Goal: Task Accomplishment & Management: Manage account settings

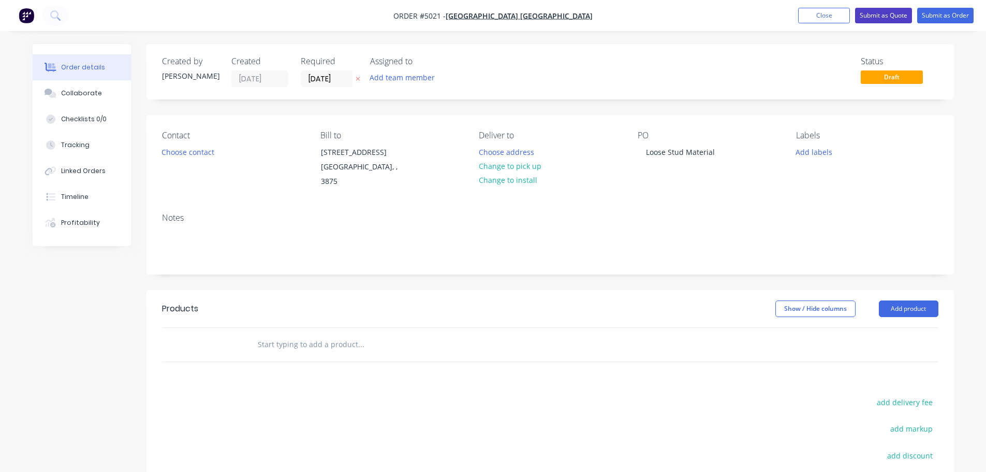
click at [901, 12] on button "Submit as Quote" at bounding box center [883, 16] width 57 height 16
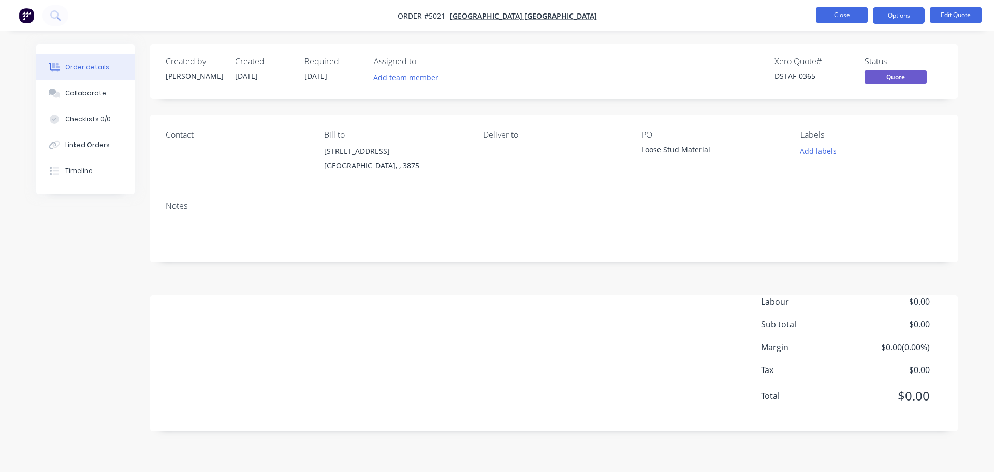
click at [839, 13] on button "Close" at bounding box center [842, 15] width 52 height 16
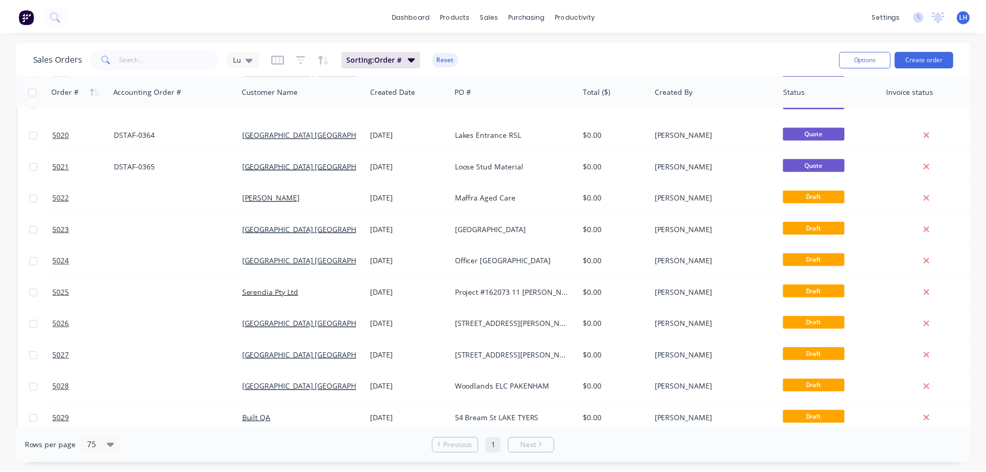
scroll to position [621, 0]
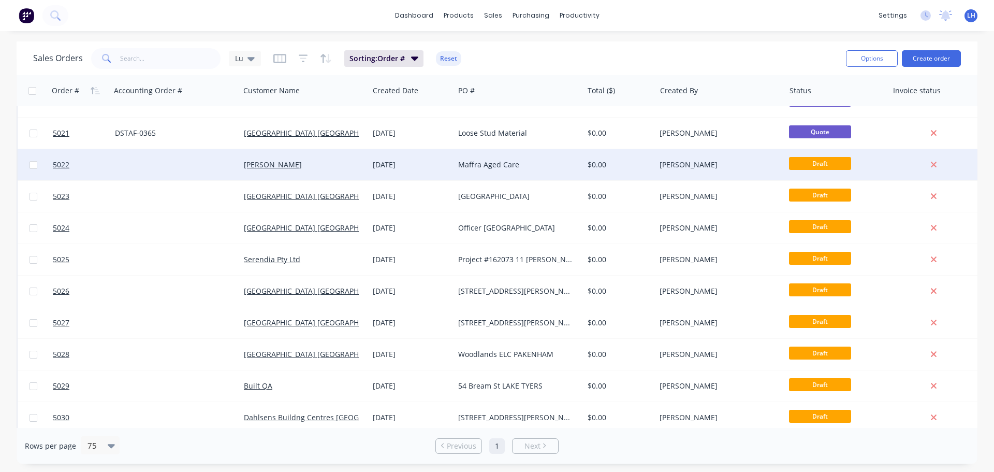
click at [491, 165] on div "Maffra Aged Care" at bounding box center [515, 164] width 115 height 10
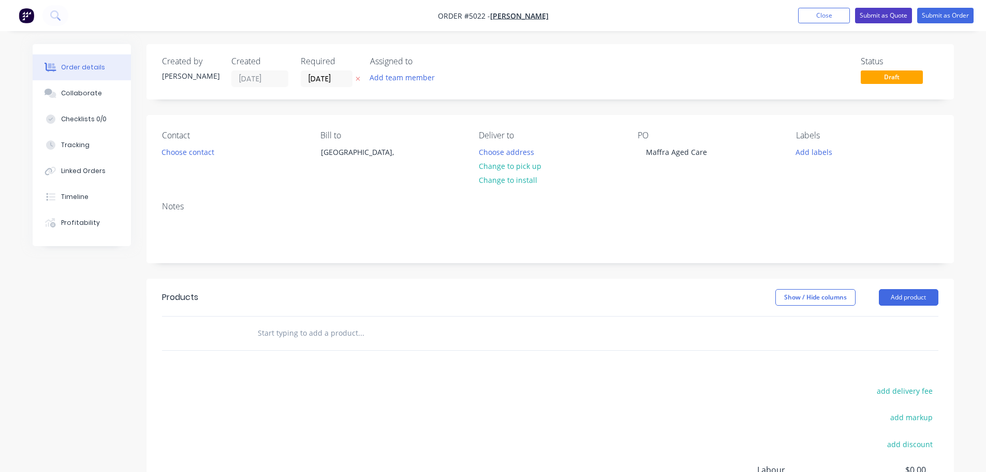
click at [872, 17] on button "Submit as Quote" at bounding box center [883, 16] width 57 height 16
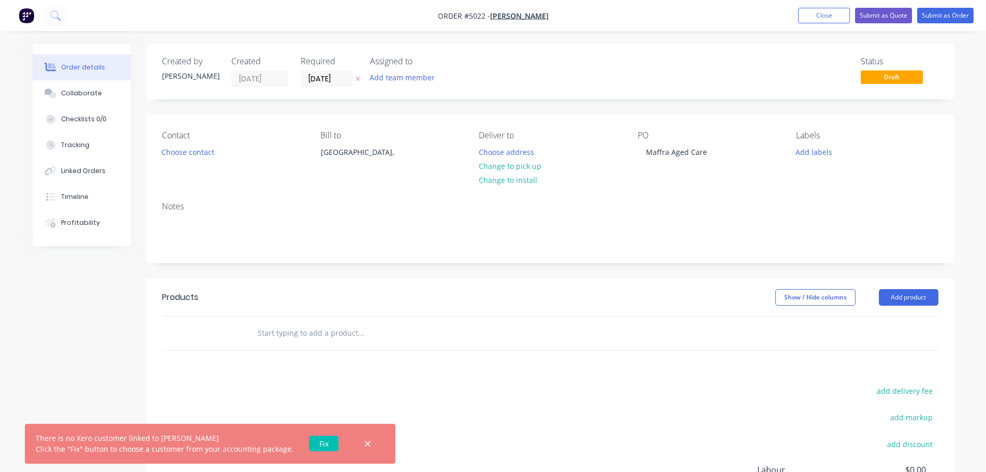
click at [313, 440] on link "Fix" at bounding box center [324, 443] width 30 height 16
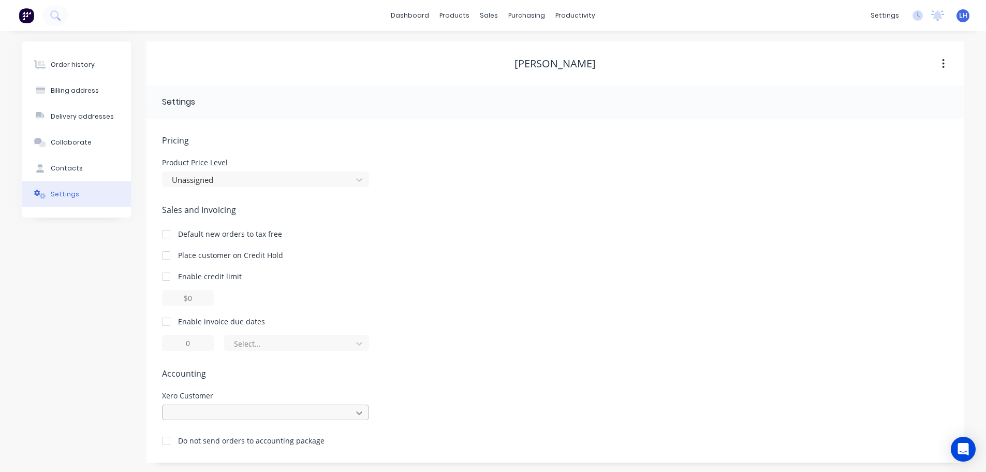
click at [359, 411] on div at bounding box center [265, 412] width 207 height 16
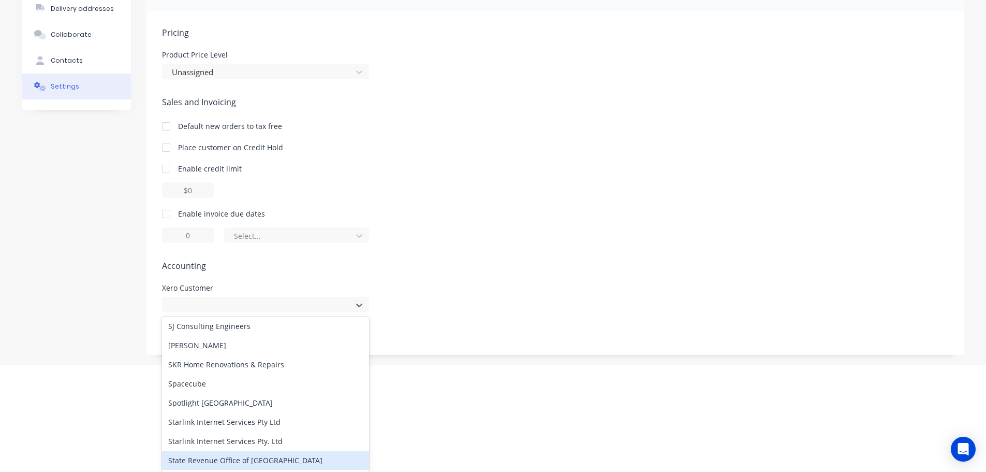
scroll to position [3935, 0]
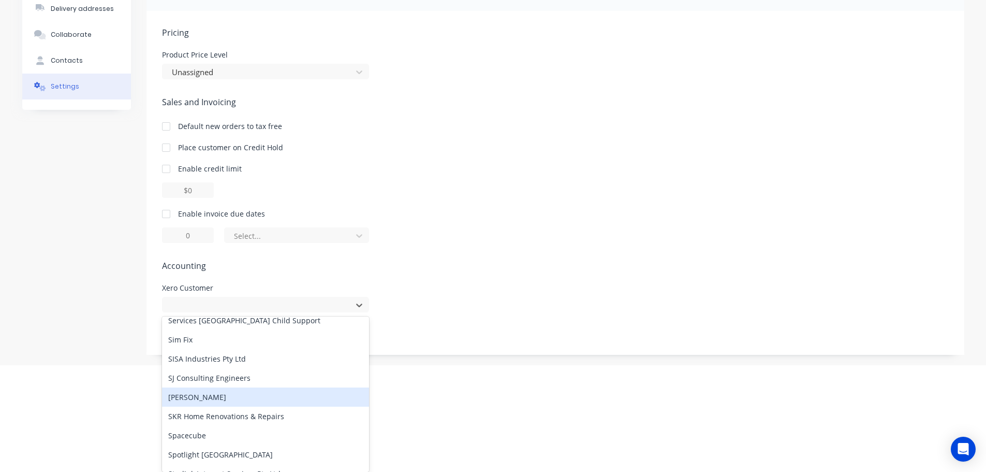
click at [189, 398] on div "[PERSON_NAME]" at bounding box center [265, 396] width 207 height 19
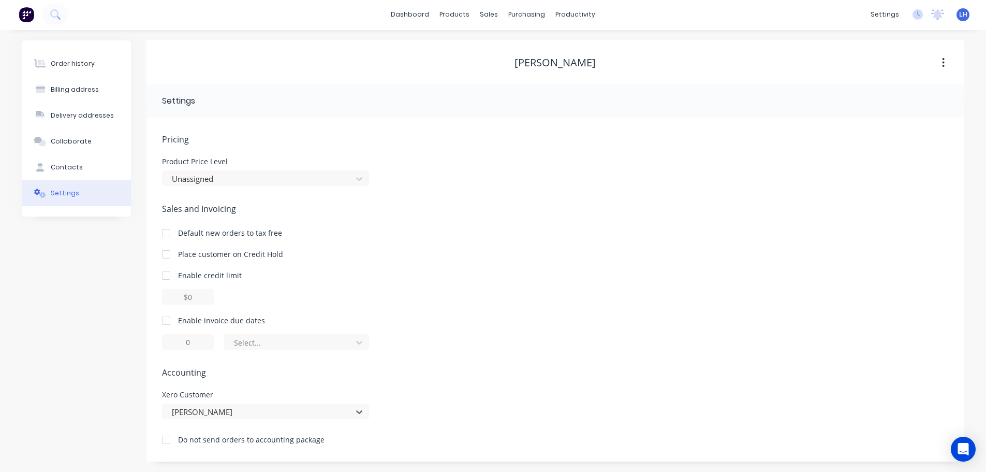
scroll to position [1, 0]
click at [79, 68] on div "Order history" at bounding box center [73, 63] width 44 height 9
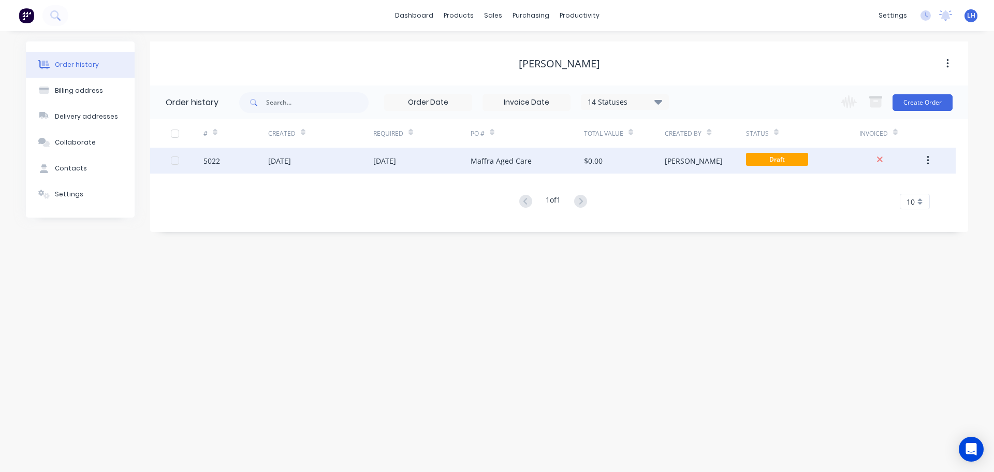
click at [515, 163] on div "Maffra Aged Care" at bounding box center [501, 160] width 61 height 11
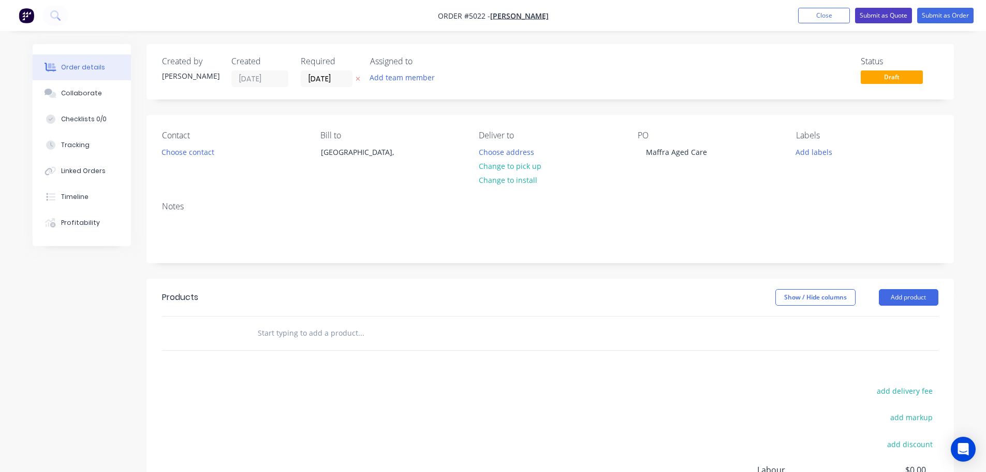
click at [875, 17] on button "Submit as Quote" at bounding box center [883, 16] width 57 height 16
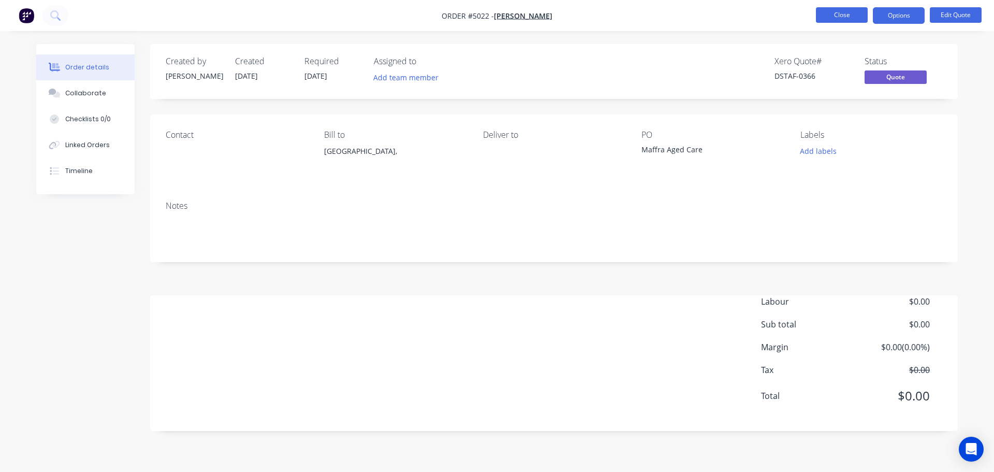
click at [830, 13] on button "Close" at bounding box center [842, 15] width 52 height 16
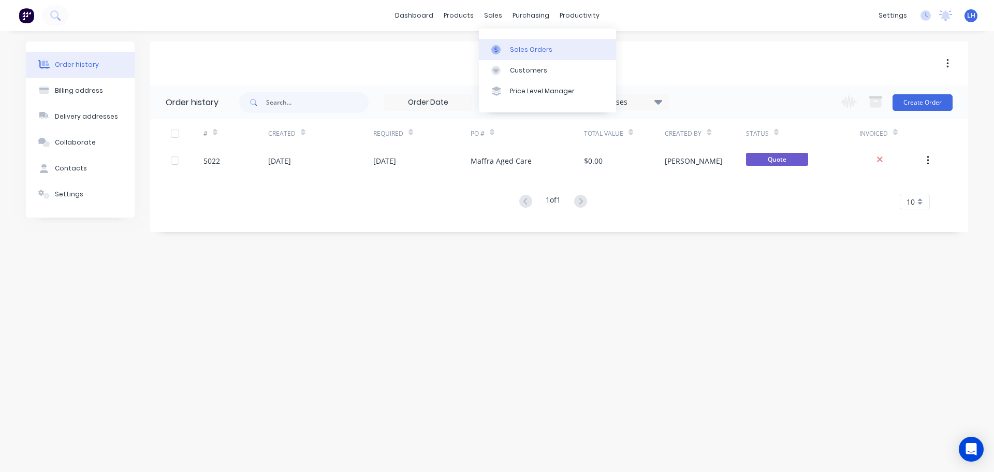
click at [514, 47] on div "Sales Orders" at bounding box center [531, 49] width 42 height 9
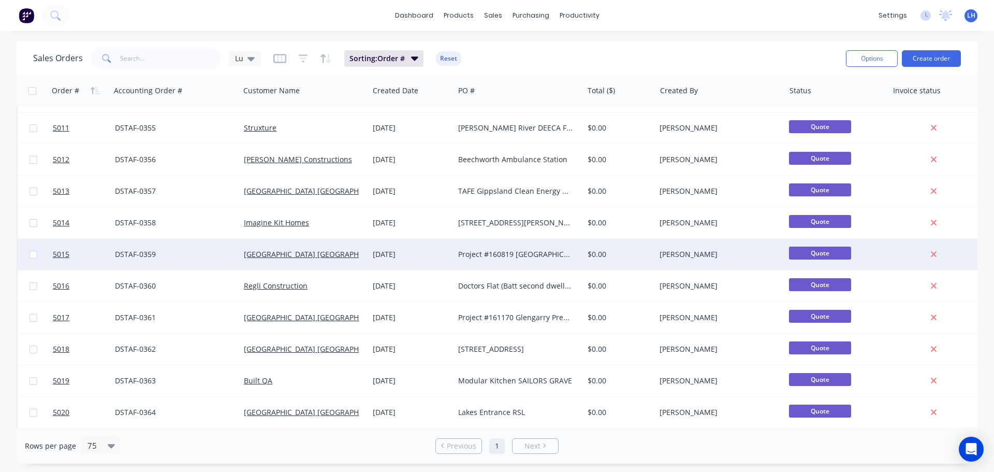
scroll to position [621, 0]
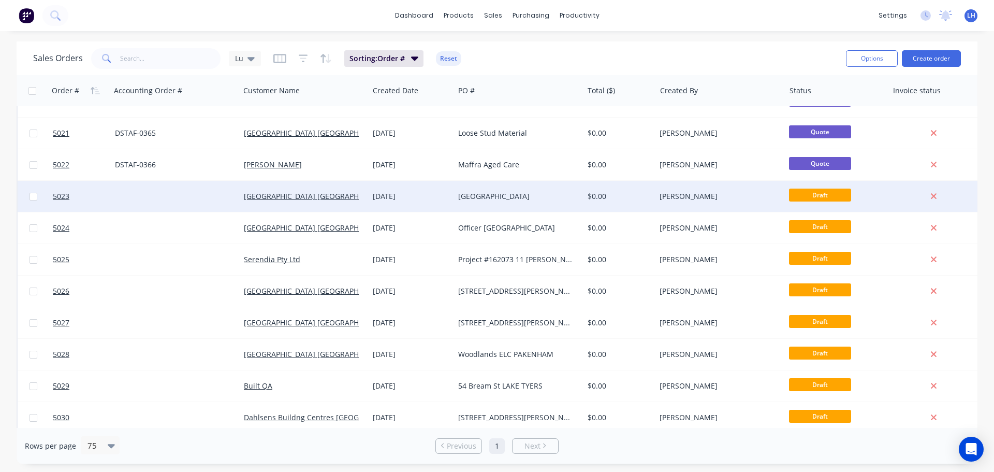
click at [477, 196] on div "[GEOGRAPHIC_DATA]" at bounding box center [515, 196] width 115 height 10
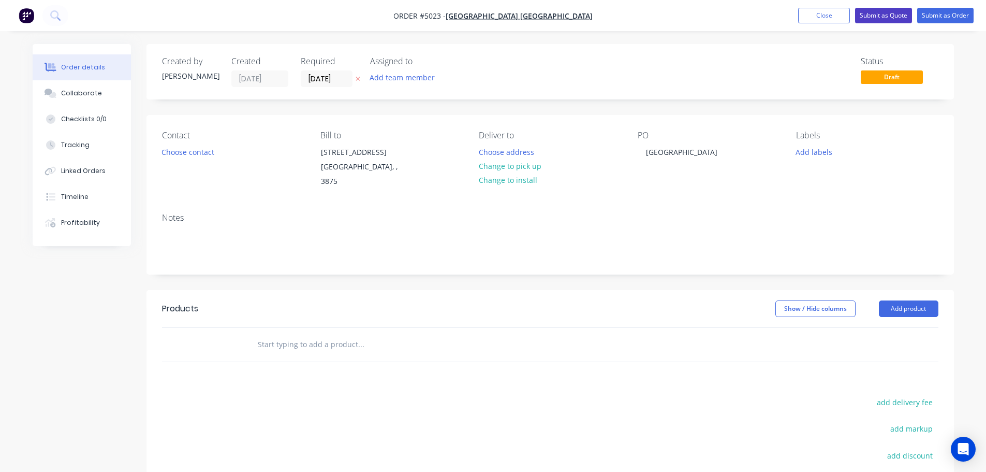
click at [870, 21] on button "Submit as Quote" at bounding box center [883, 16] width 57 height 16
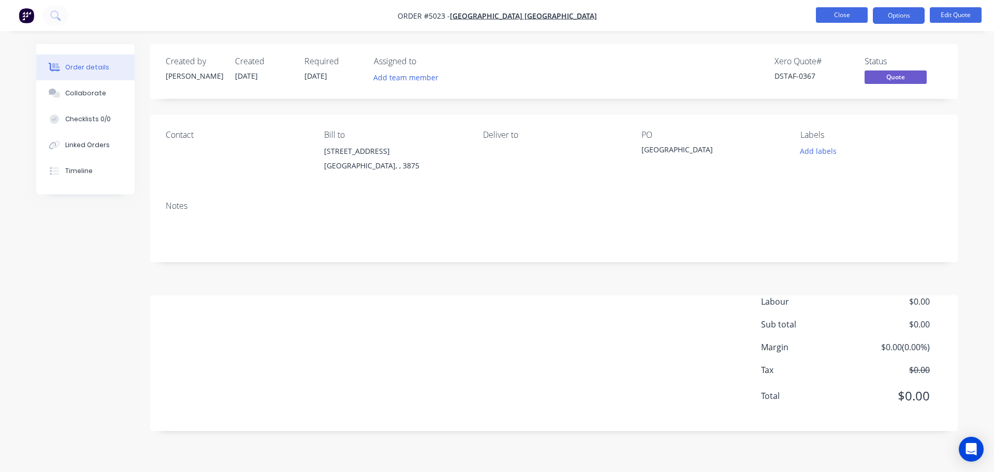
click at [829, 17] on button "Close" at bounding box center [842, 15] width 52 height 16
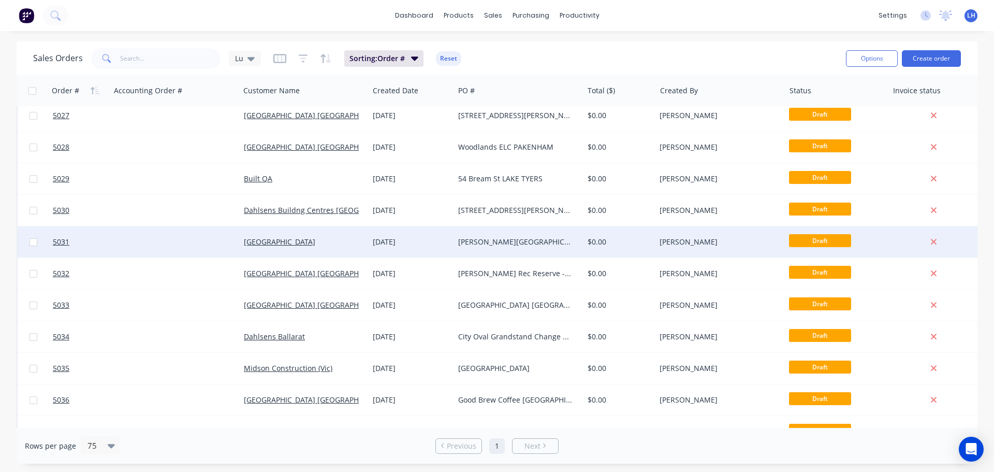
scroll to position [673, 0]
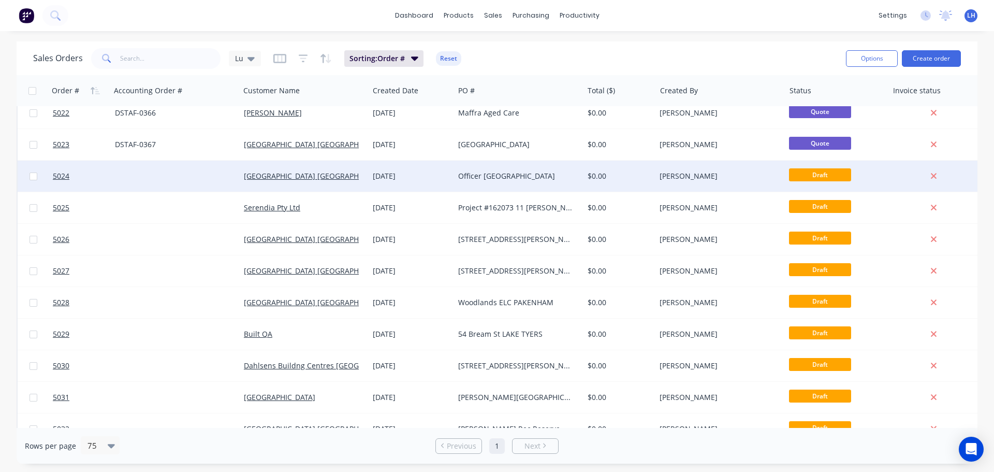
click at [511, 177] on div "Officer [GEOGRAPHIC_DATA]" at bounding box center [515, 176] width 115 height 10
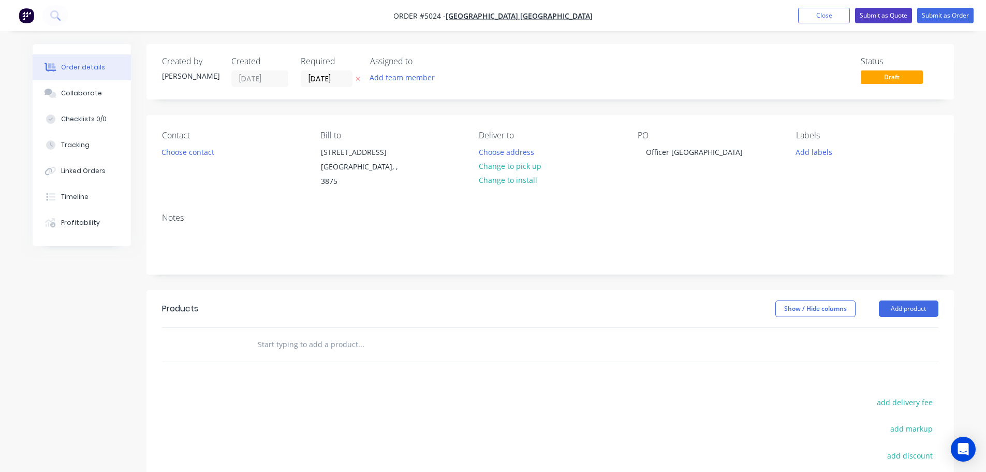
click at [882, 16] on button "Submit as Quote" at bounding box center [883, 16] width 57 height 16
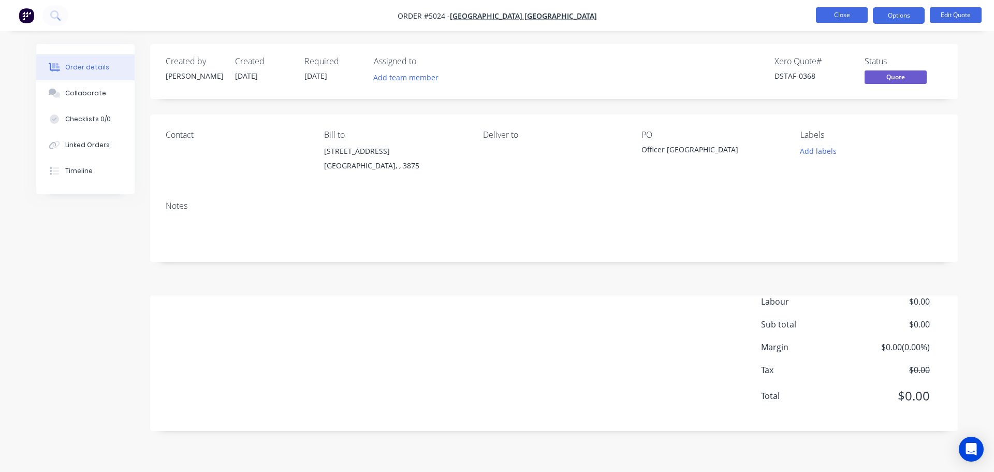
click at [841, 20] on button "Close" at bounding box center [842, 15] width 52 height 16
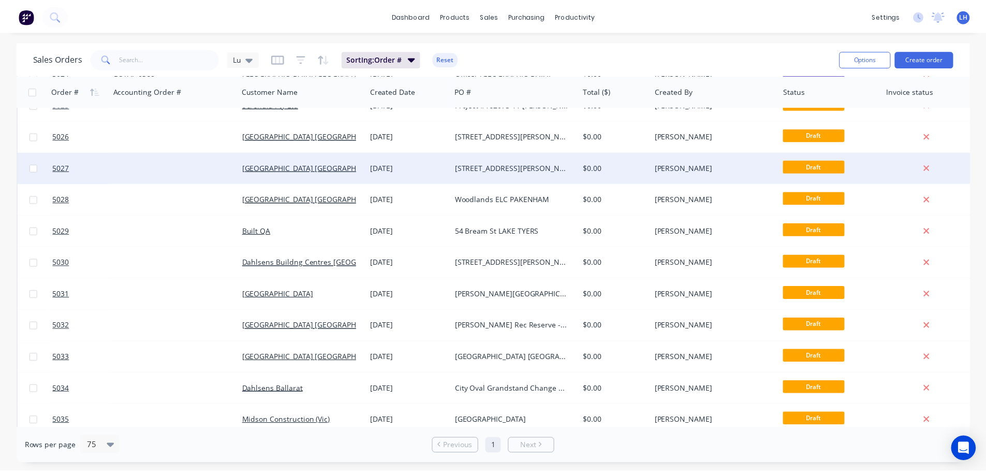
scroll to position [725, 0]
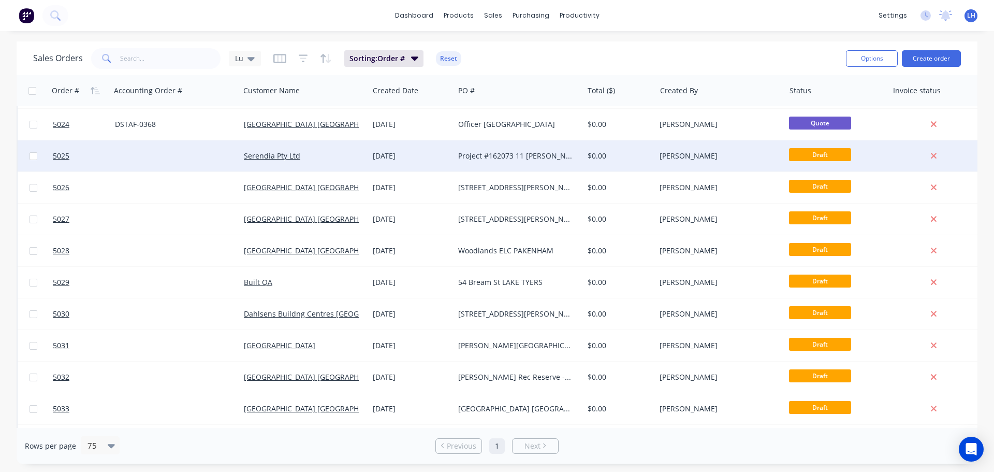
click at [484, 154] on div "Project #162073 11 [PERSON_NAME]" at bounding box center [515, 156] width 115 height 10
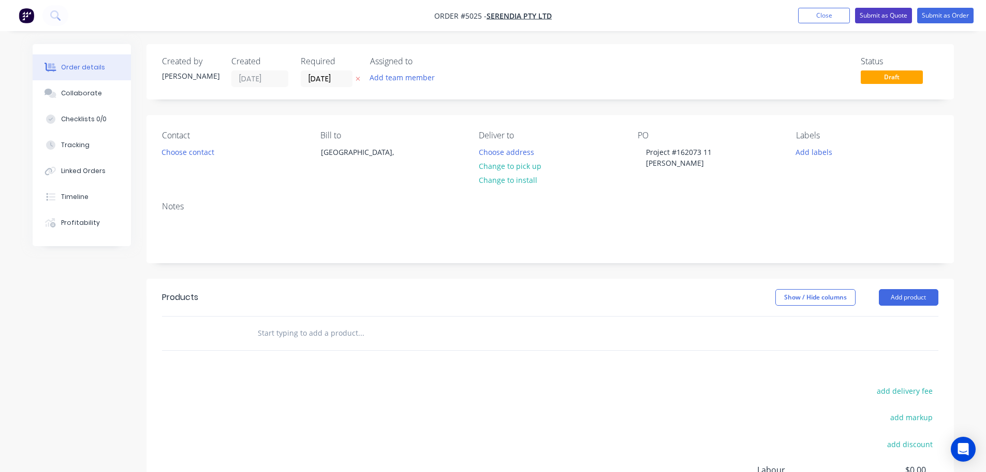
click at [888, 18] on button "Submit as Quote" at bounding box center [883, 16] width 57 height 16
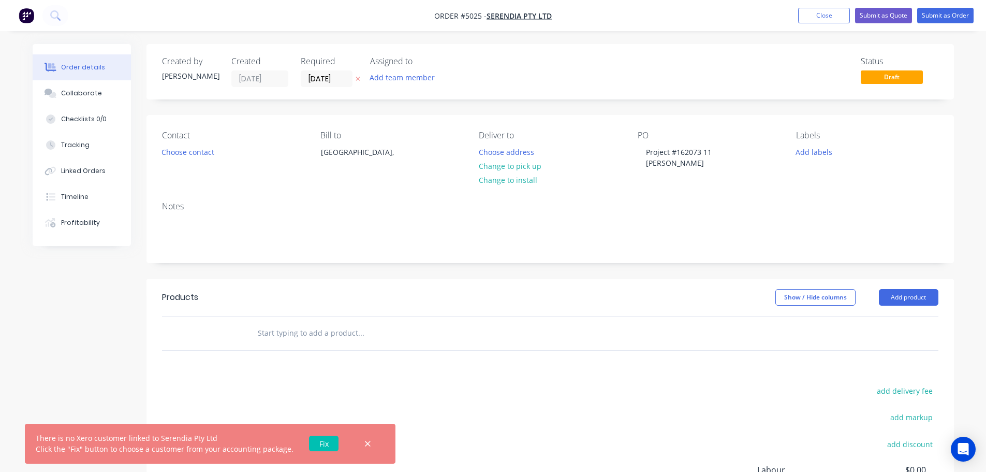
click at [320, 445] on link "Fix" at bounding box center [324, 443] width 30 height 16
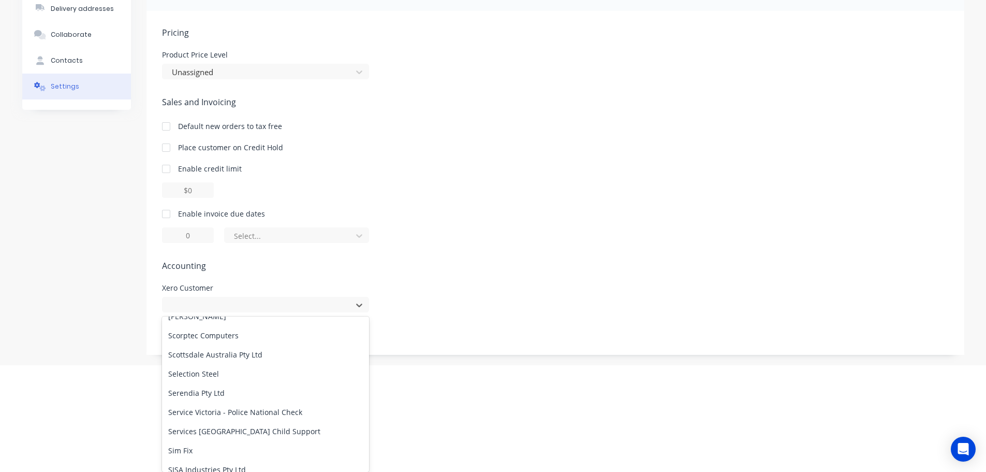
scroll to position [3805, 0]
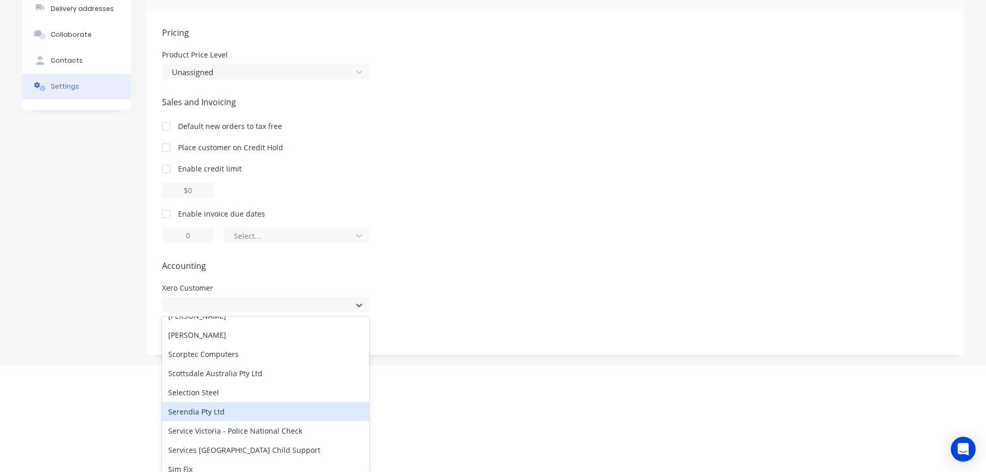
click at [200, 408] on div "Serendia Pty Ltd" at bounding box center [265, 411] width 207 height 19
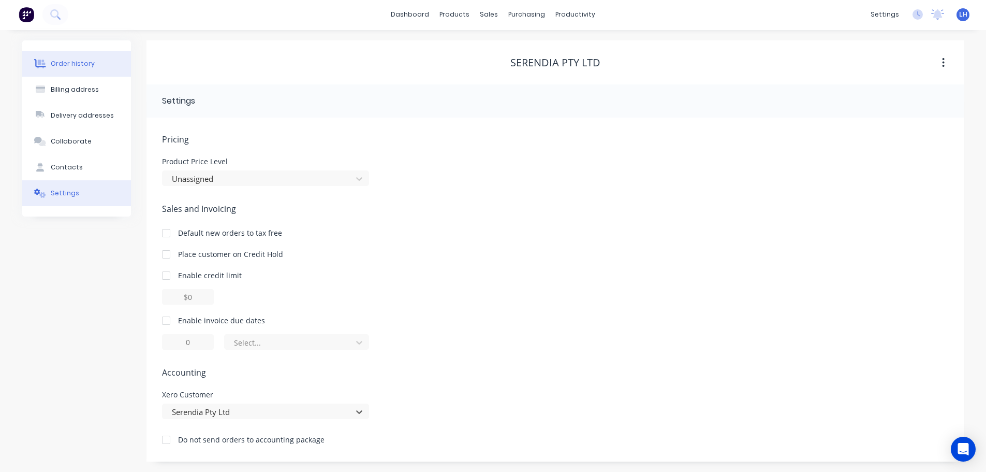
click at [63, 59] on div "Order history" at bounding box center [73, 63] width 44 height 9
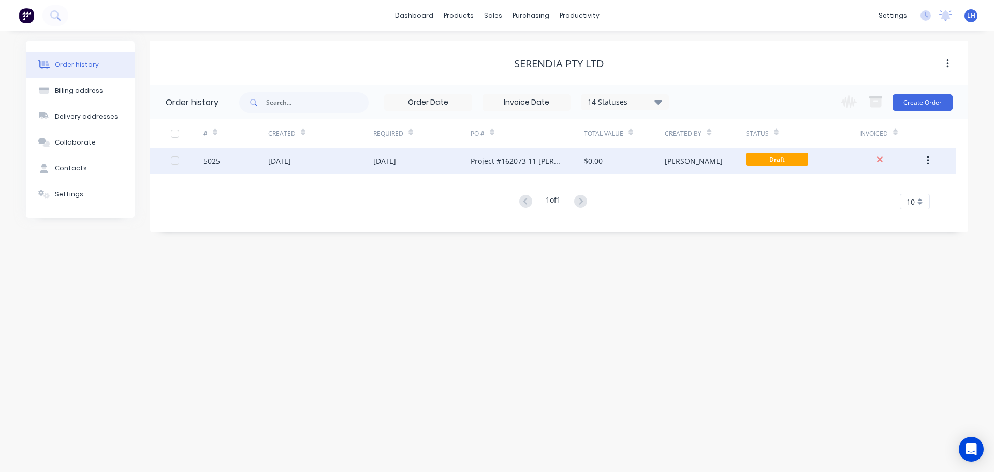
click at [524, 157] on div "Project #162073 11 [PERSON_NAME]" at bounding box center [517, 160] width 93 height 11
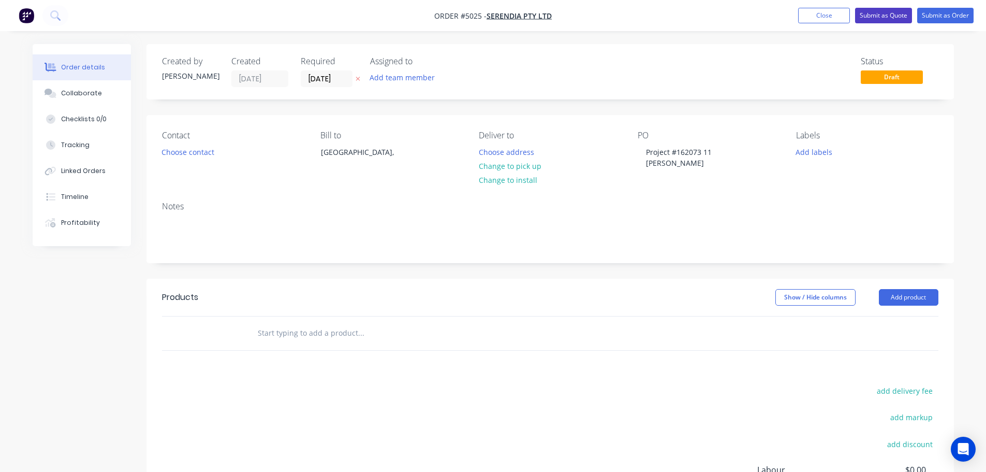
click at [870, 14] on button "Submit as Quote" at bounding box center [883, 16] width 57 height 16
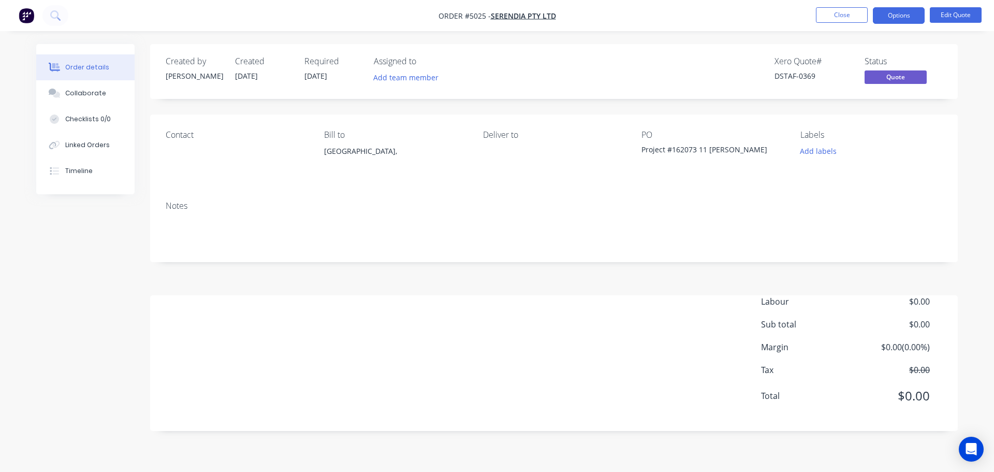
click at [868, 9] on ul "Close Options Edit Quote" at bounding box center [899, 15] width 191 height 17
click at [842, 14] on button "Close" at bounding box center [842, 15] width 52 height 16
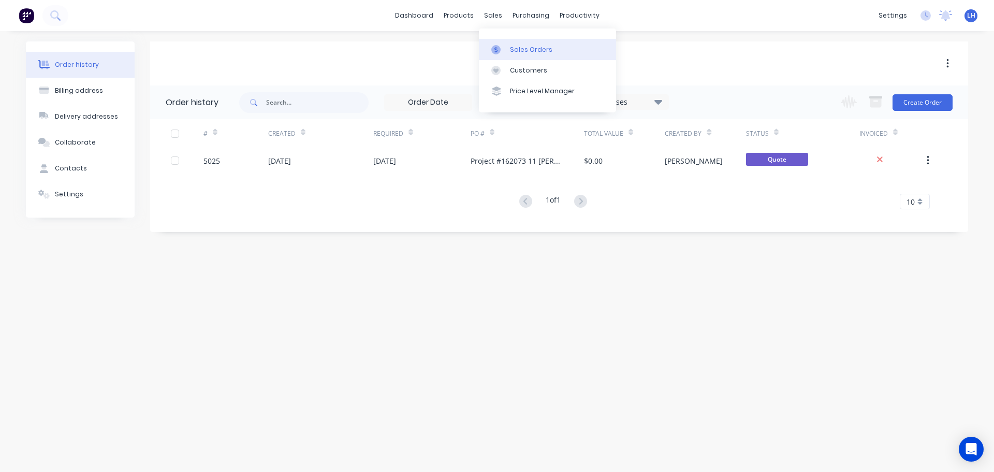
click at [498, 49] on icon at bounding box center [495, 49] width 9 height 9
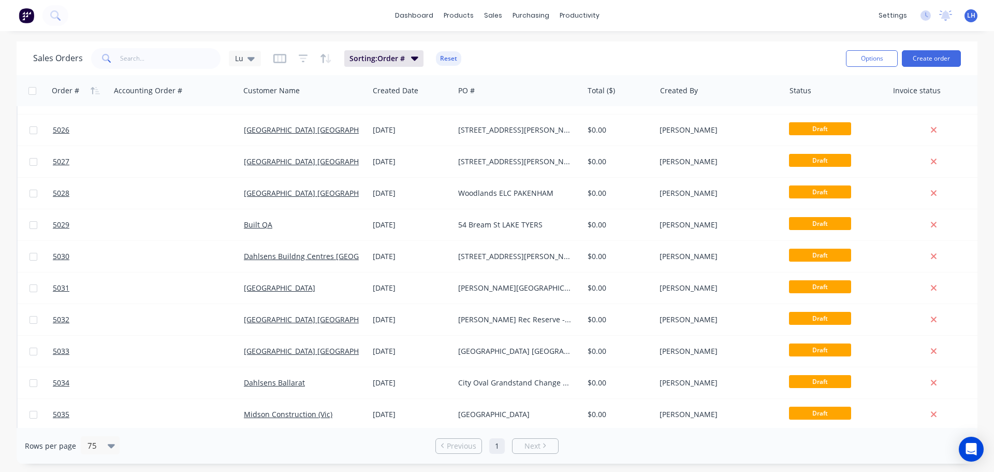
scroll to position [725, 0]
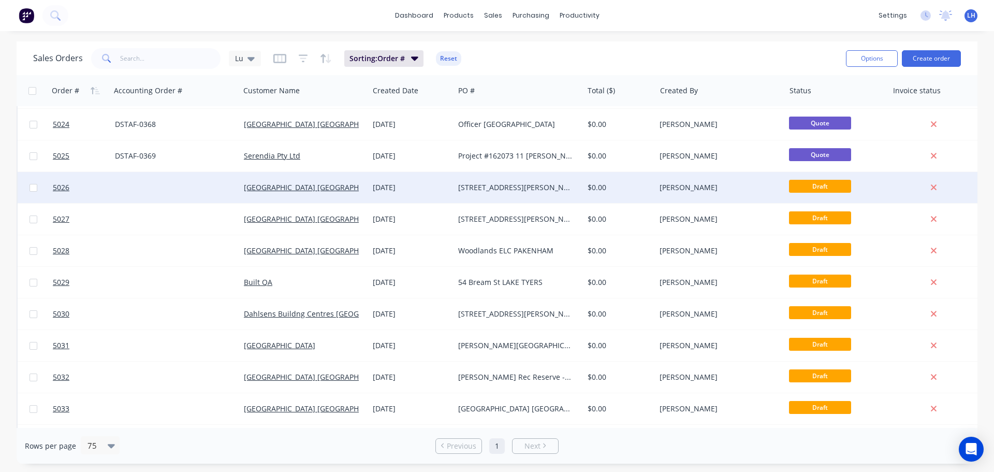
click at [486, 189] on div "[STREET_ADDRESS][PERSON_NAME]" at bounding box center [515, 187] width 115 height 10
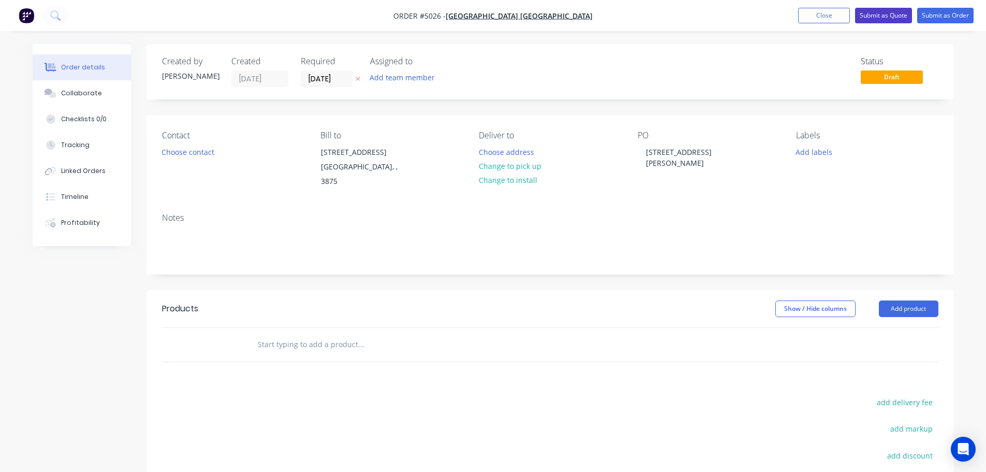
click at [873, 16] on button "Submit as Quote" at bounding box center [883, 16] width 57 height 16
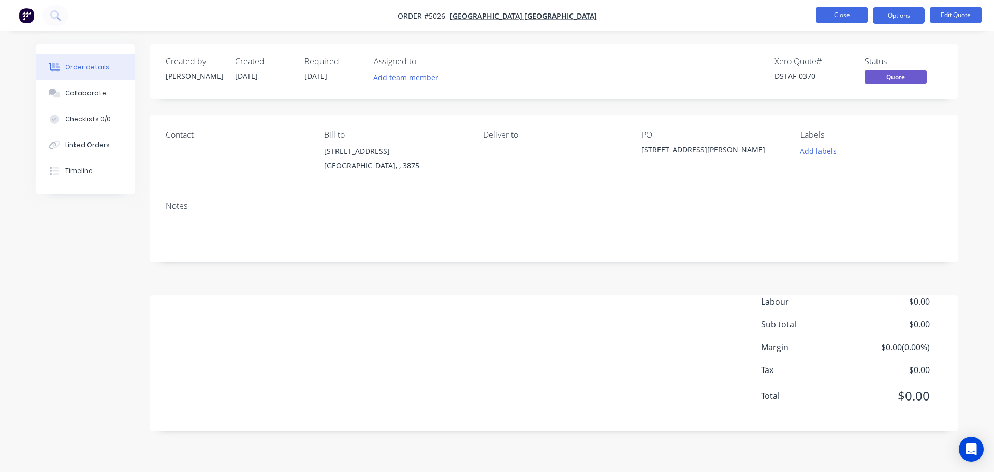
click at [838, 19] on button "Close" at bounding box center [842, 15] width 52 height 16
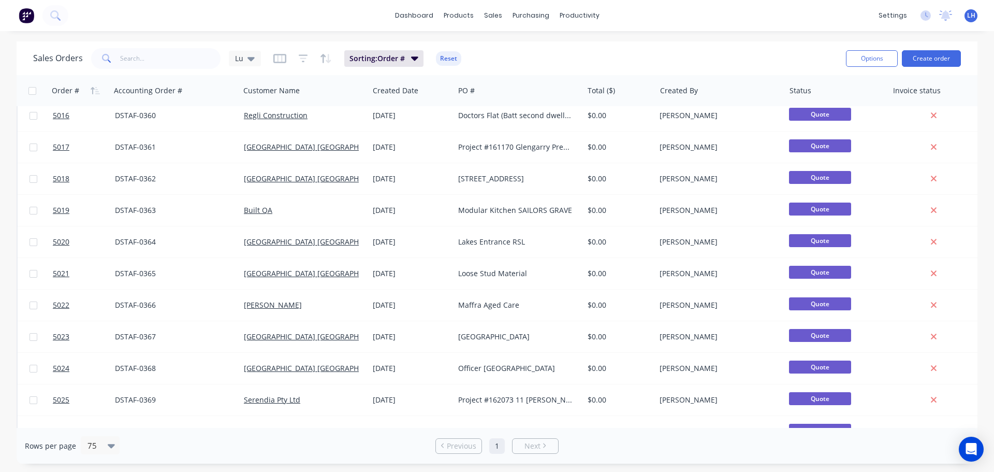
scroll to position [621, 0]
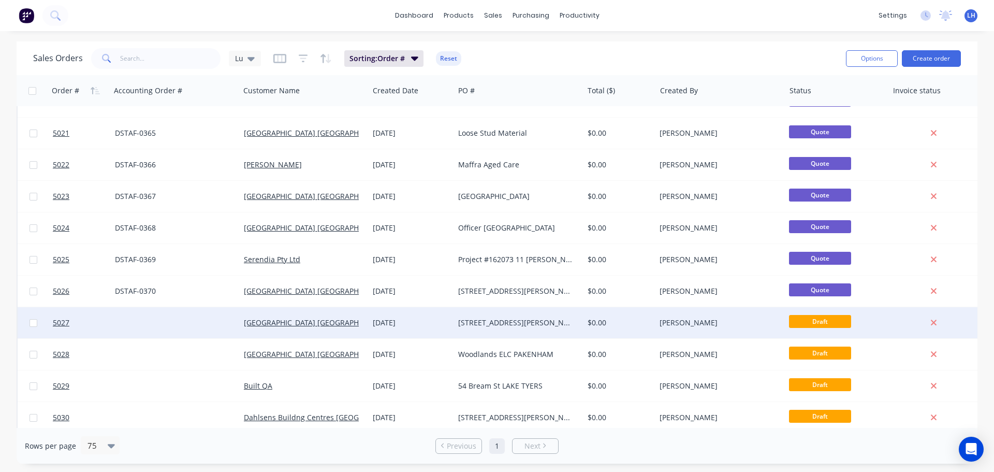
click at [496, 320] on div "[STREET_ADDRESS][PERSON_NAME]" at bounding box center [515, 322] width 115 height 10
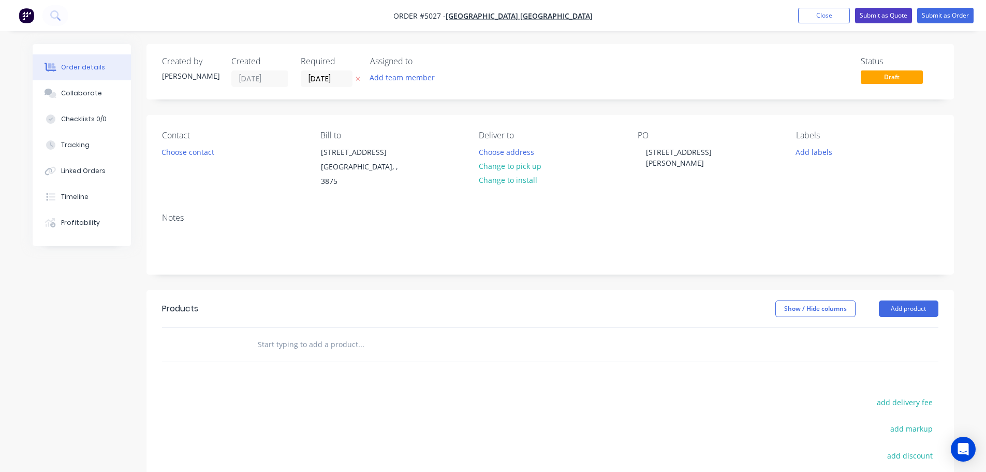
click at [883, 12] on button "Submit as Quote" at bounding box center [883, 16] width 57 height 16
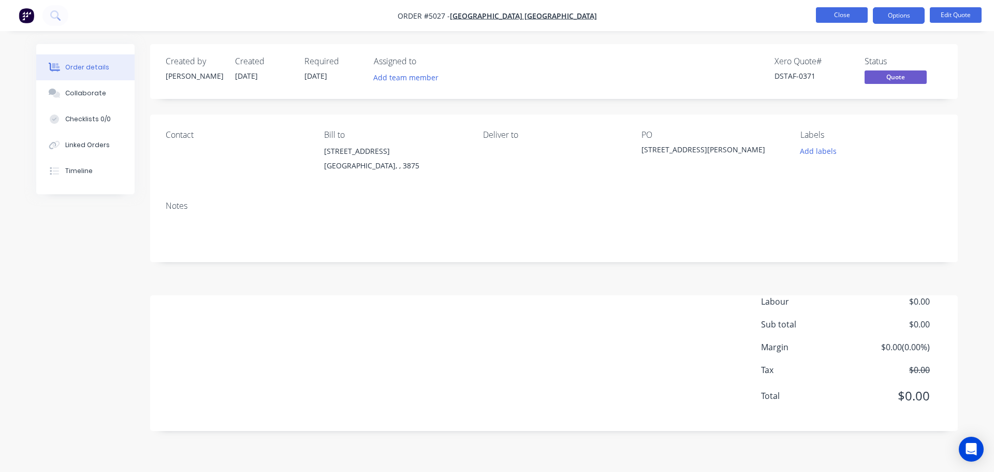
click at [841, 14] on button "Close" at bounding box center [842, 15] width 52 height 16
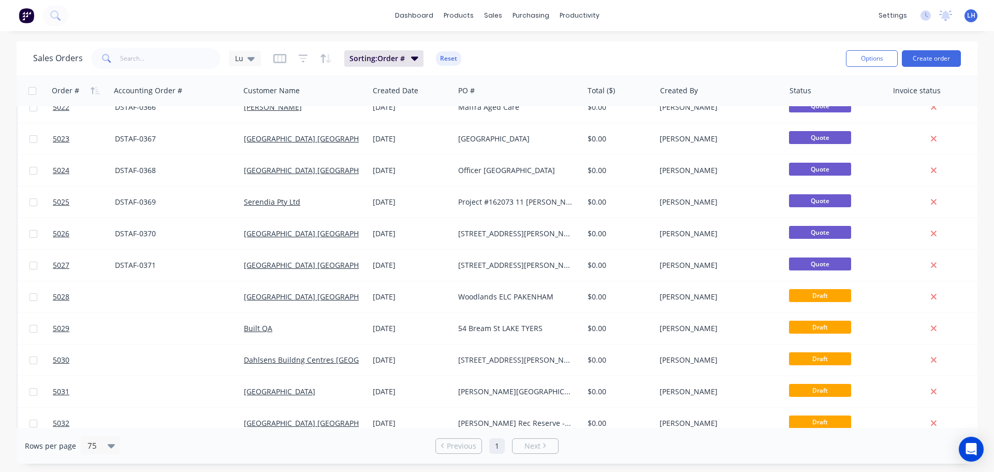
scroll to position [725, 0]
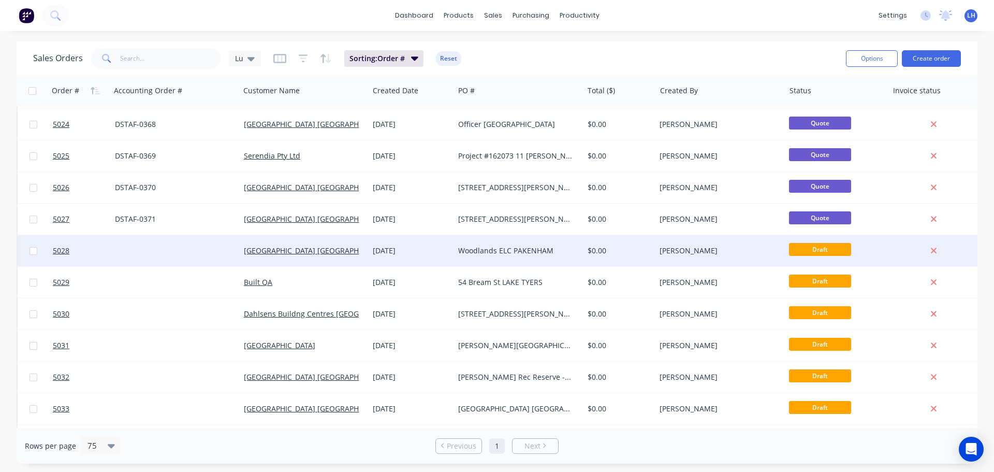
click at [510, 252] on div "Woodlands ELC PAKENHAM" at bounding box center [515, 250] width 115 height 10
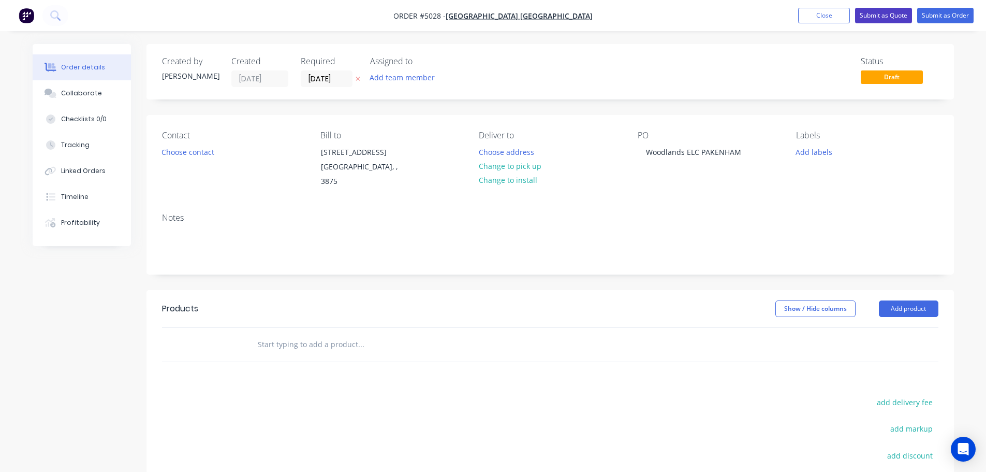
click at [889, 11] on button "Submit as Quote" at bounding box center [883, 16] width 57 height 16
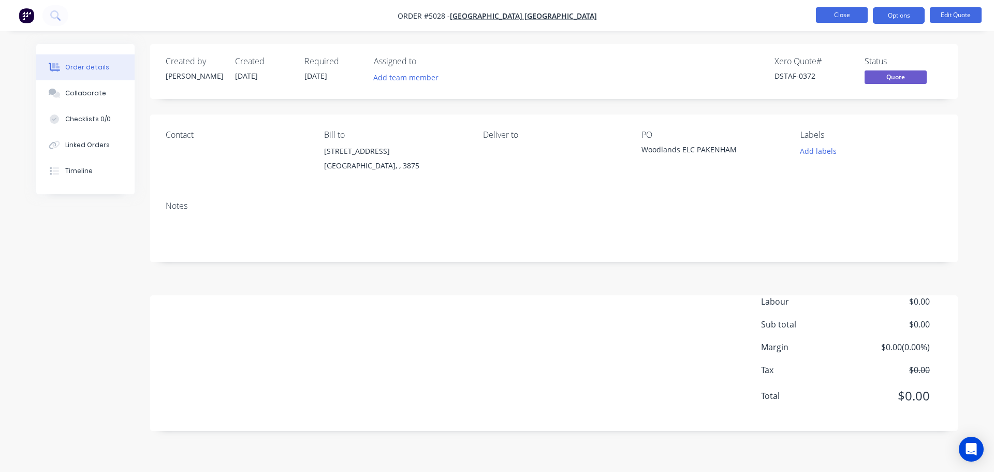
click at [840, 12] on button "Close" at bounding box center [842, 15] width 52 height 16
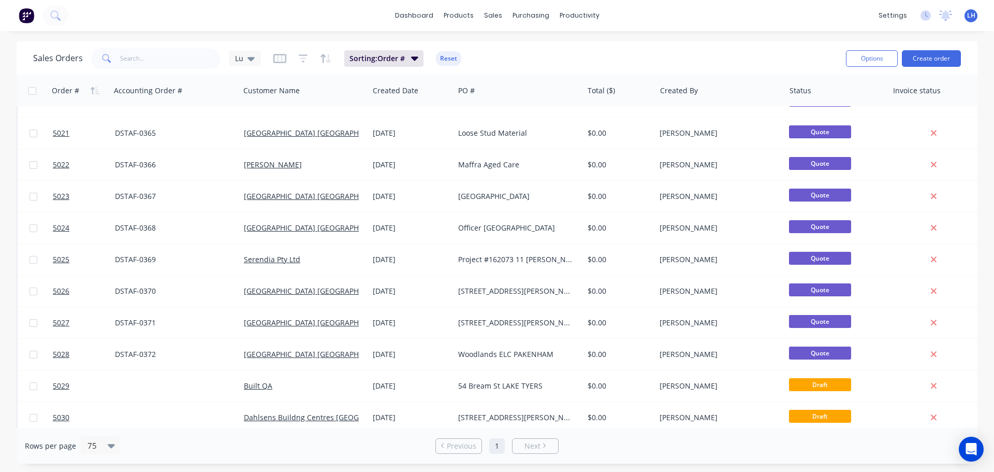
scroll to position [828, 0]
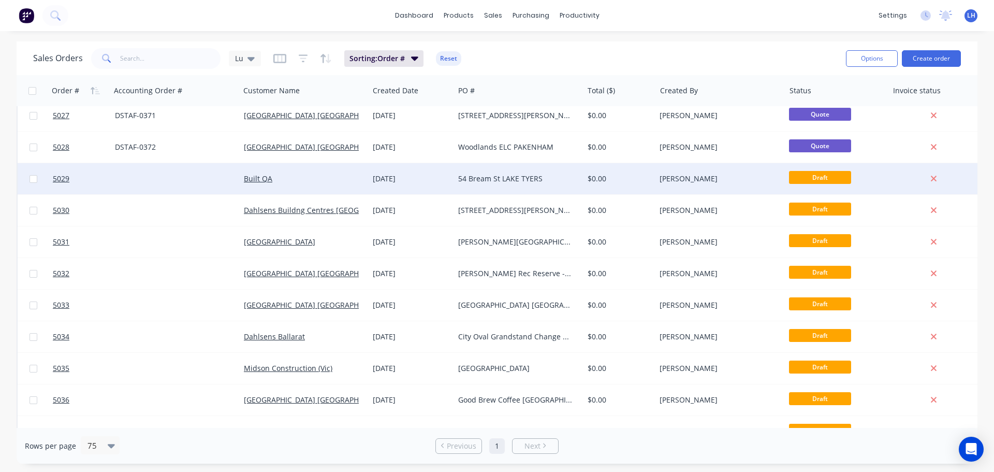
click at [501, 182] on div "54 Bream St LAKE TYERS" at bounding box center [515, 178] width 115 height 10
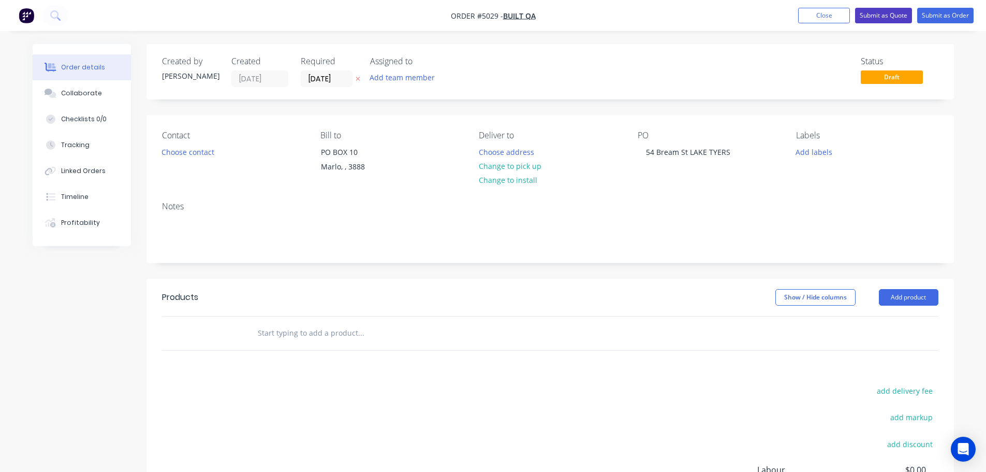
click at [871, 15] on button "Submit as Quote" at bounding box center [883, 16] width 57 height 16
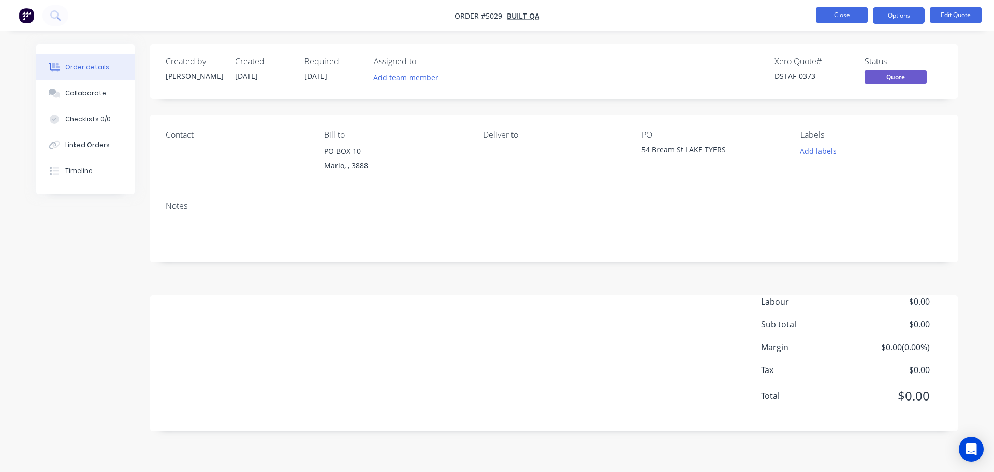
click at [836, 16] on button "Close" at bounding box center [842, 15] width 52 height 16
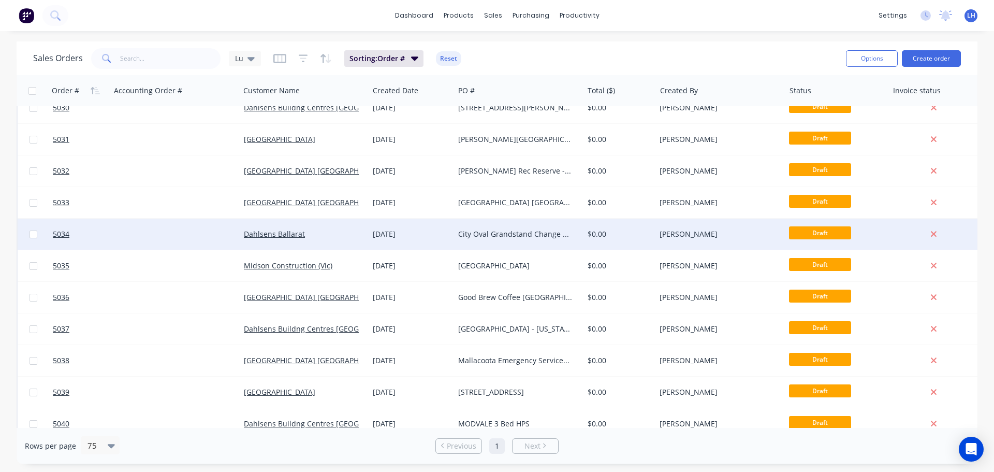
scroll to position [880, 0]
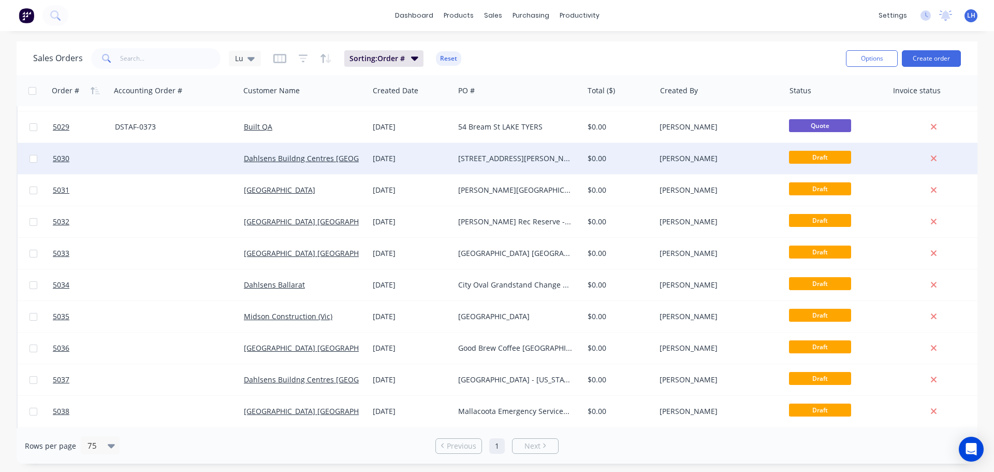
click at [499, 156] on div "[STREET_ADDRESS][PERSON_NAME]" at bounding box center [515, 158] width 115 height 10
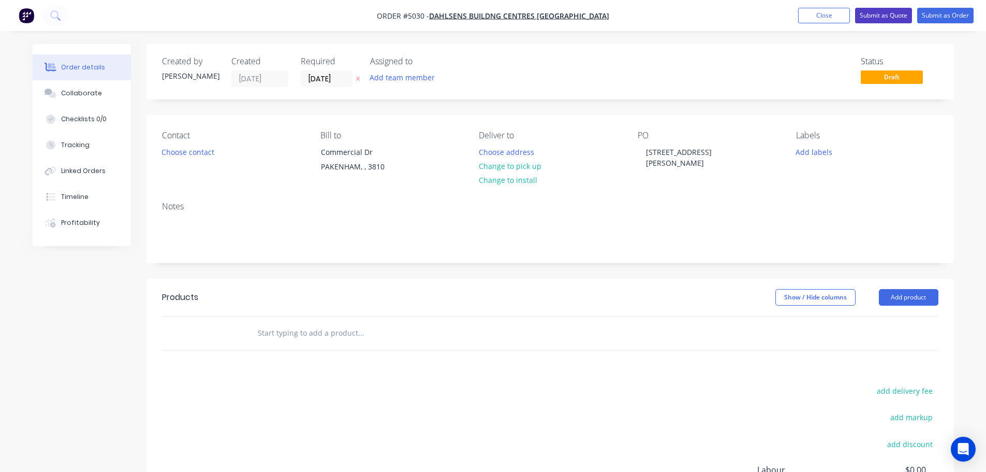
click at [882, 12] on button "Submit as Quote" at bounding box center [883, 16] width 57 height 16
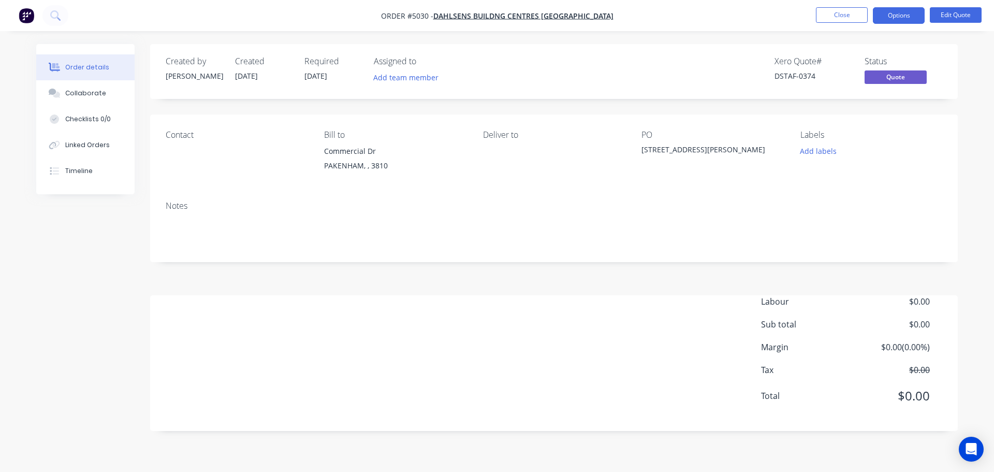
click at [827, 23] on li "Close" at bounding box center [842, 15] width 52 height 17
click at [830, 19] on button "Close" at bounding box center [842, 15] width 52 height 16
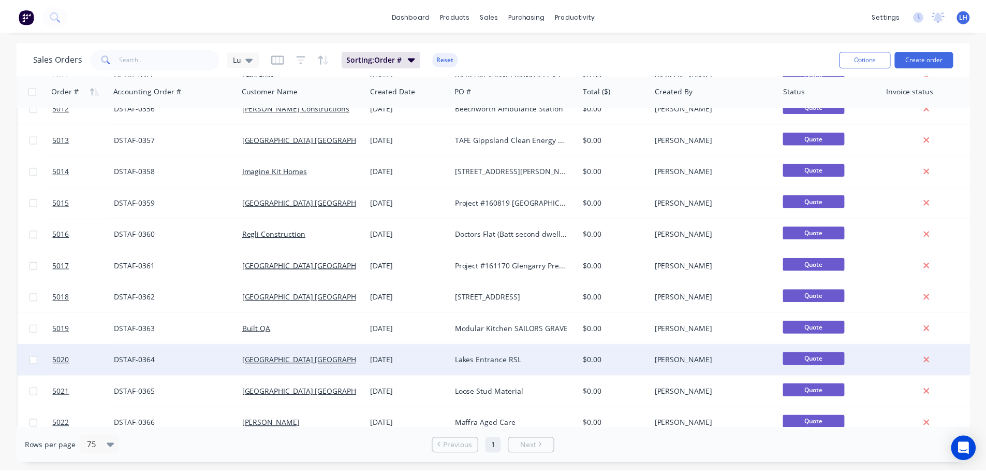
scroll to position [777, 0]
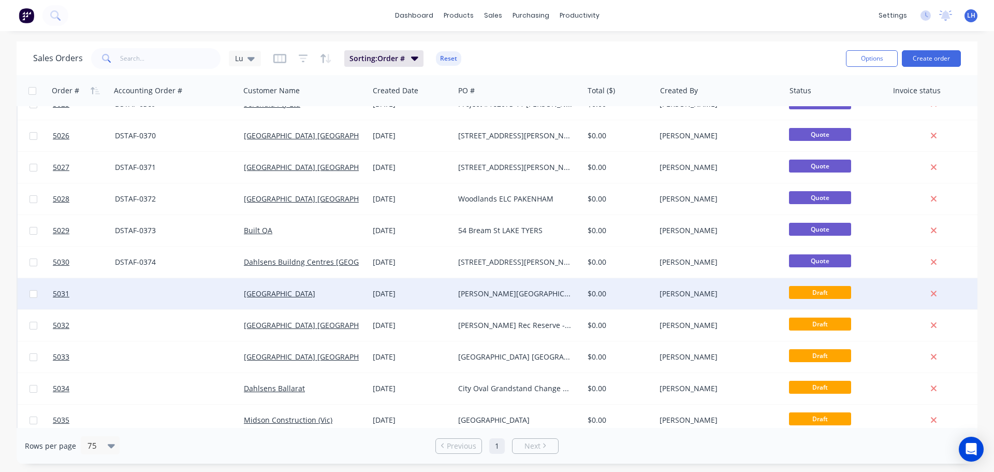
click at [499, 291] on div "[PERSON_NAME][GEOGRAPHIC_DATA] [PERSON_NAME]" at bounding box center [515, 293] width 115 height 10
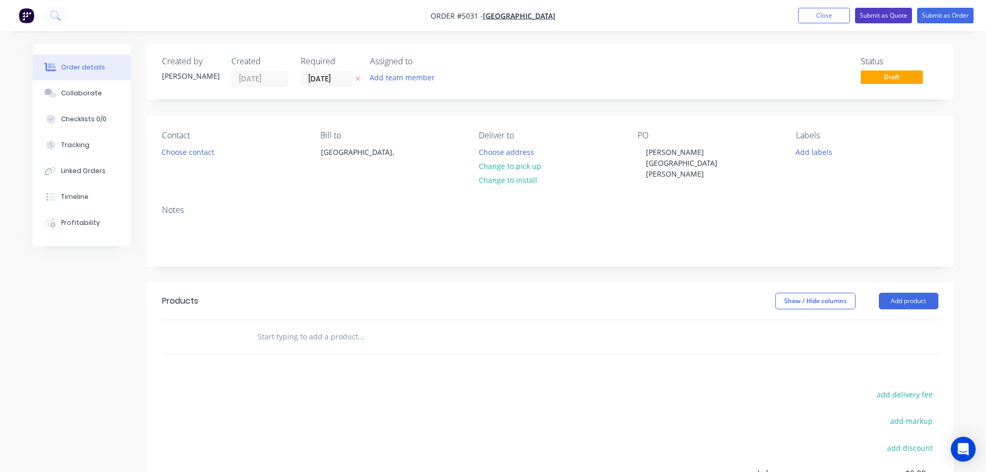
click at [875, 17] on button "Submit as Quote" at bounding box center [883, 16] width 57 height 16
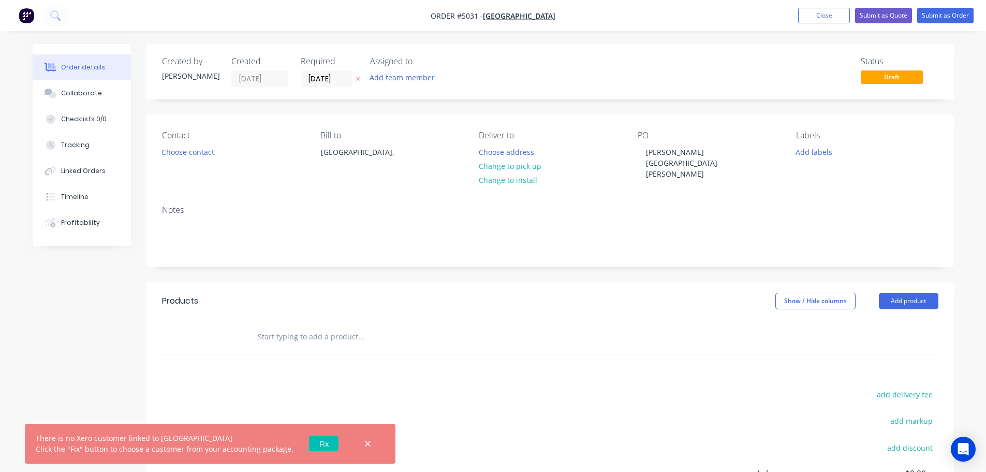
click at [320, 441] on link "Fix" at bounding box center [324, 443] width 30 height 16
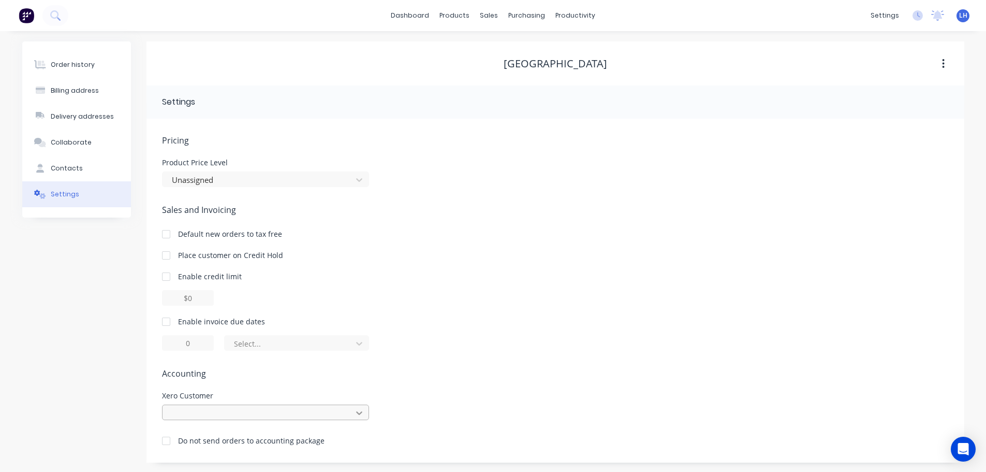
click at [358, 412] on div at bounding box center [265, 412] width 207 height 16
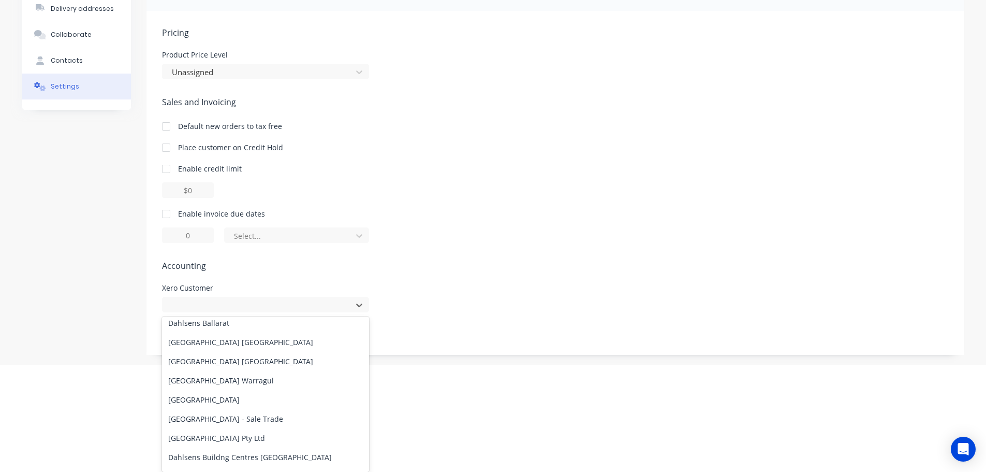
scroll to position [1193, 0]
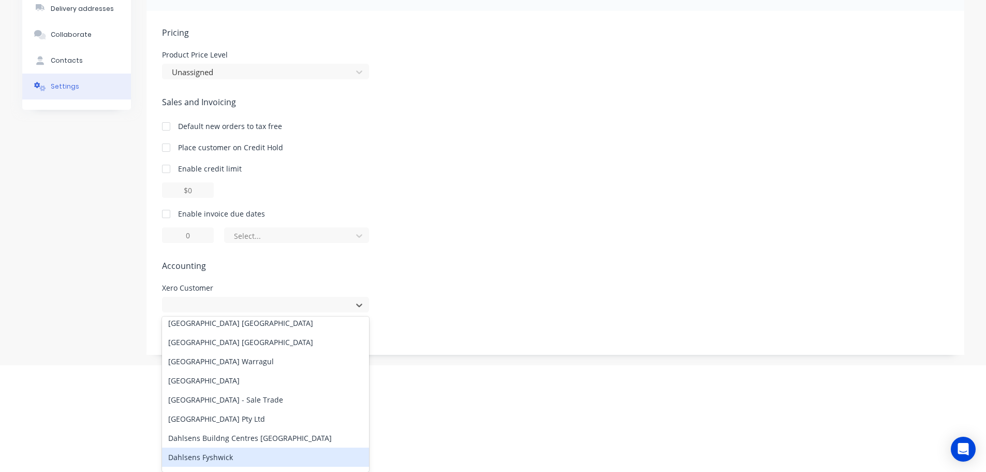
click at [217, 458] on div "Dahlsens Fyshwick" at bounding box center [265, 456] width 207 height 19
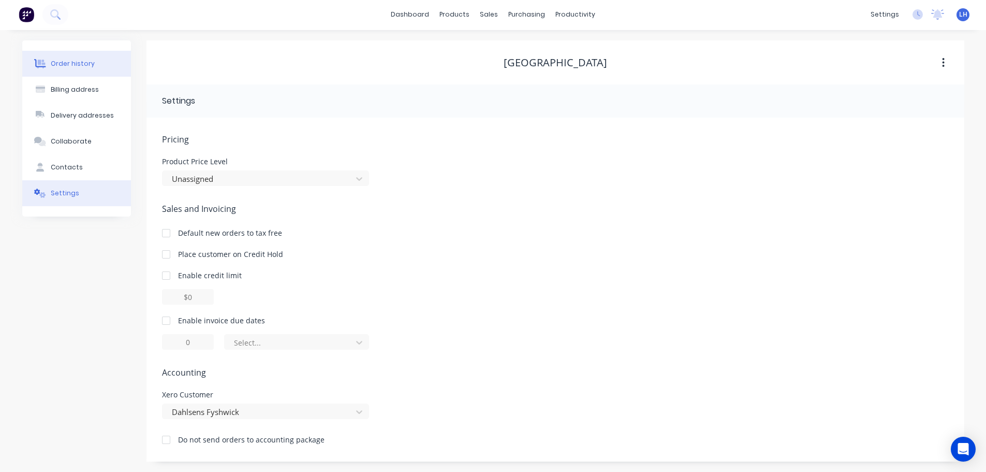
click at [74, 55] on button "Order history" at bounding box center [76, 64] width 109 height 26
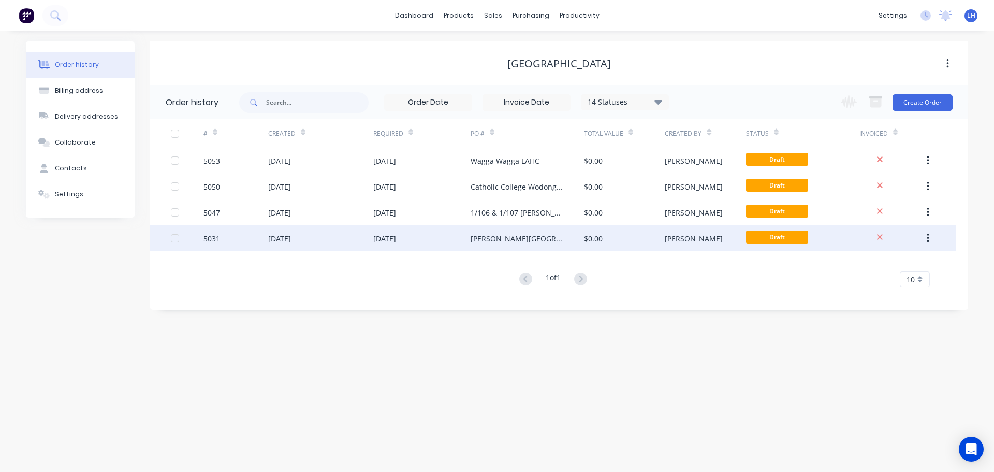
click at [508, 240] on div "[PERSON_NAME][GEOGRAPHIC_DATA] [PERSON_NAME]" at bounding box center [517, 238] width 93 height 11
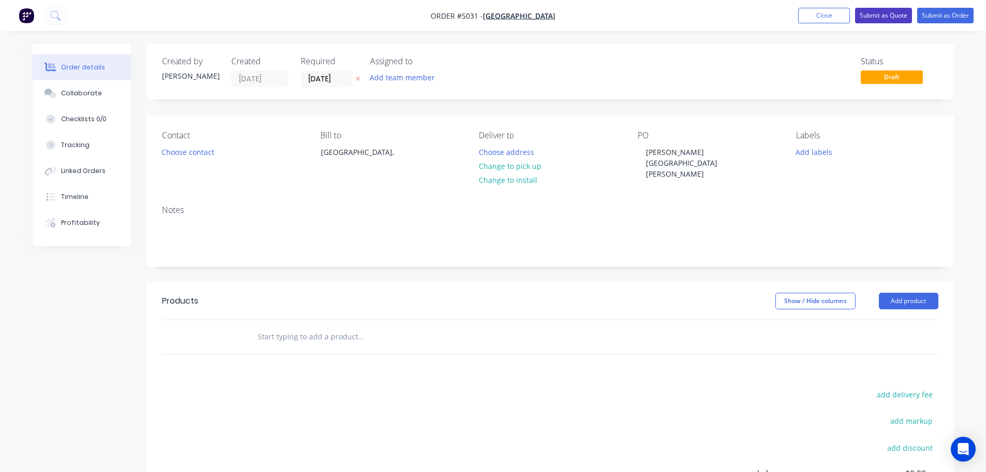
click at [886, 13] on button "Submit as Quote" at bounding box center [883, 16] width 57 height 16
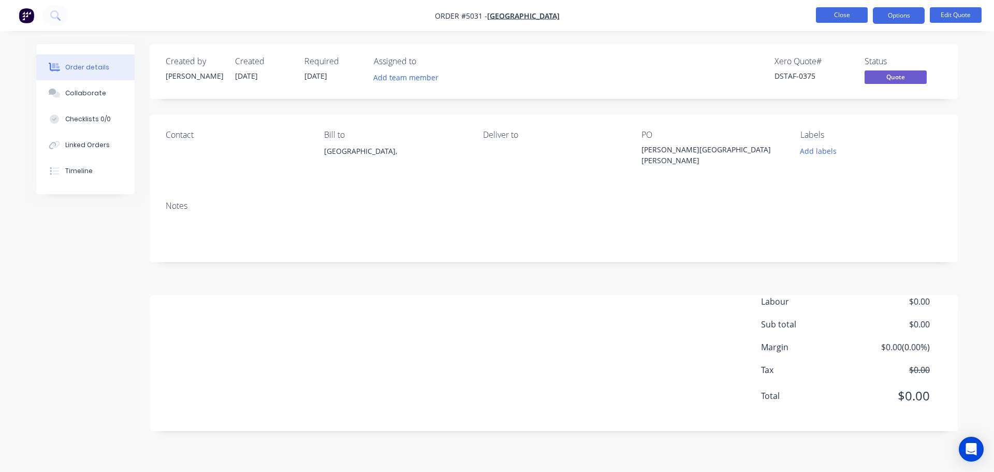
click at [825, 10] on button "Close" at bounding box center [842, 15] width 52 height 16
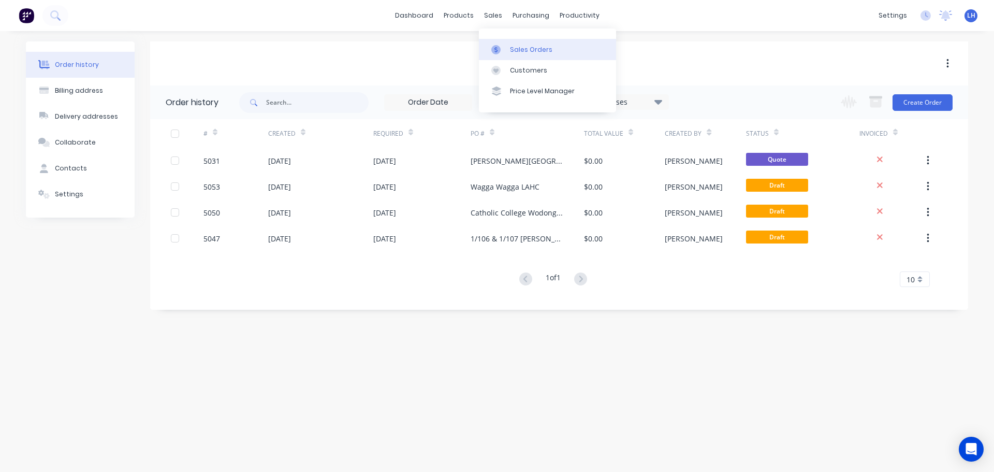
click at [503, 51] on div at bounding box center [499, 49] width 16 height 9
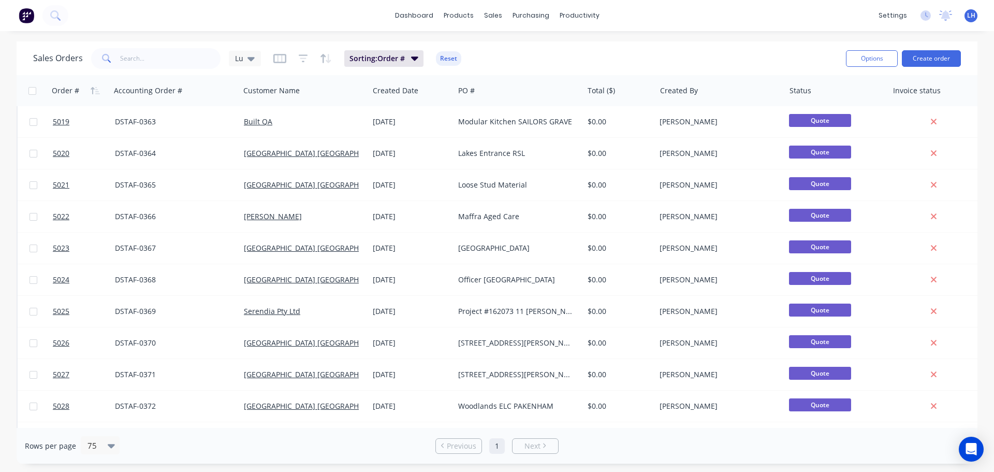
scroll to position [880, 0]
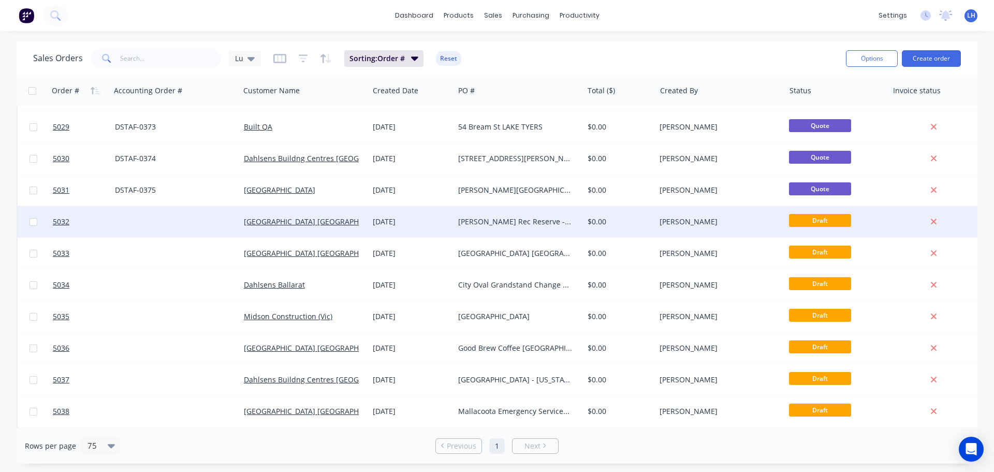
click at [507, 221] on div "[PERSON_NAME] Rec Reserve - Netball & Tennis Storage Rooms" at bounding box center [515, 221] width 115 height 10
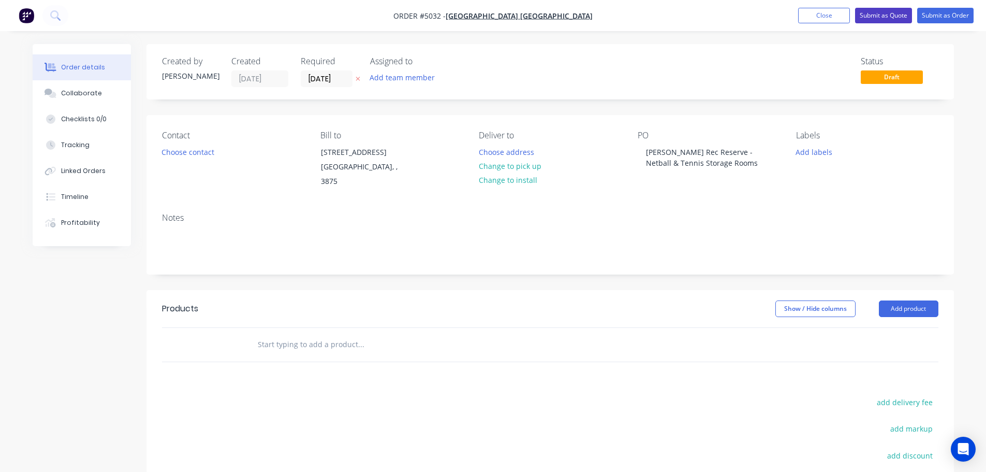
click at [867, 16] on button "Submit as Quote" at bounding box center [883, 16] width 57 height 16
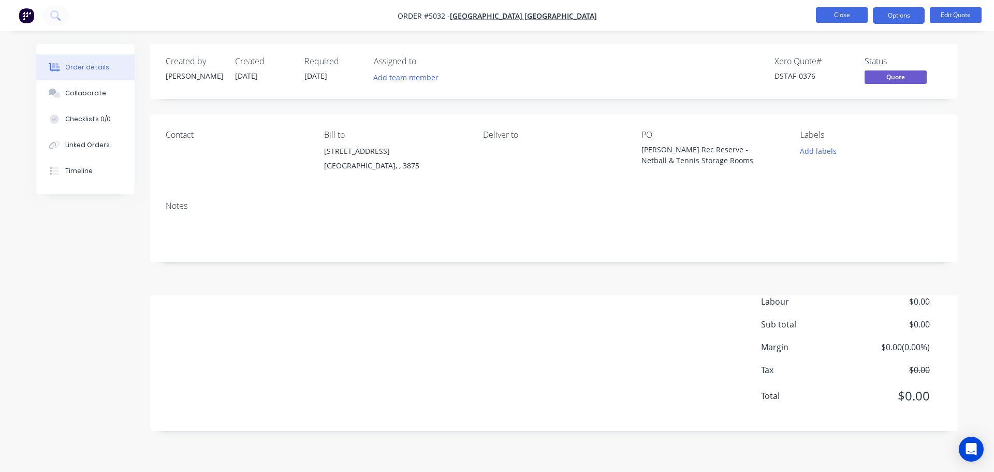
click at [831, 16] on button "Close" at bounding box center [842, 15] width 52 height 16
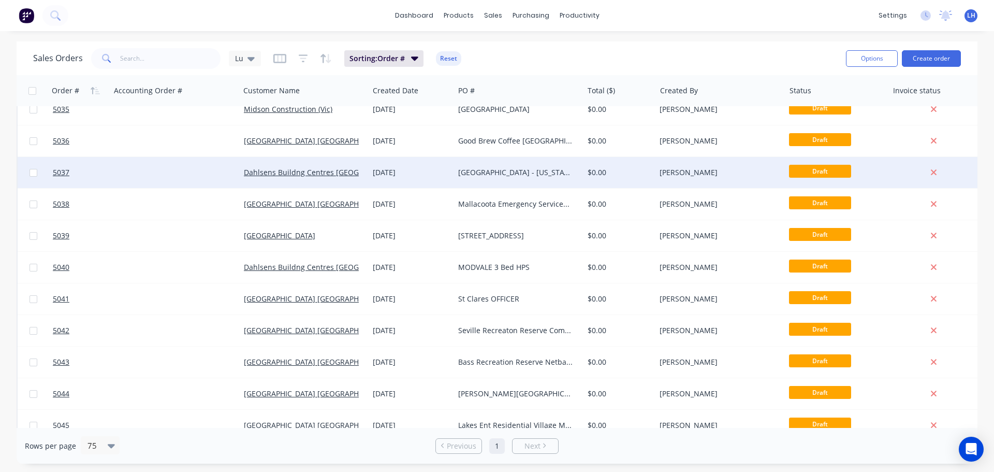
scroll to position [932, 0]
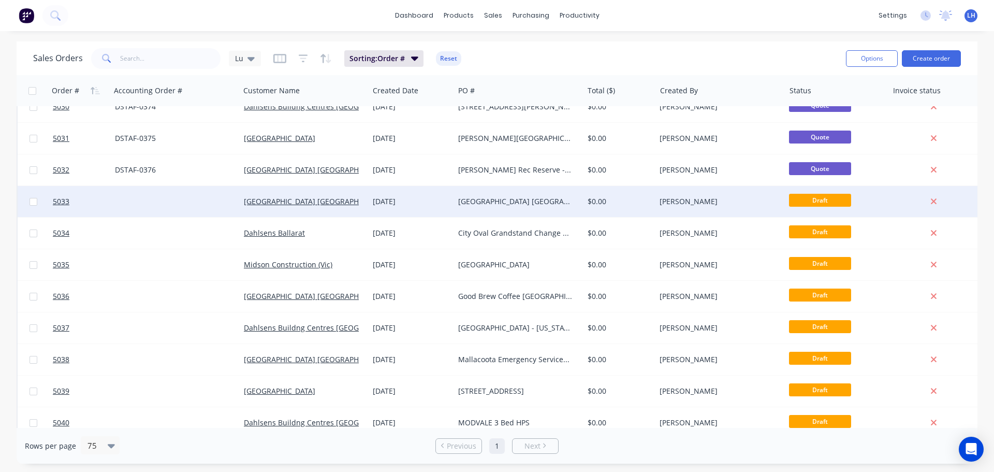
click at [488, 202] on div "[GEOGRAPHIC_DATA] [GEOGRAPHIC_DATA]" at bounding box center [515, 201] width 115 height 10
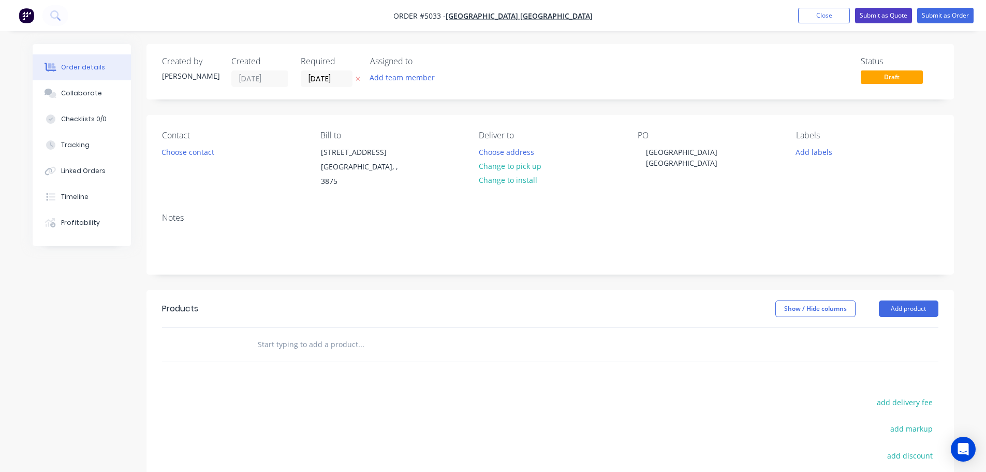
click at [877, 16] on button "Submit as Quote" at bounding box center [883, 16] width 57 height 16
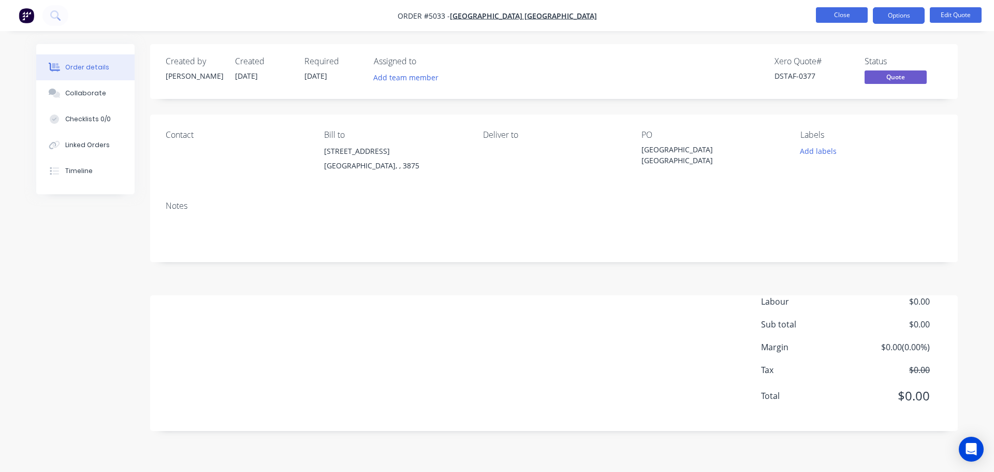
click at [843, 18] on button "Close" at bounding box center [842, 15] width 52 height 16
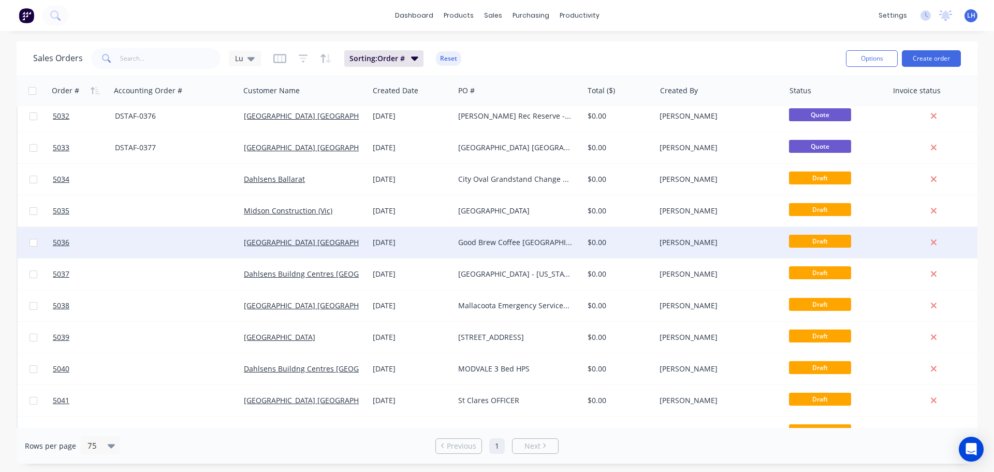
scroll to position [984, 0]
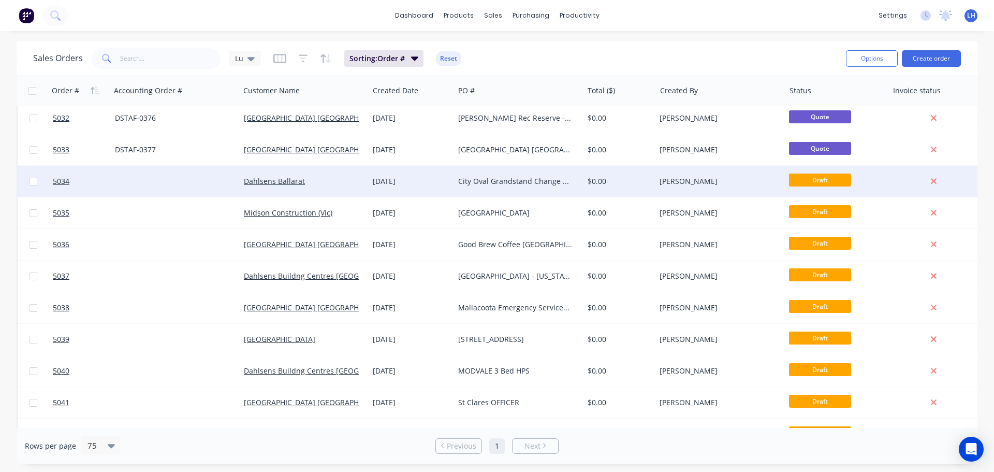
click at [487, 182] on div "City Oval Grandstand Change Room Refurb." at bounding box center [515, 181] width 115 height 10
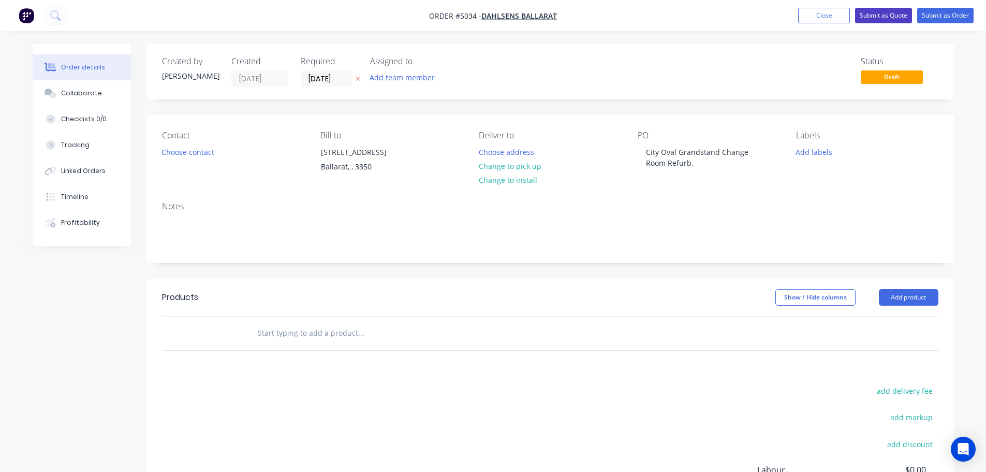
click at [879, 14] on button "Submit as Quote" at bounding box center [883, 16] width 57 height 16
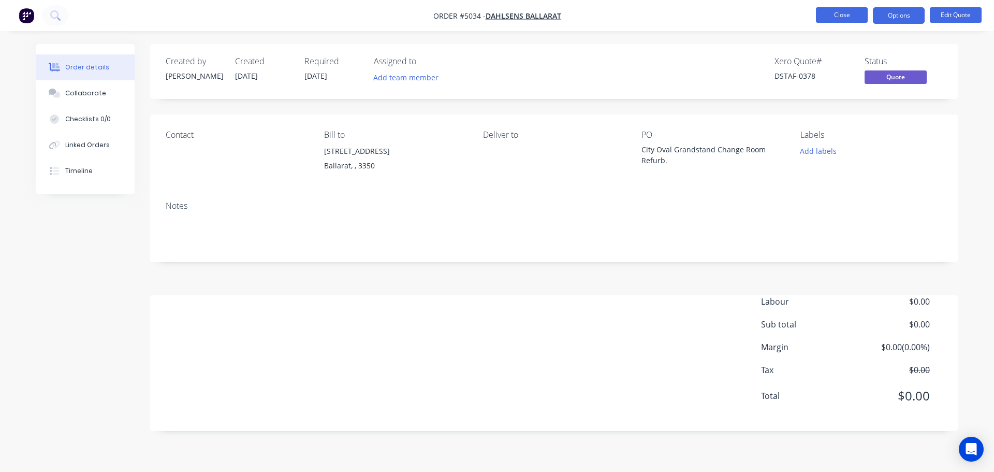
click at [852, 14] on button "Close" at bounding box center [842, 15] width 52 height 16
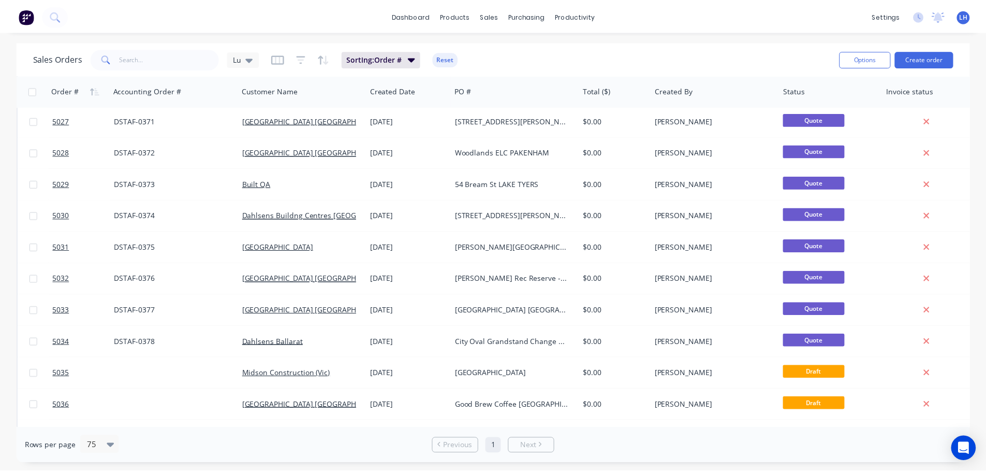
scroll to position [1035, 0]
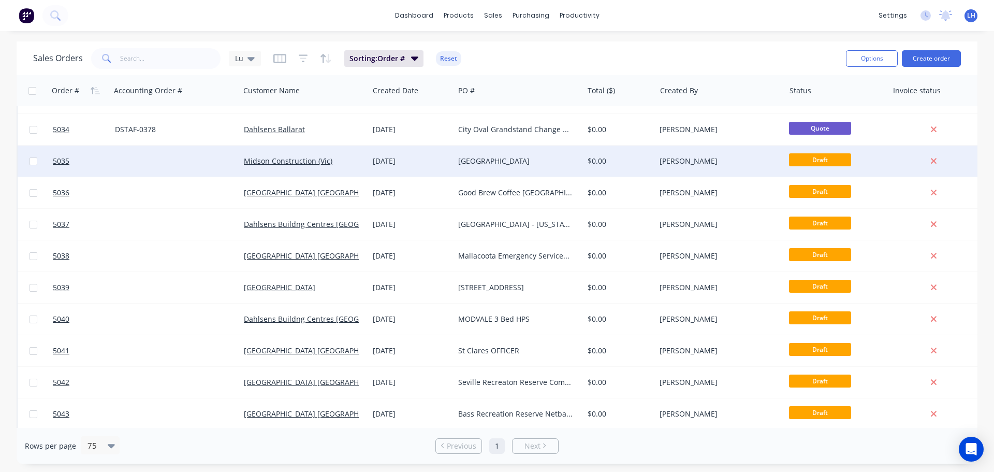
click at [509, 164] on div "[GEOGRAPHIC_DATA]" at bounding box center [515, 161] width 115 height 10
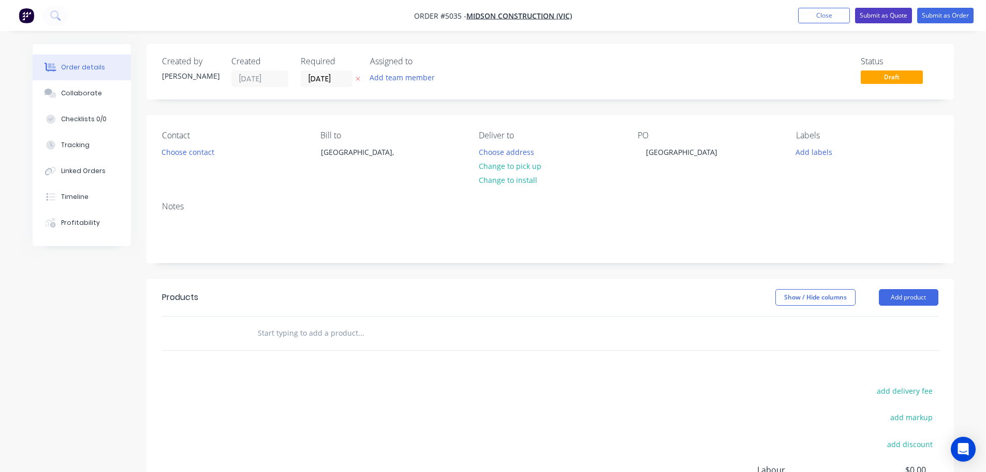
click at [871, 14] on button "Submit as Quote" at bounding box center [883, 16] width 57 height 16
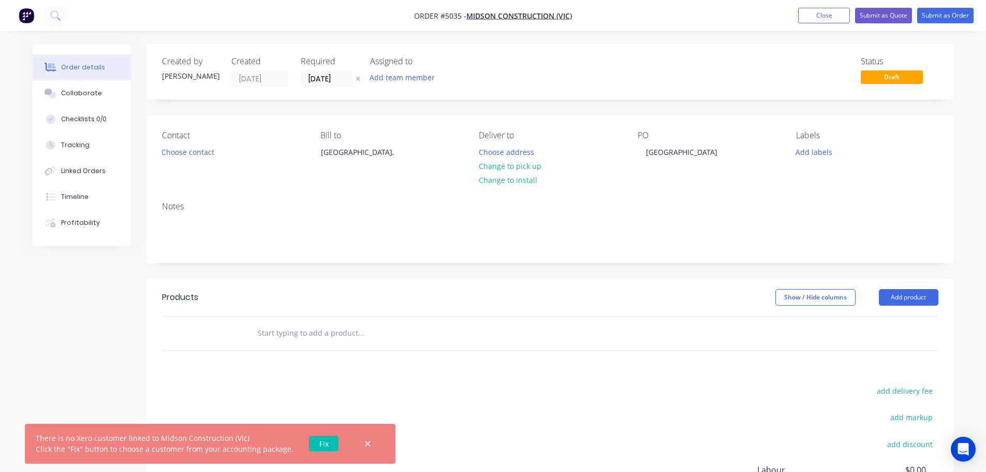
click at [316, 443] on link "Fix" at bounding box center [324, 443] width 30 height 16
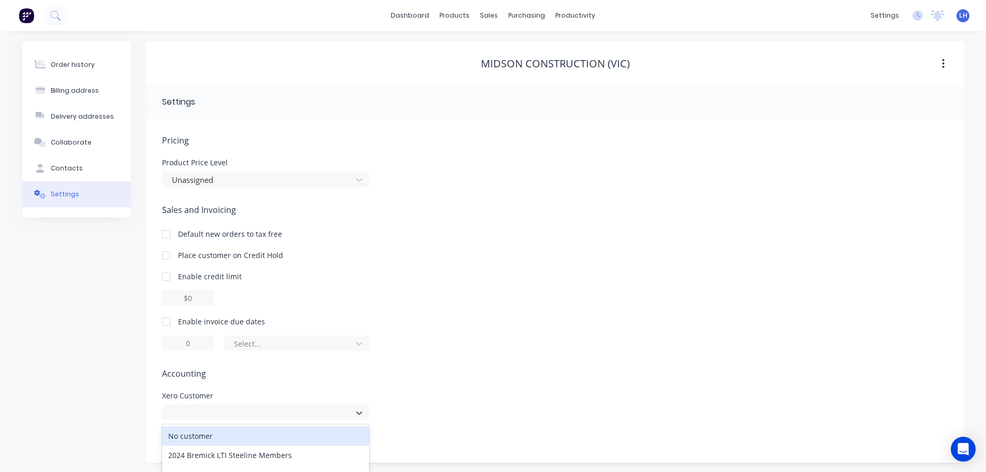
scroll to position [108, 0]
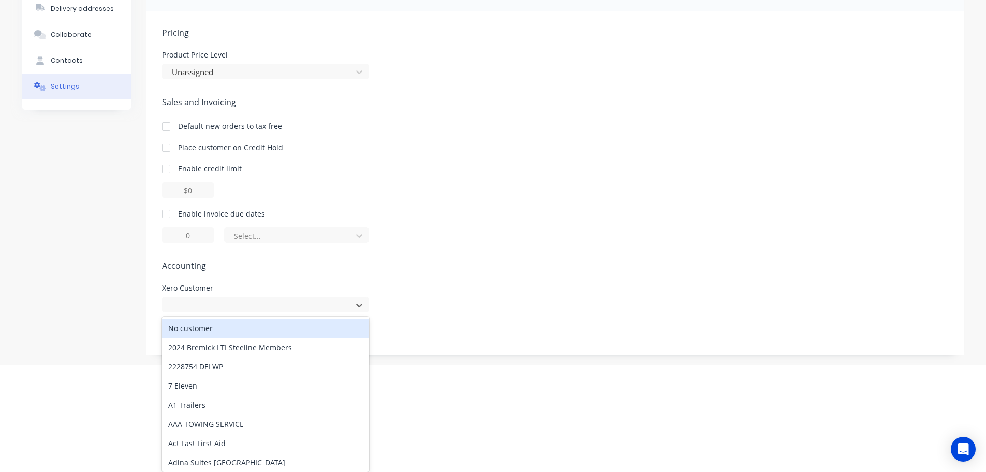
click at [361, 312] on div "252 results available. Use Up and Down to choose options, press Enter to select…" at bounding box center [265, 305] width 207 height 16
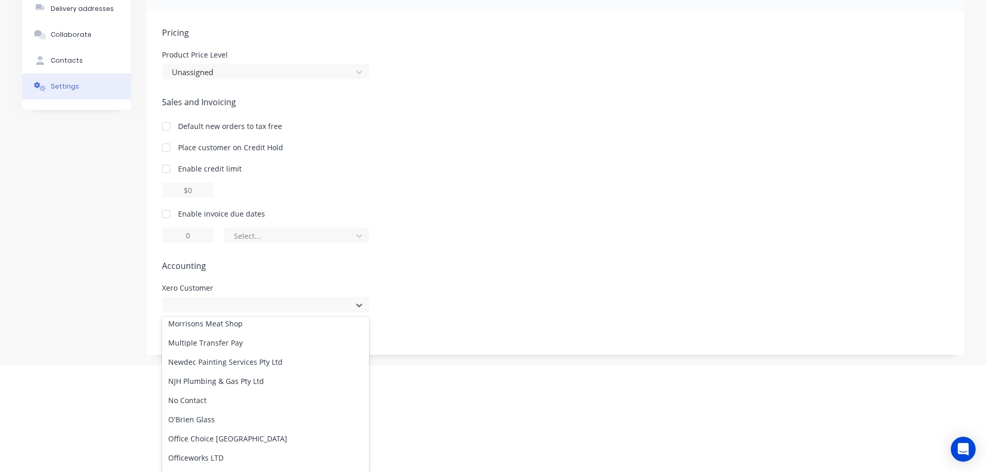
scroll to position [2938, 0]
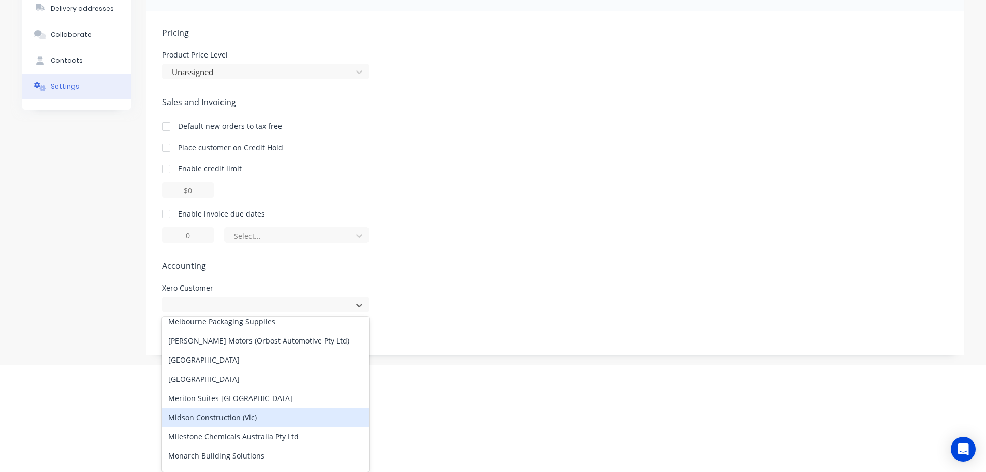
click at [203, 419] on div "Midson Construction (Vic)" at bounding box center [265, 416] width 207 height 19
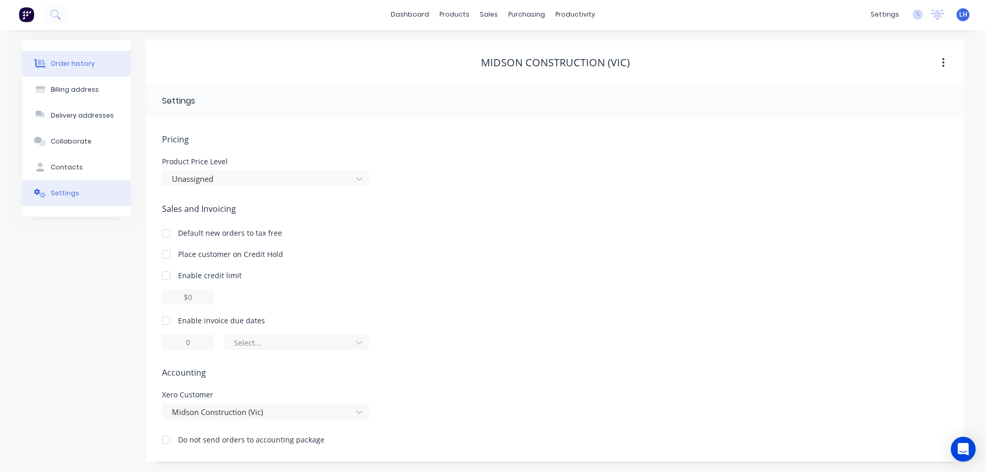
click at [70, 63] on div "Order history" at bounding box center [73, 63] width 44 height 9
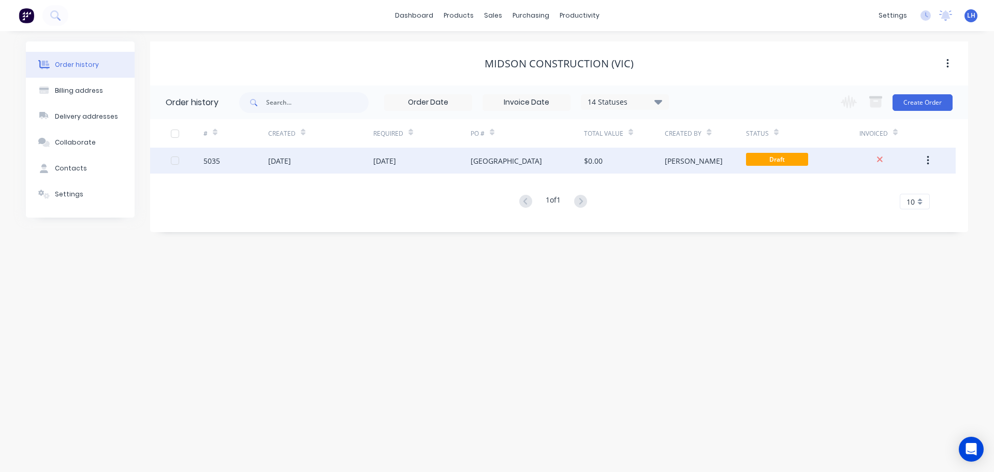
click at [503, 160] on div "[GEOGRAPHIC_DATA]" at bounding box center [506, 160] width 71 height 11
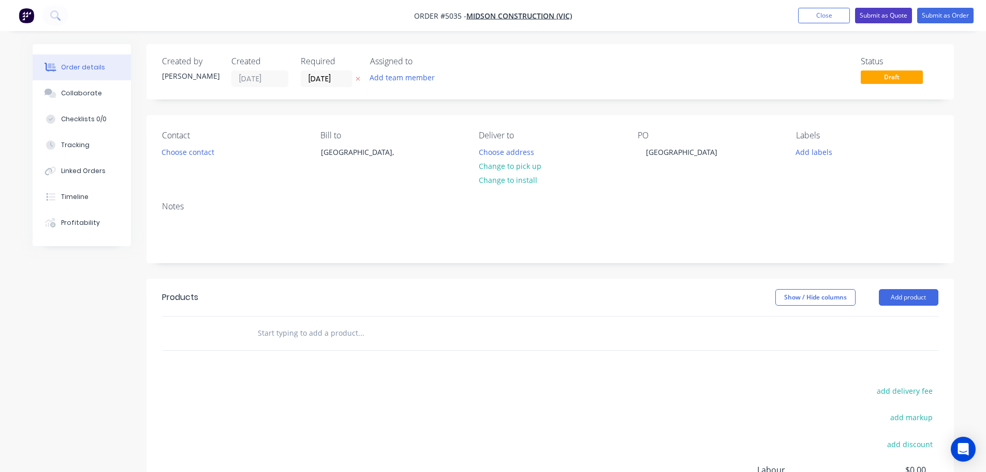
click at [878, 12] on button "Submit as Quote" at bounding box center [883, 16] width 57 height 16
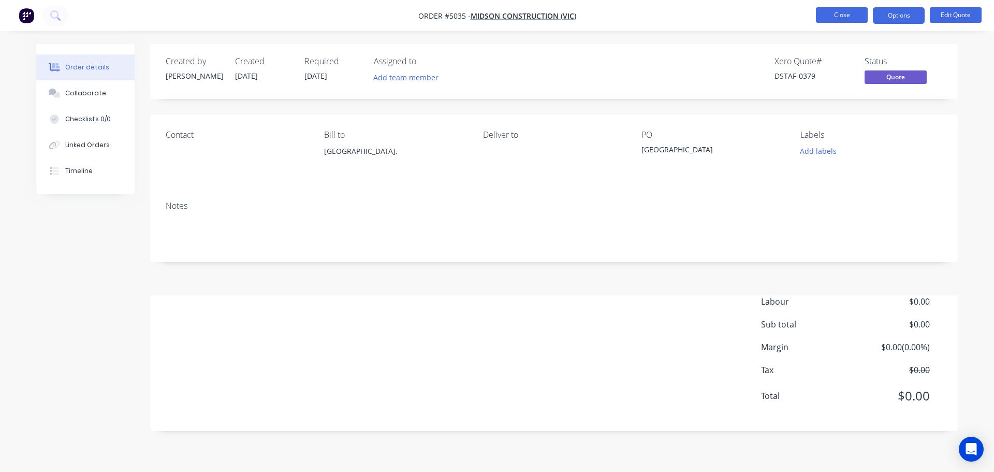
click at [838, 15] on button "Close" at bounding box center [842, 15] width 52 height 16
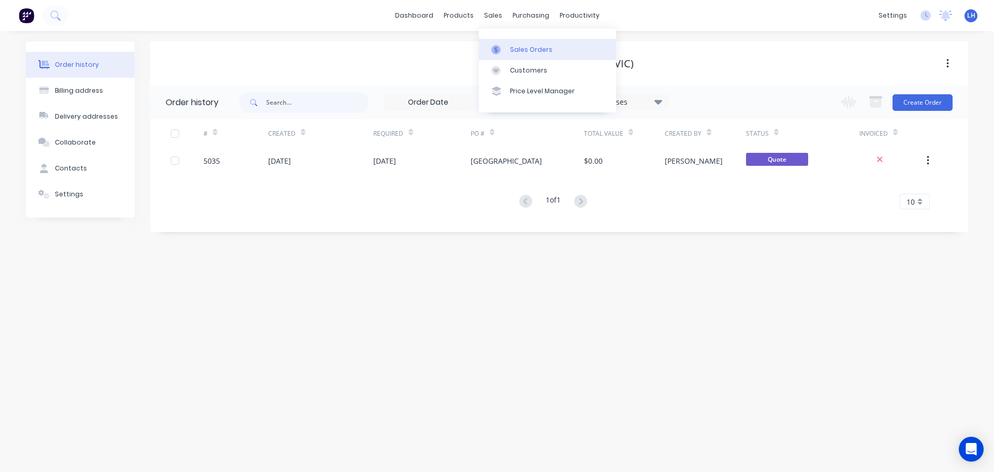
click at [506, 50] on div at bounding box center [499, 49] width 16 height 9
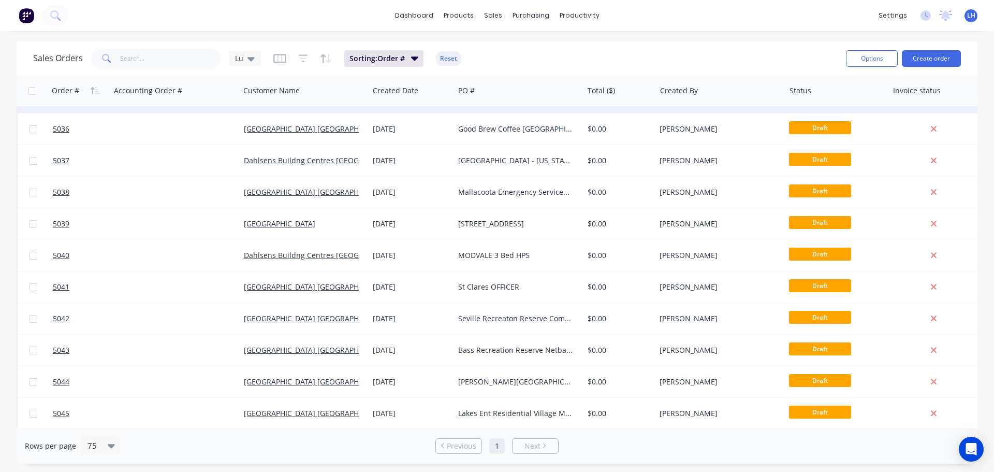
scroll to position [1035, 0]
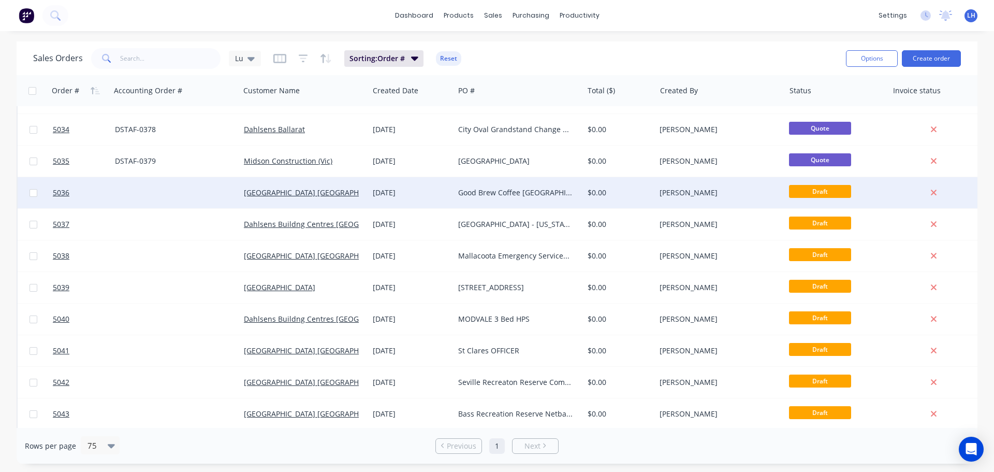
click at [525, 189] on div "Good Brew Coffee [GEOGRAPHIC_DATA]" at bounding box center [515, 192] width 115 height 10
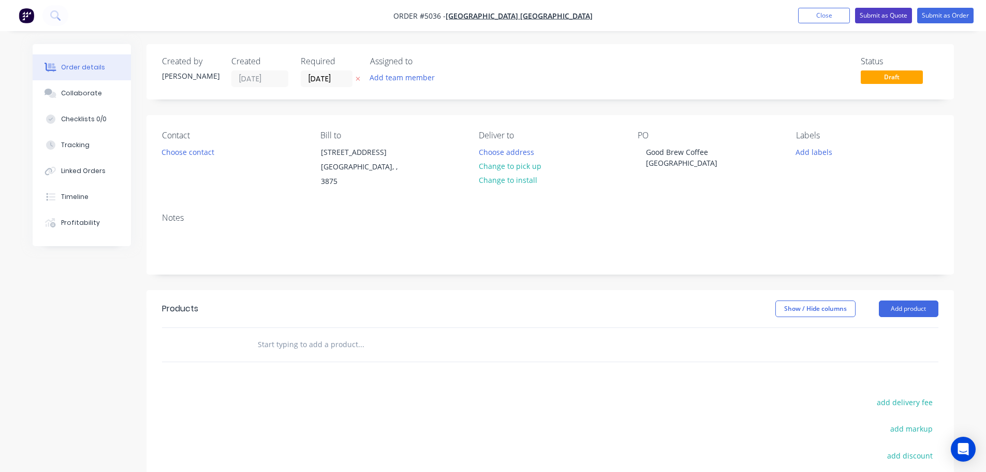
click at [877, 11] on button "Submit as Quote" at bounding box center [883, 16] width 57 height 16
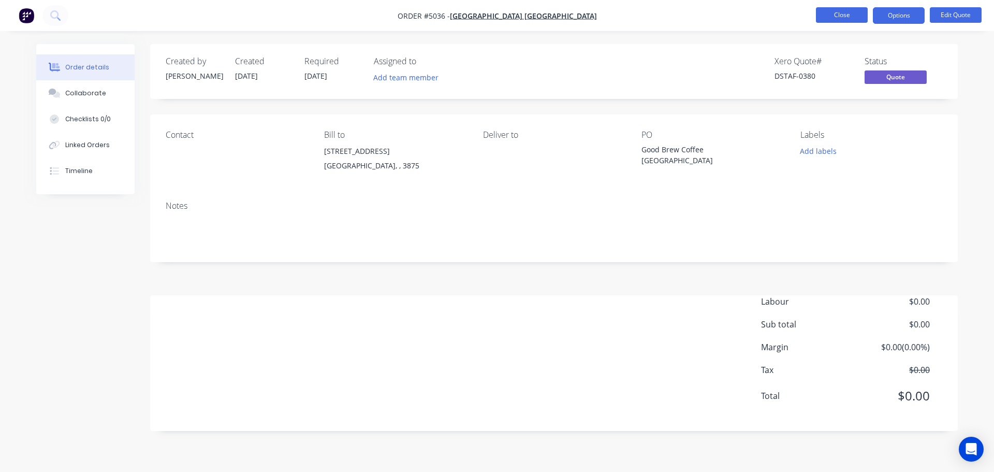
click at [829, 11] on button "Close" at bounding box center [842, 15] width 52 height 16
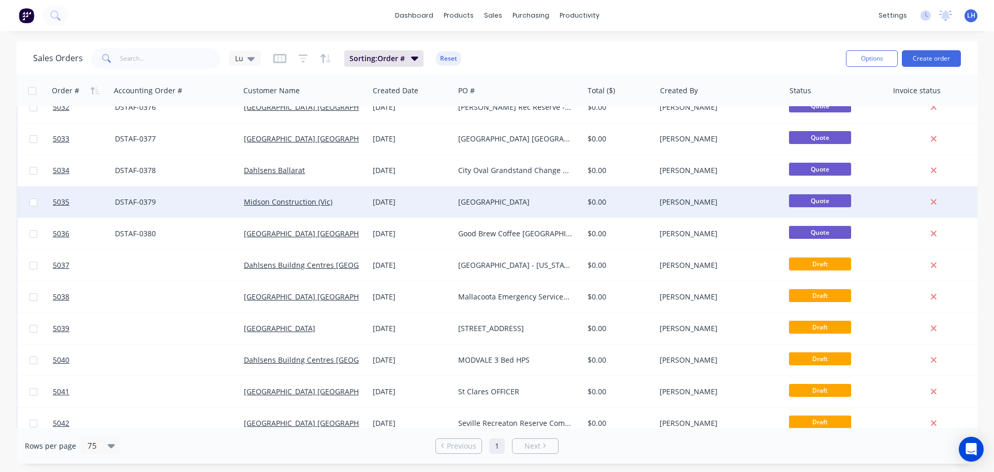
scroll to position [984, 0]
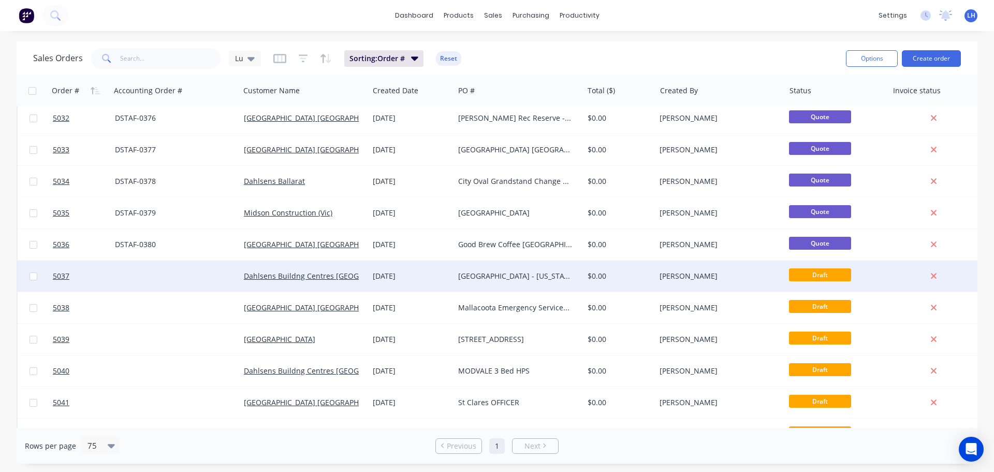
click at [491, 275] on div "[GEOGRAPHIC_DATA] - [US_STATE]" at bounding box center [515, 276] width 115 height 10
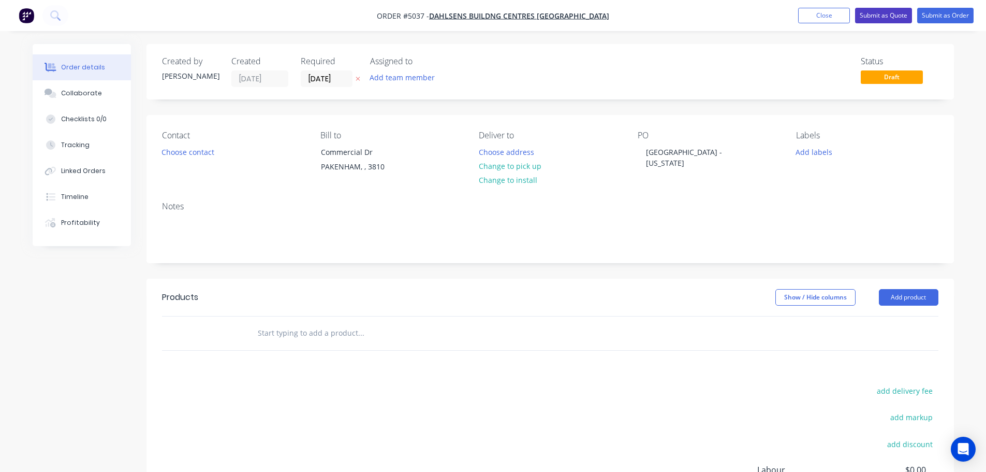
click at [880, 14] on button "Submit as Quote" at bounding box center [883, 16] width 57 height 16
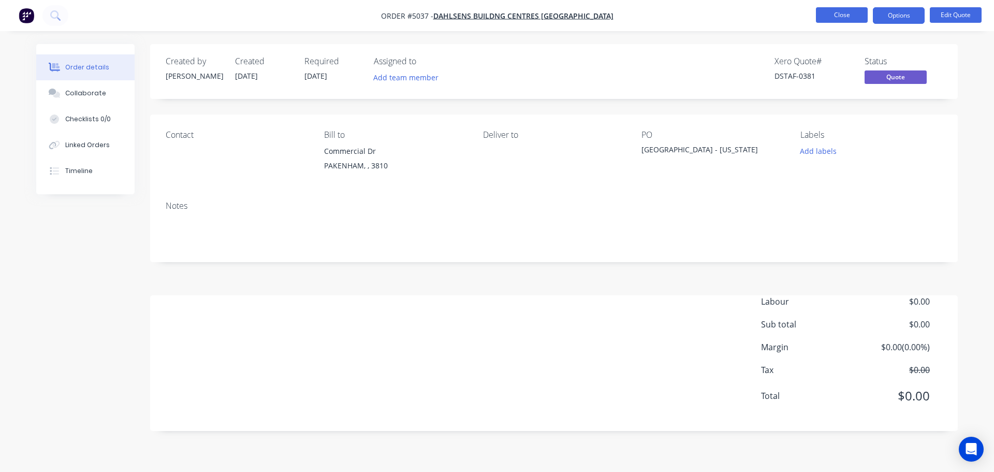
click at [845, 15] on button "Close" at bounding box center [842, 15] width 52 height 16
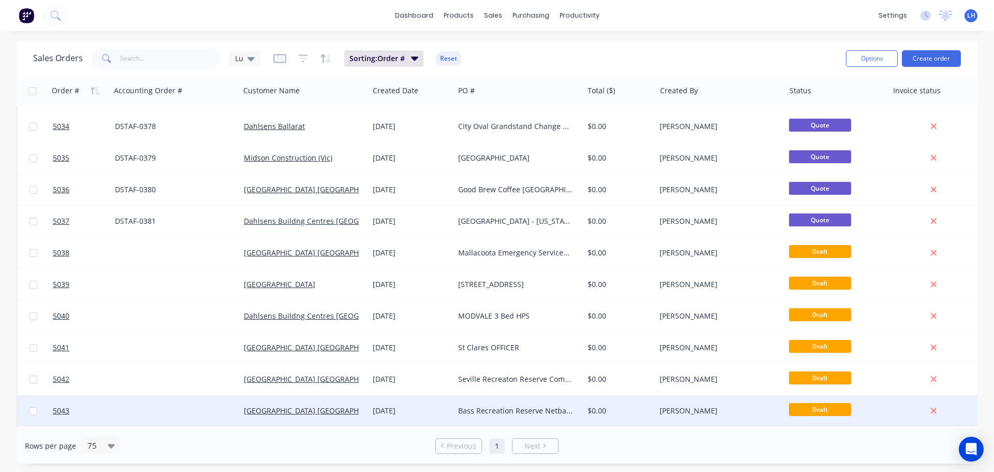
scroll to position [1035, 0]
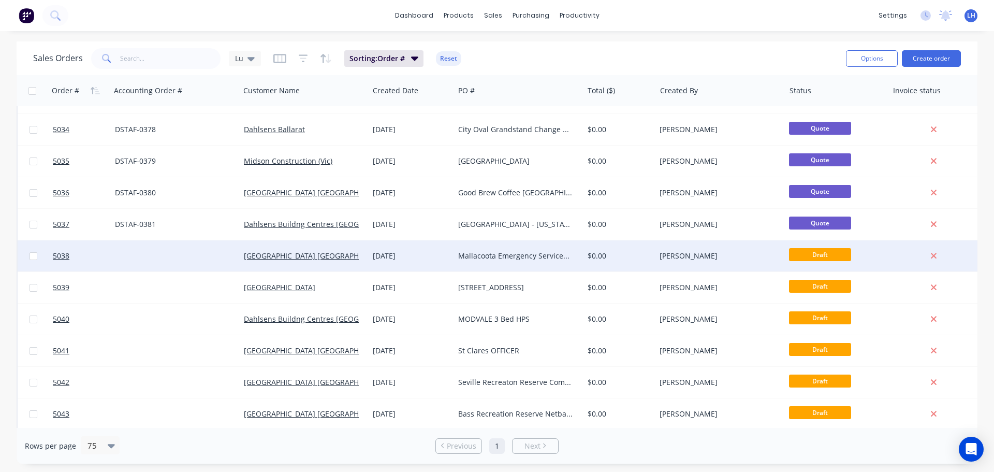
click at [515, 258] on div "Mallacoota Emergency Services - Additional Walls" at bounding box center [515, 256] width 115 height 10
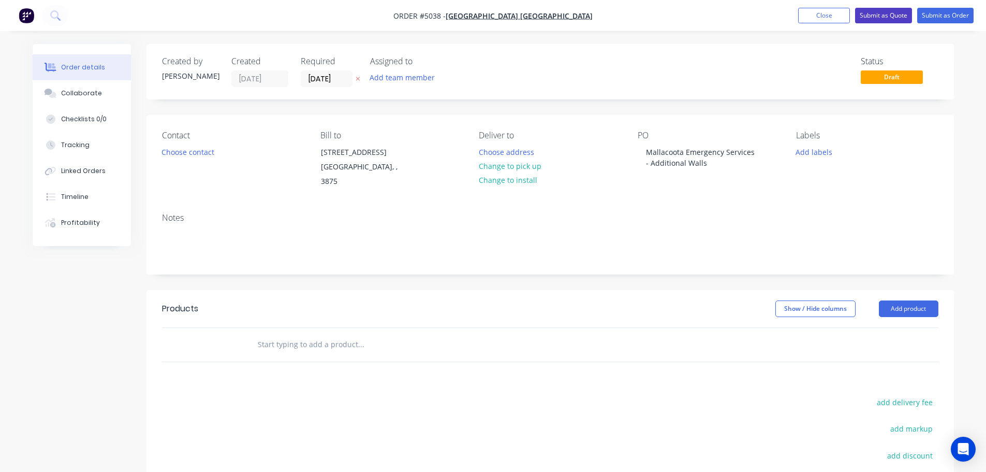
click at [859, 17] on button "Submit as Quote" at bounding box center [883, 16] width 57 height 16
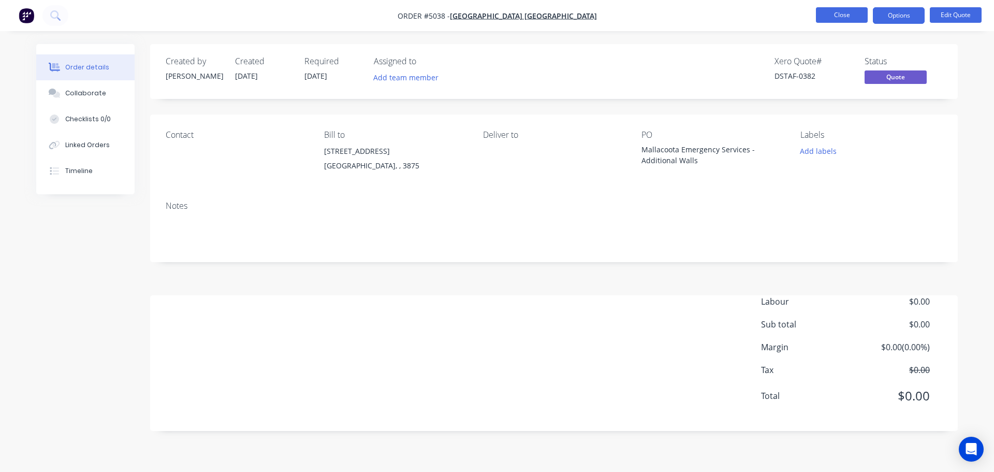
click at [835, 16] on button "Close" at bounding box center [842, 15] width 52 height 16
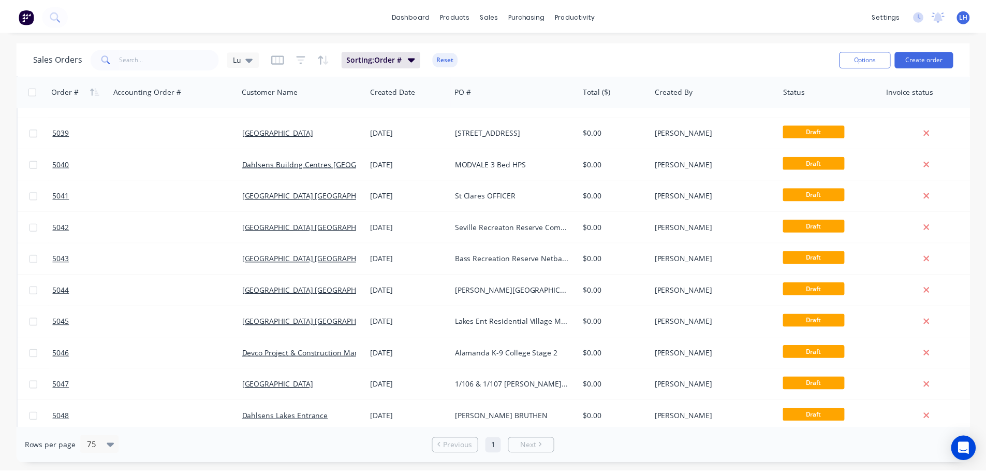
scroll to position [1087, 0]
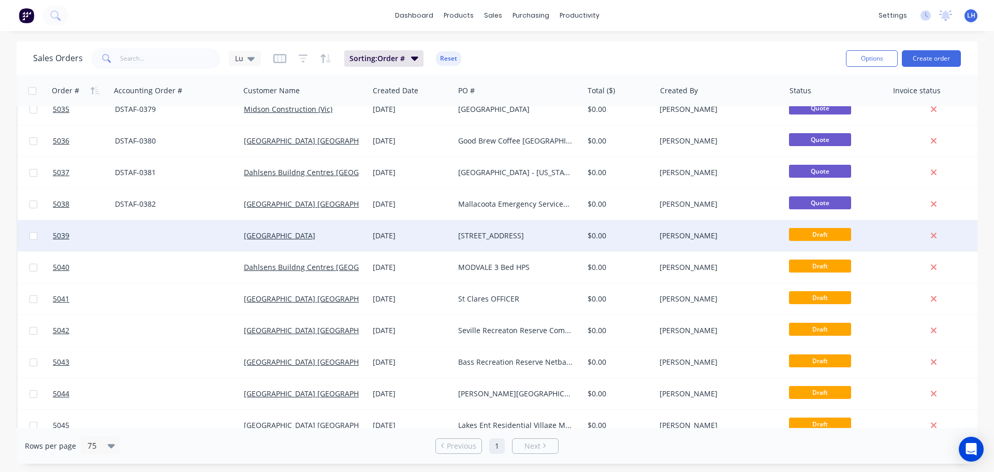
click at [504, 232] on div "[STREET_ADDRESS]" at bounding box center [515, 235] width 115 height 10
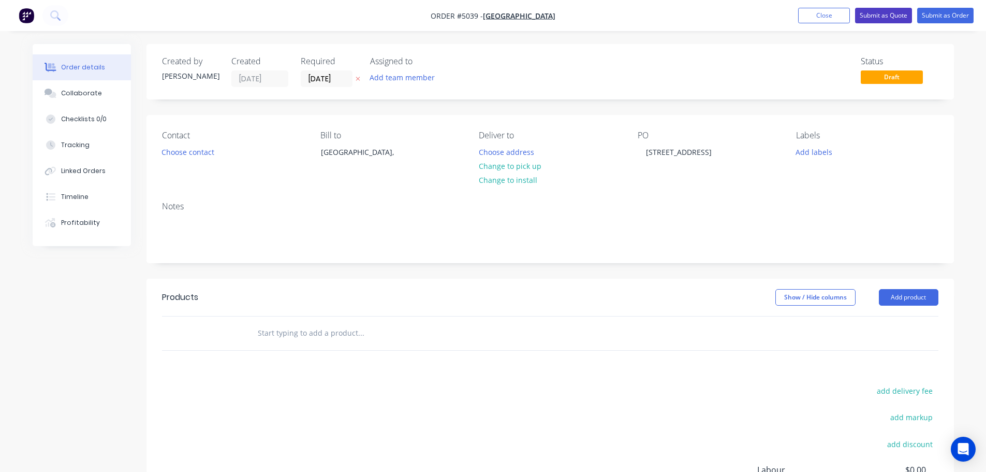
click at [872, 16] on button "Submit as Quote" at bounding box center [883, 16] width 57 height 16
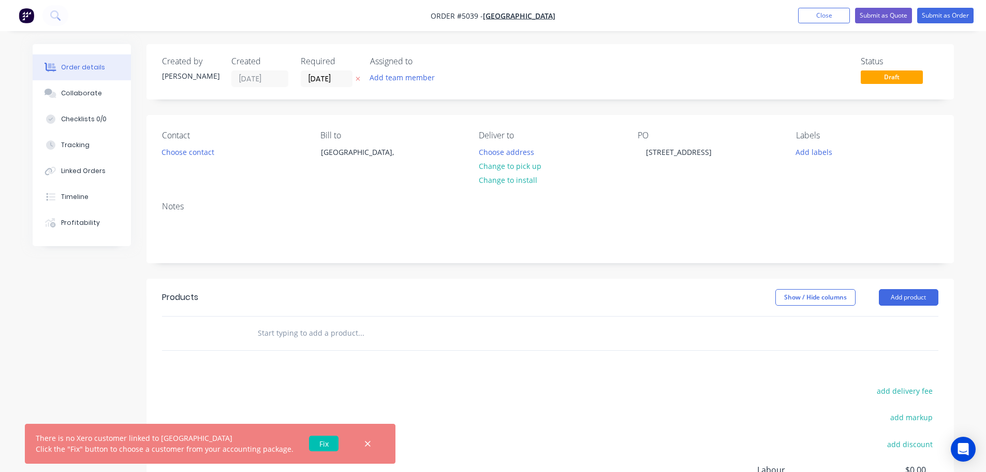
click at [316, 444] on link "Fix" at bounding box center [324, 443] width 30 height 16
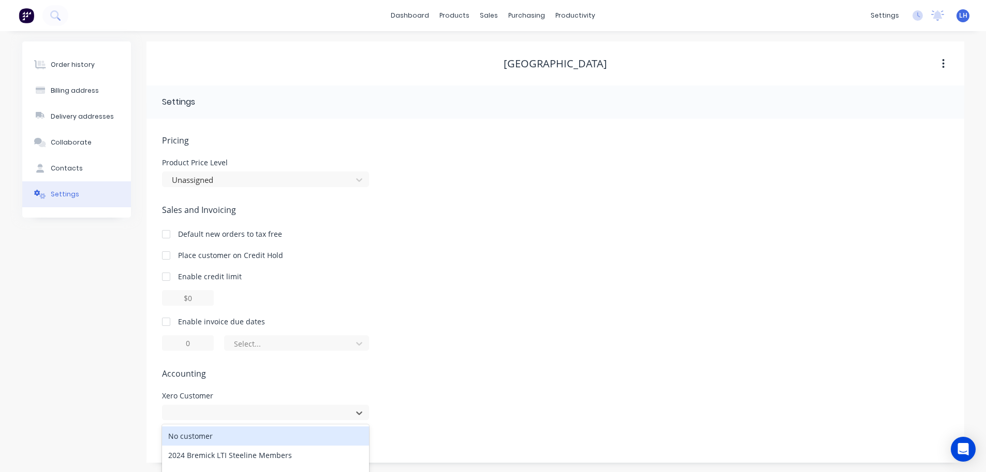
scroll to position [108, 0]
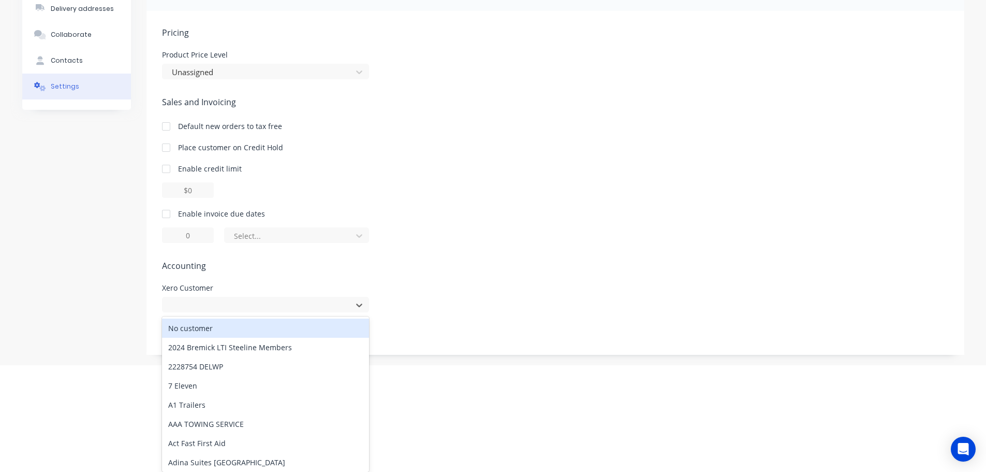
click at [361, 312] on div "252 results available. Use Up and Down to choose options, press Enter to select…" at bounding box center [265, 305] width 207 height 16
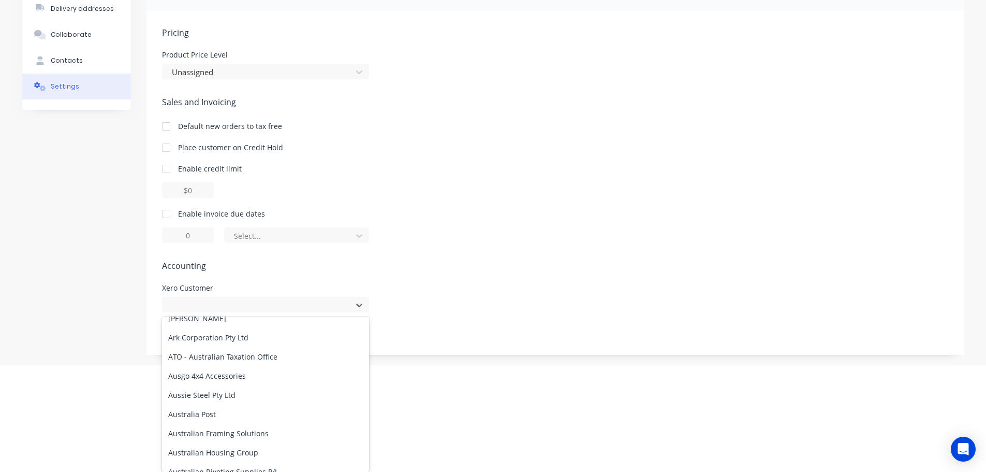
scroll to position [414, 0]
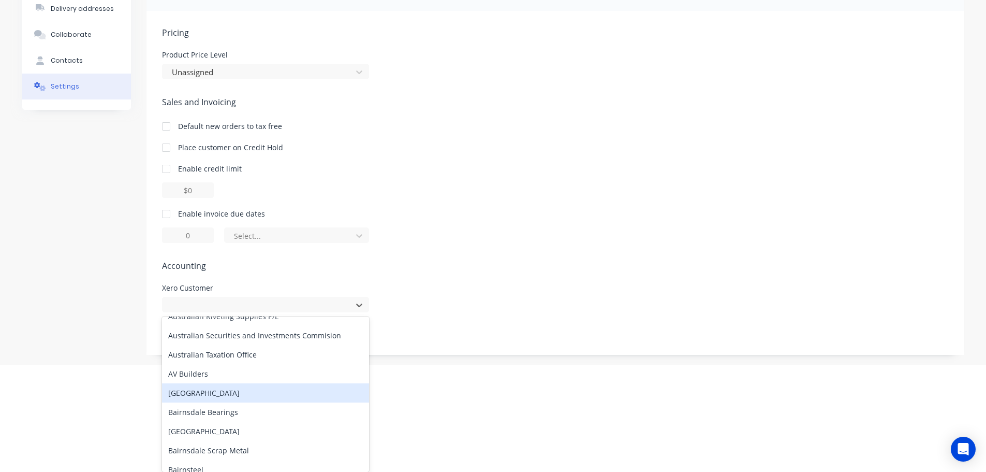
click at [246, 393] on div "[GEOGRAPHIC_DATA]" at bounding box center [265, 392] width 207 height 19
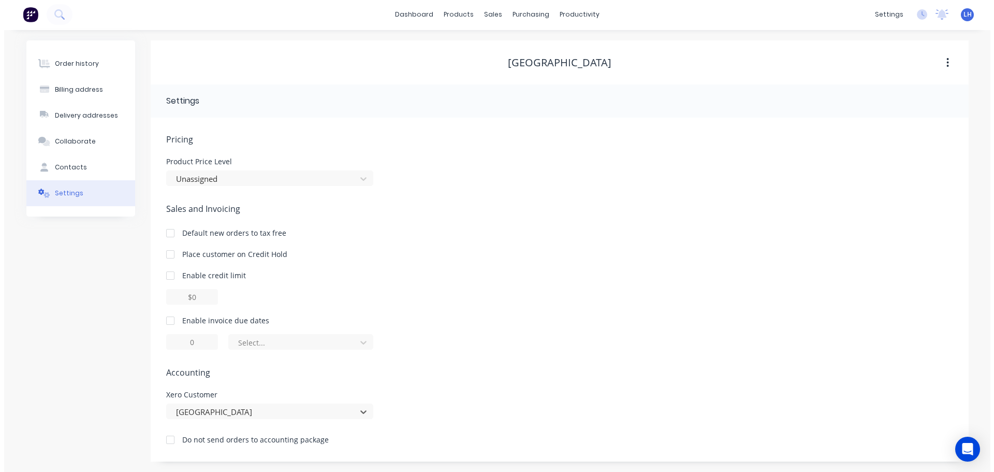
scroll to position [0, 0]
click at [77, 64] on div "Order history" at bounding box center [73, 64] width 44 height 9
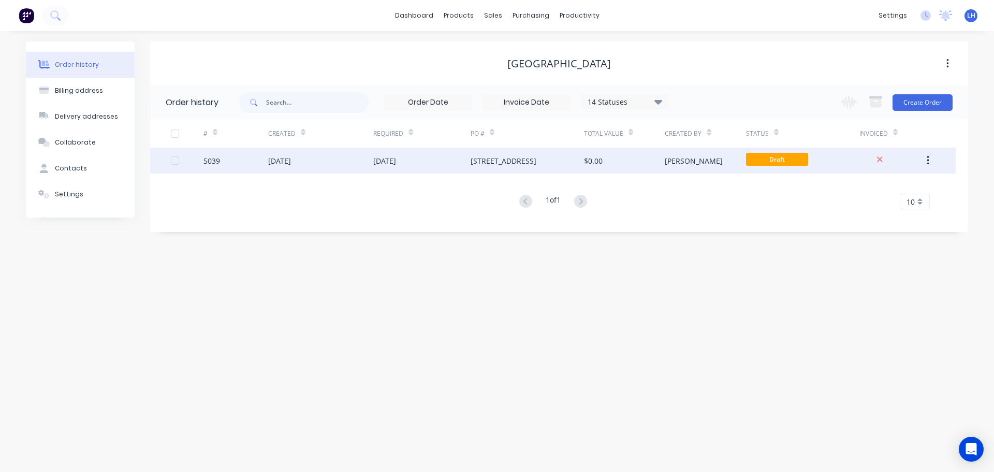
click at [521, 164] on div "[STREET_ADDRESS]" at bounding box center [504, 160] width 66 height 11
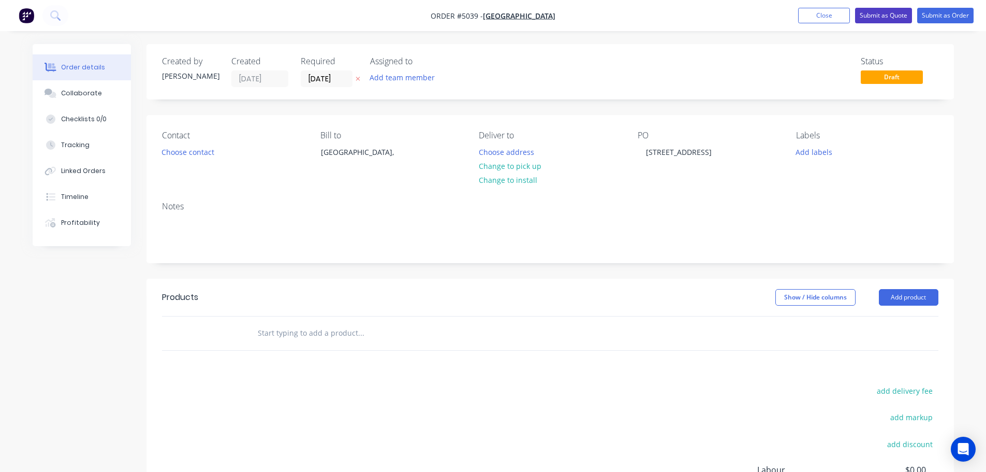
click at [881, 16] on button "Submit as Quote" at bounding box center [883, 16] width 57 height 16
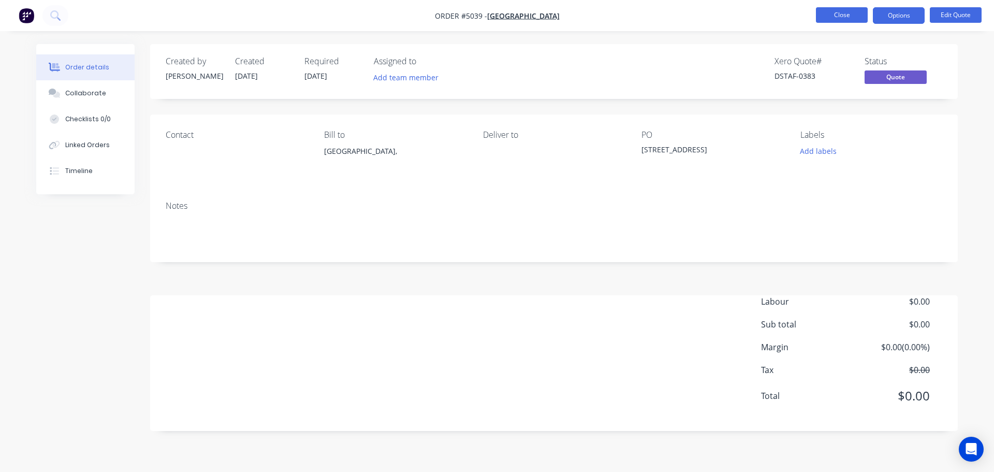
click at [860, 13] on button "Close" at bounding box center [842, 15] width 52 height 16
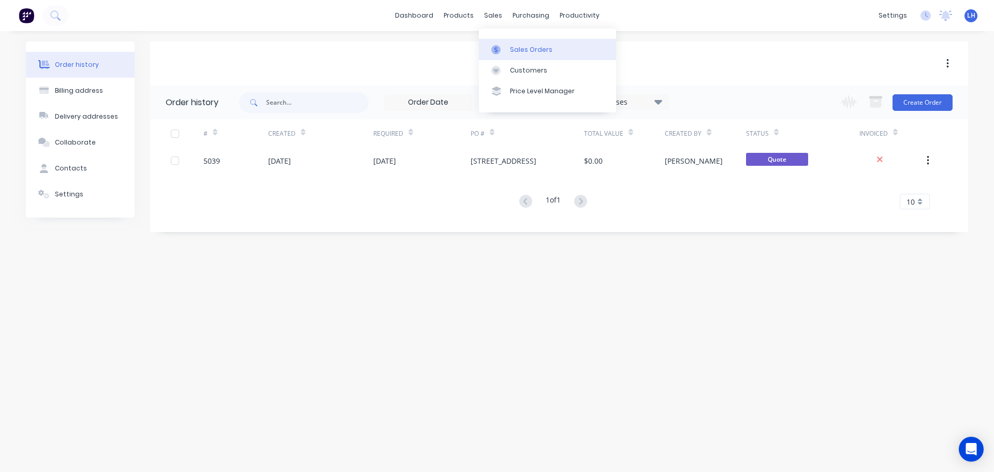
click at [510, 51] on div "Sales Orders" at bounding box center [531, 49] width 42 height 9
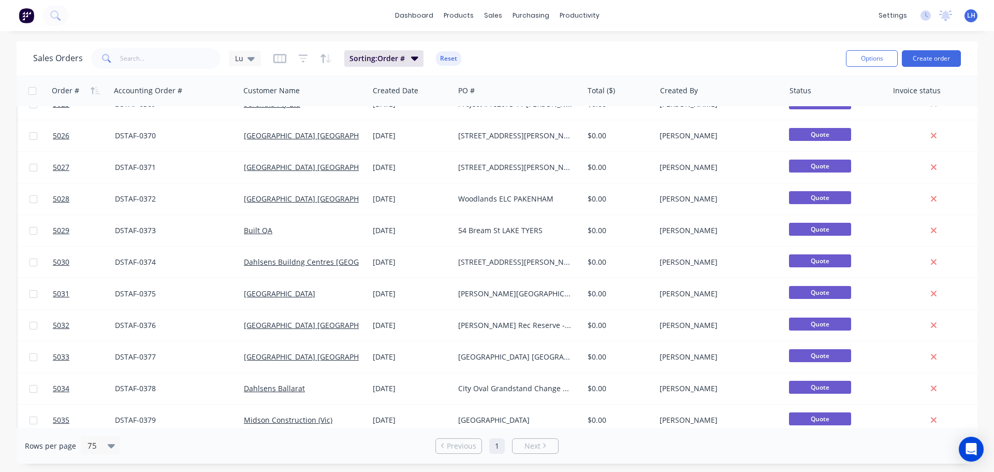
scroll to position [1191, 0]
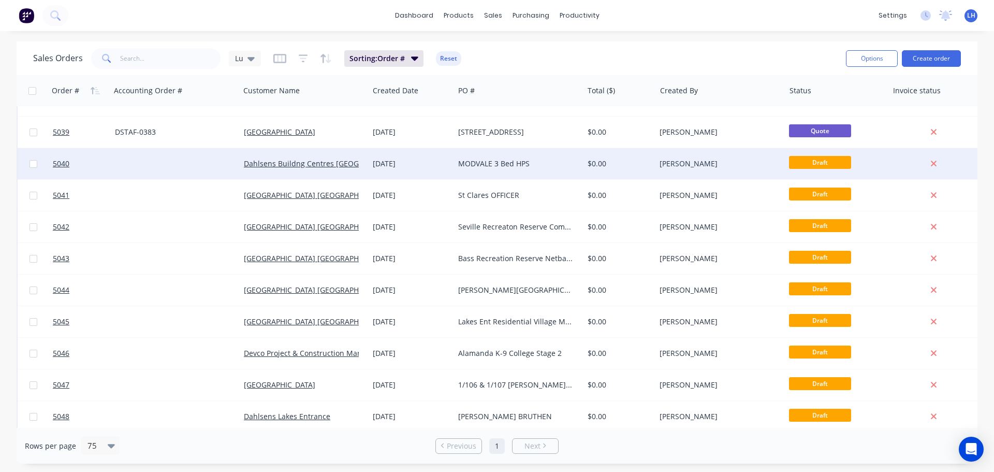
click at [476, 161] on div "MODVALE 3 Bed HPS" at bounding box center [515, 163] width 115 height 10
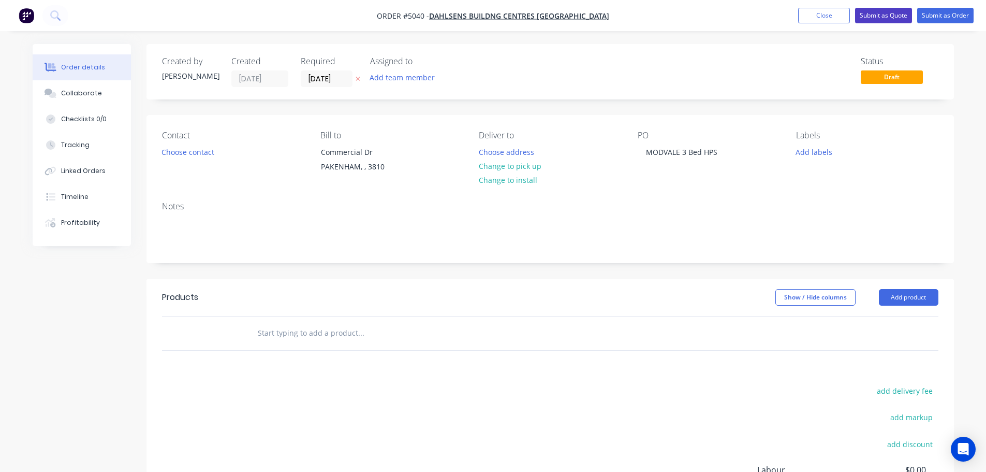
click at [888, 19] on button "Submit as Quote" at bounding box center [883, 16] width 57 height 16
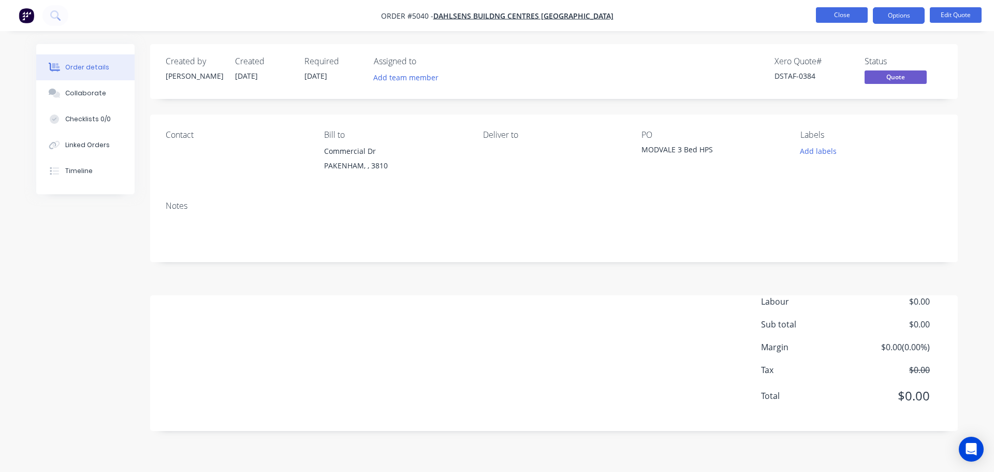
click at [843, 21] on button "Close" at bounding box center [842, 15] width 52 height 16
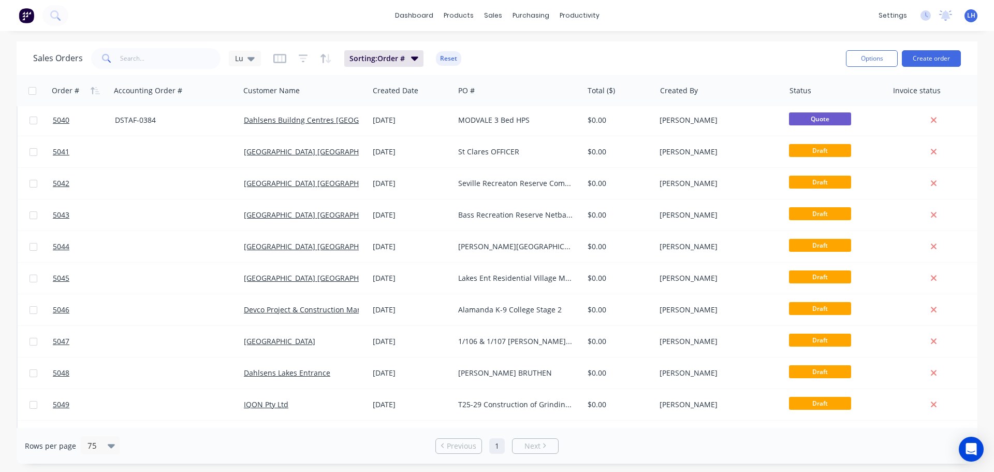
scroll to position [1243, 0]
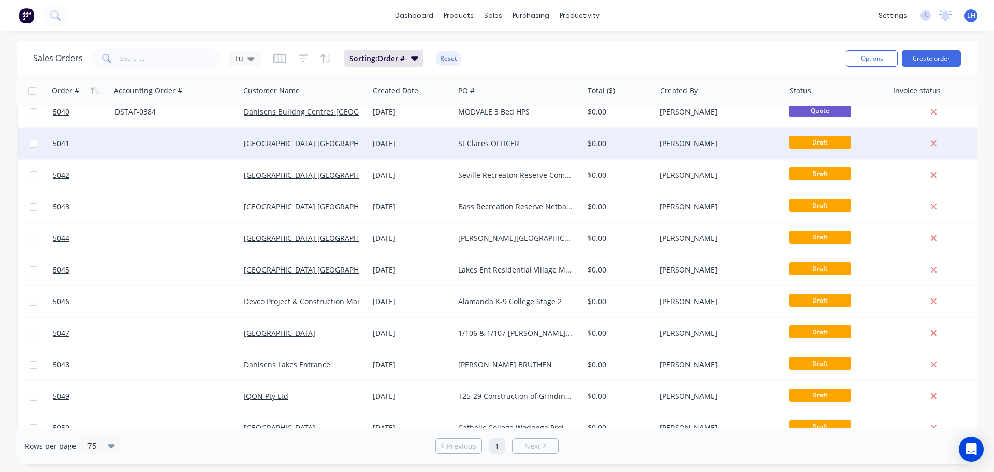
click at [495, 140] on div "St Clares OFFICER" at bounding box center [515, 143] width 115 height 10
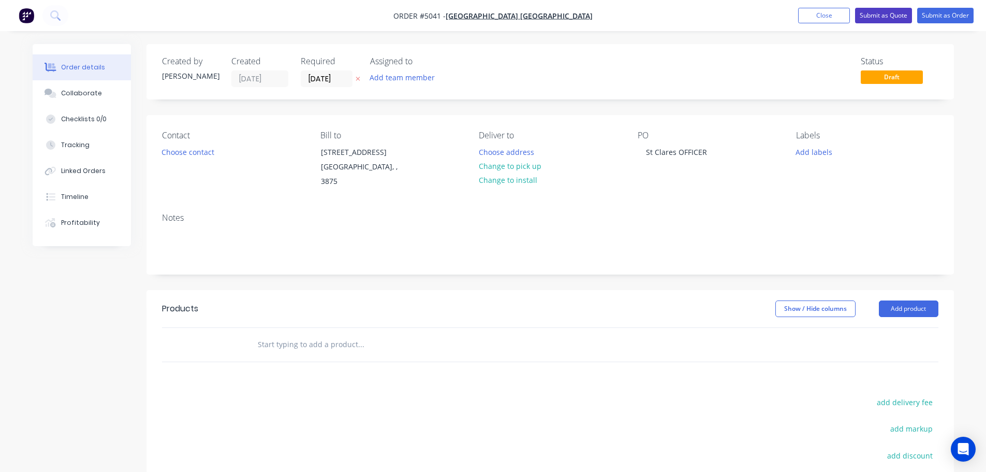
click at [888, 15] on button "Submit as Quote" at bounding box center [883, 16] width 57 height 16
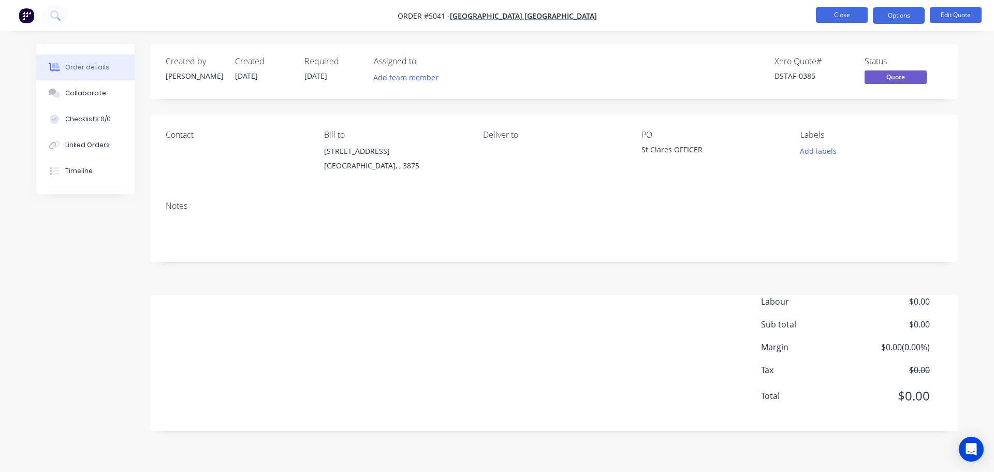
click at [841, 17] on button "Close" at bounding box center [842, 15] width 52 height 16
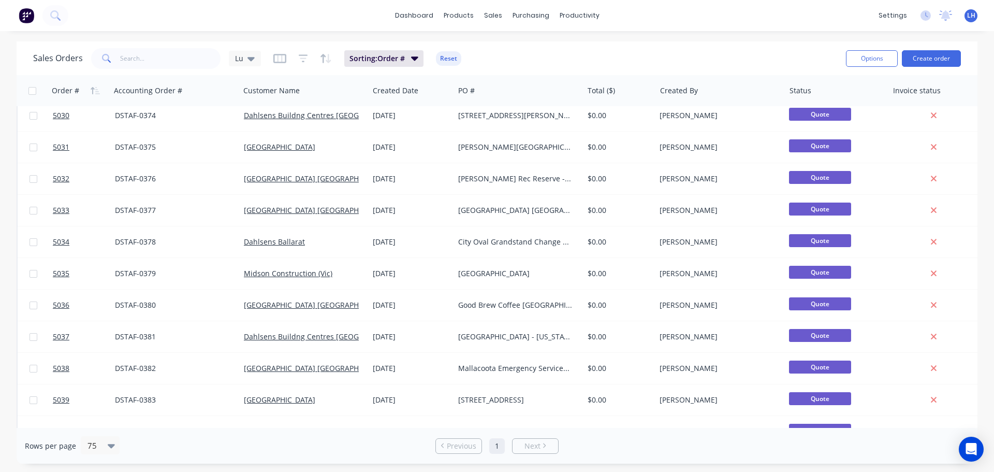
scroll to position [1139, 0]
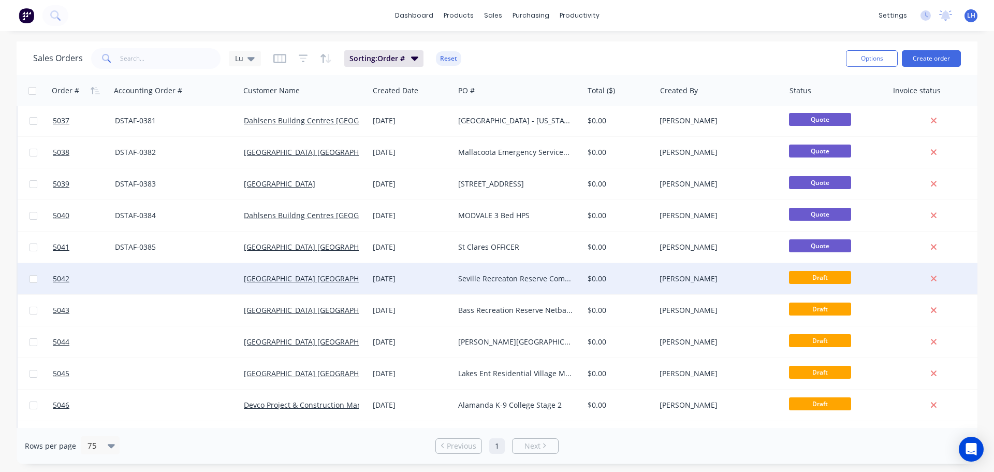
click at [490, 280] on div "Seville Recreaton Reserve Community Pavillion" at bounding box center [515, 278] width 115 height 10
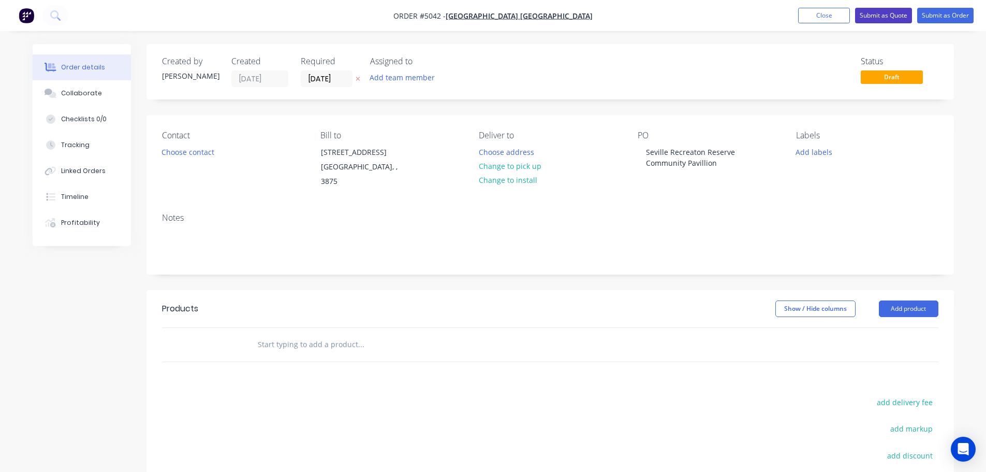
click at [879, 18] on button "Submit as Quote" at bounding box center [883, 16] width 57 height 16
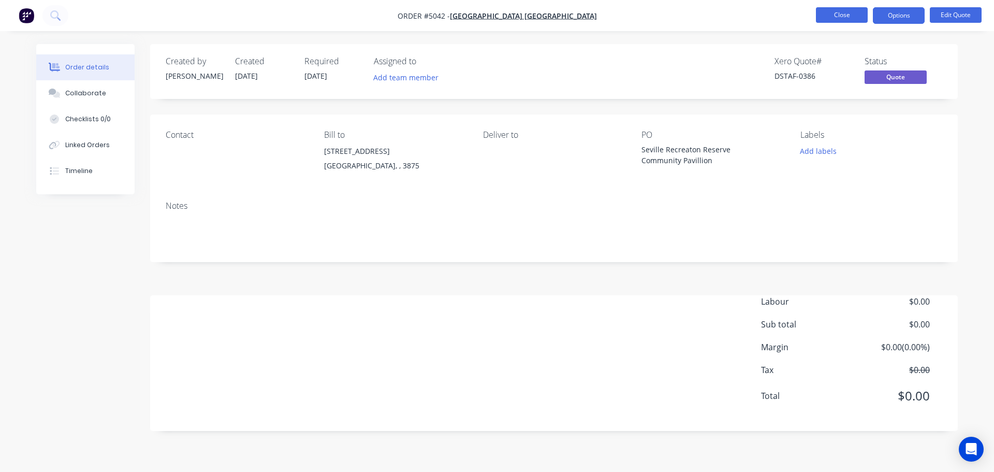
click at [847, 14] on button "Close" at bounding box center [842, 15] width 52 height 16
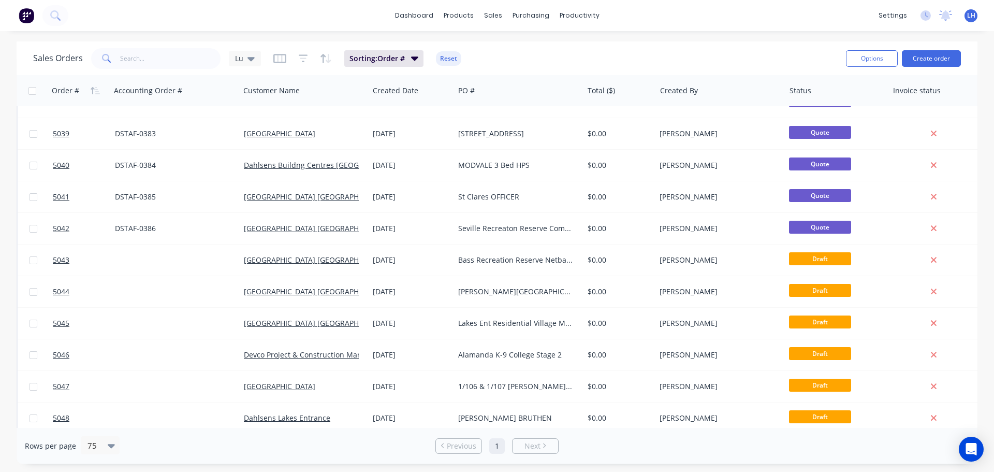
scroll to position [1191, 0]
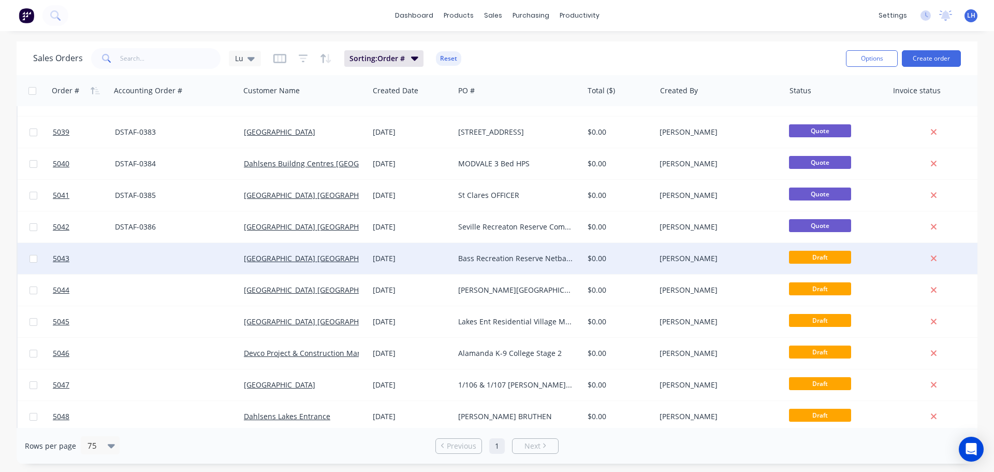
click at [492, 255] on div "Bass Recreation Reserve Netball Pavillion" at bounding box center [515, 258] width 115 height 10
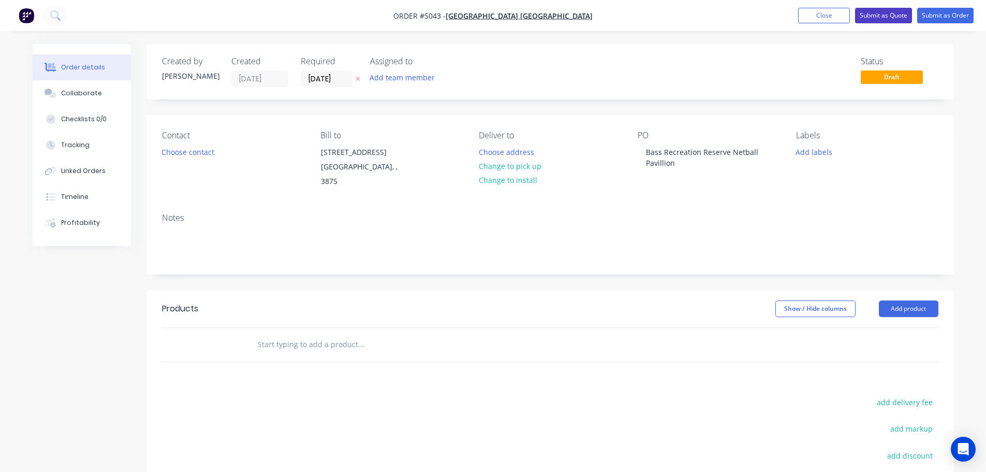
click at [886, 20] on button "Submit as Quote" at bounding box center [883, 16] width 57 height 16
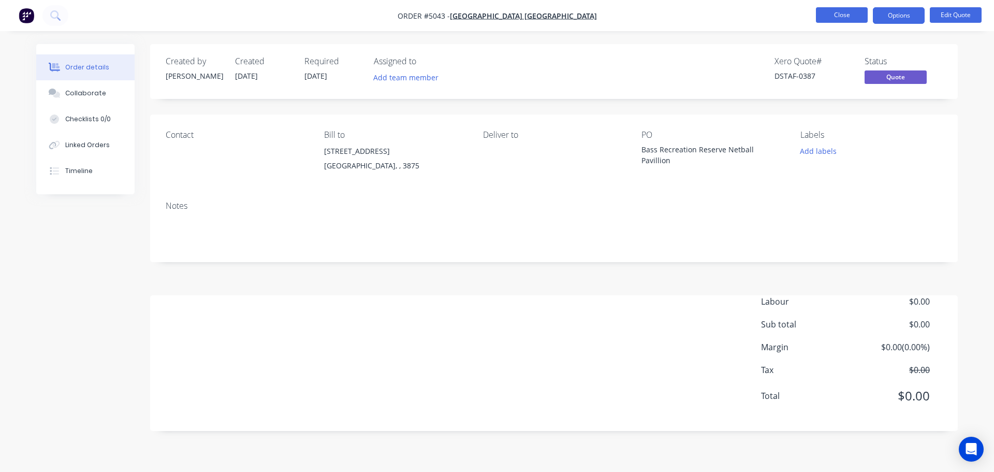
click at [845, 13] on button "Close" at bounding box center [842, 15] width 52 height 16
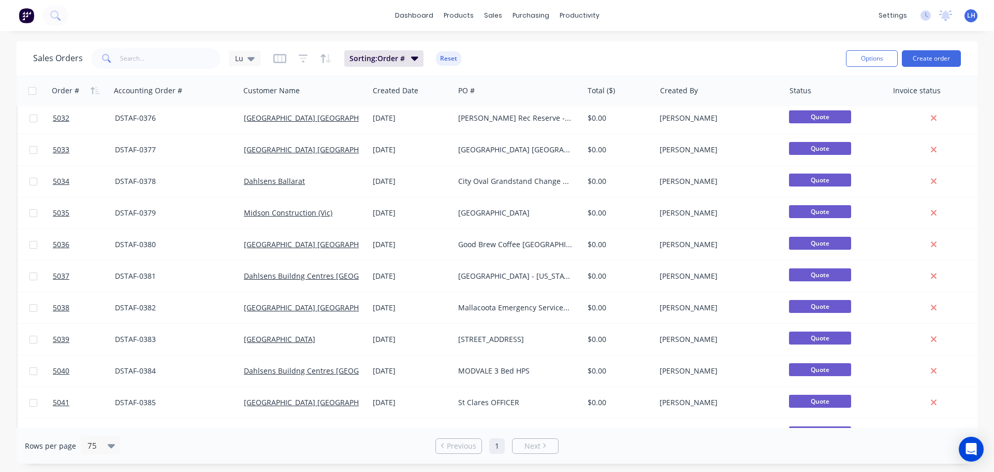
scroll to position [1294, 0]
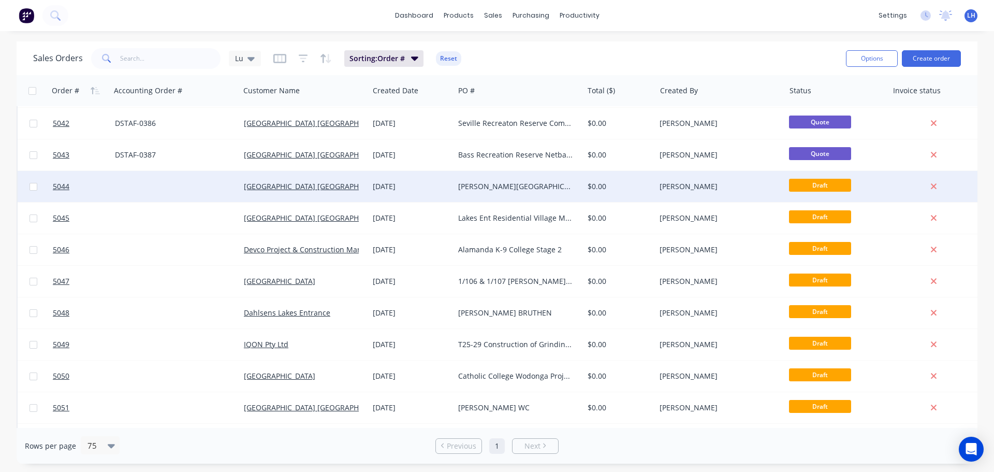
click at [484, 187] on div "[PERSON_NAME][GEOGRAPHIC_DATA]" at bounding box center [515, 186] width 115 height 10
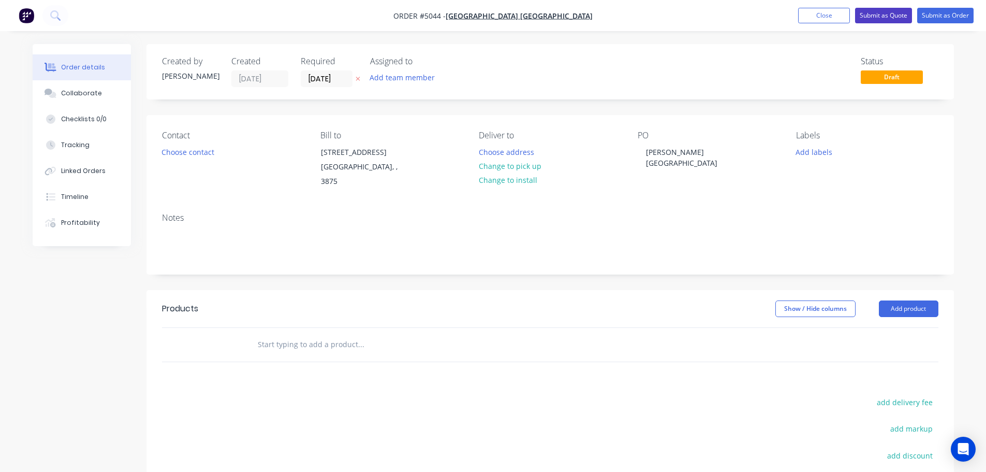
click at [870, 15] on button "Submit as Quote" at bounding box center [883, 16] width 57 height 16
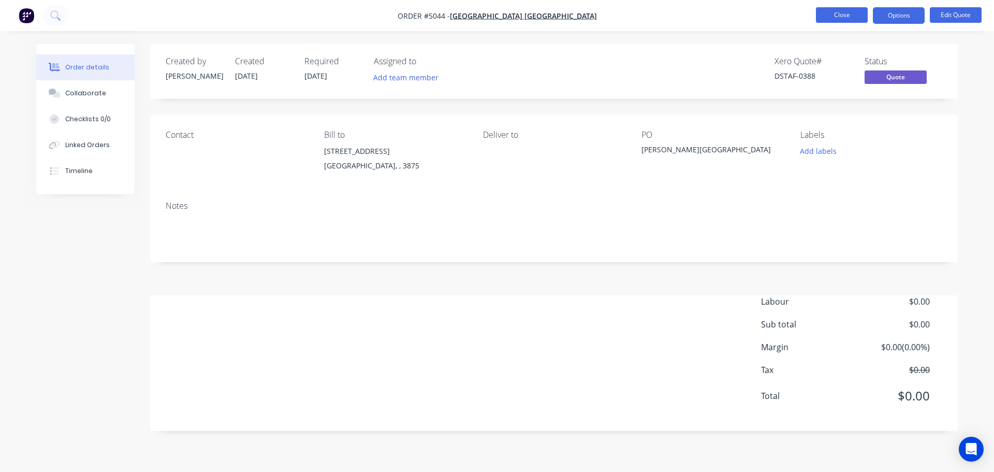
click at [842, 12] on button "Close" at bounding box center [842, 15] width 52 height 16
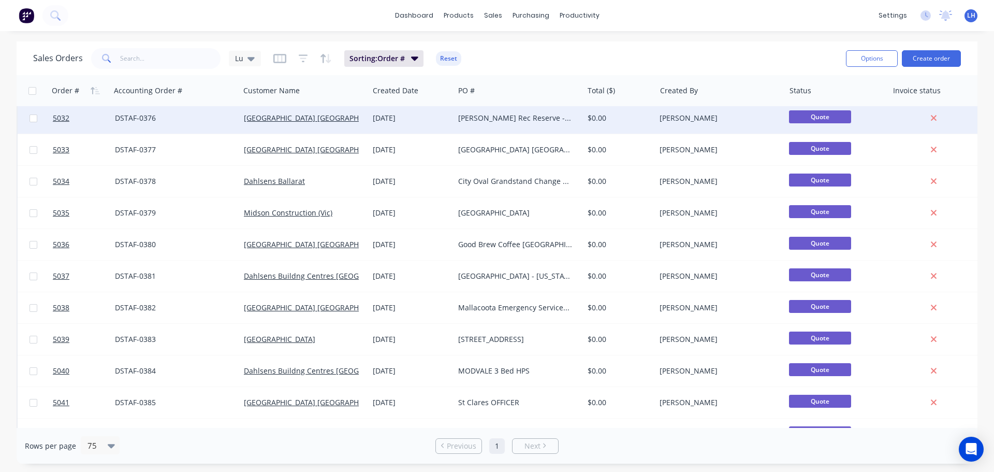
scroll to position [1346, 0]
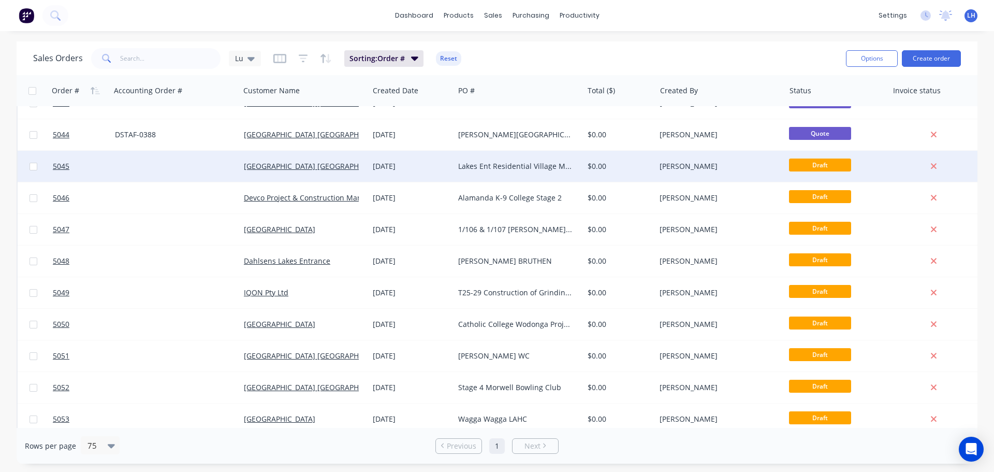
click at [501, 167] on div "Lakes Ent Residential Village Metung" at bounding box center [515, 166] width 115 height 10
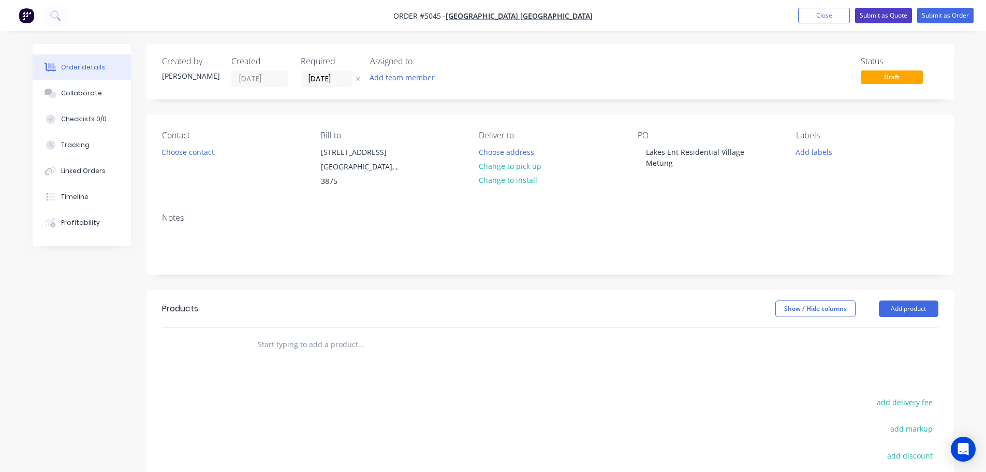
click at [885, 16] on button "Submit as Quote" at bounding box center [883, 16] width 57 height 16
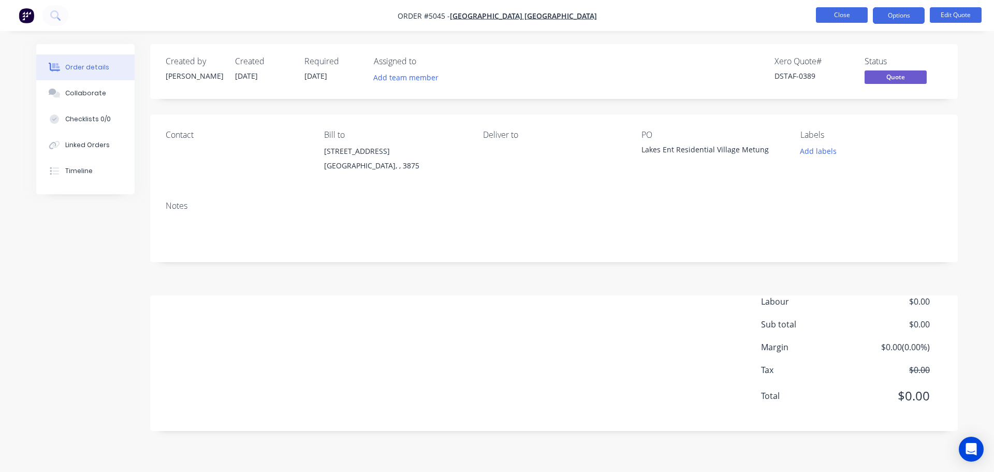
click at [841, 11] on button "Close" at bounding box center [842, 15] width 52 height 16
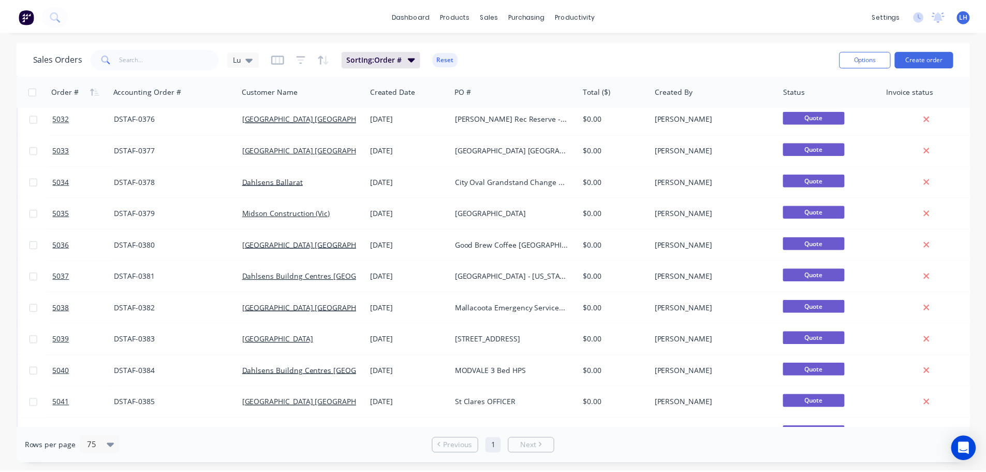
scroll to position [1346, 0]
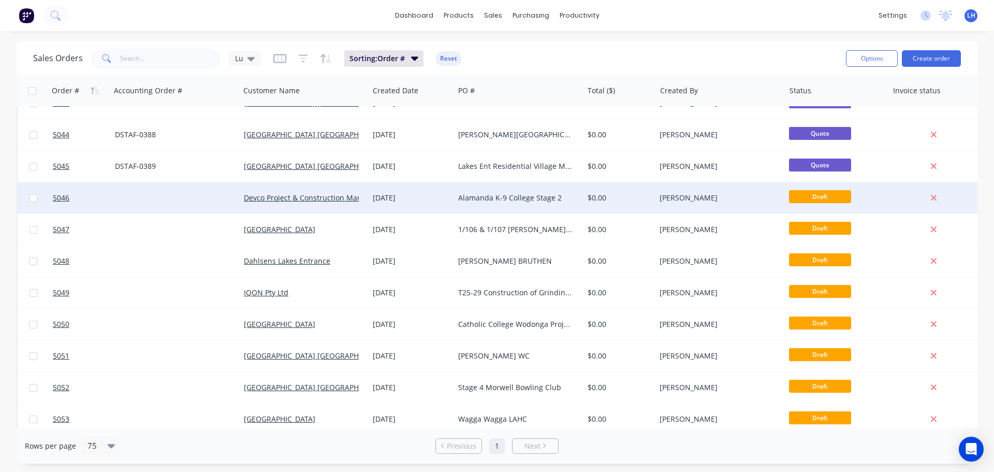
click at [528, 196] on div "Alamanda K-9 College Stage 2" at bounding box center [515, 198] width 115 height 10
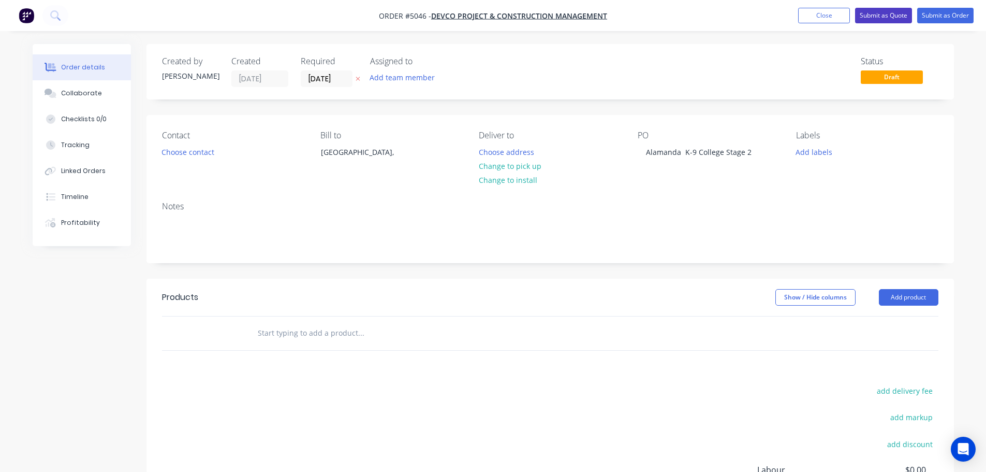
click at [907, 13] on button "Submit as Quote" at bounding box center [883, 16] width 57 height 16
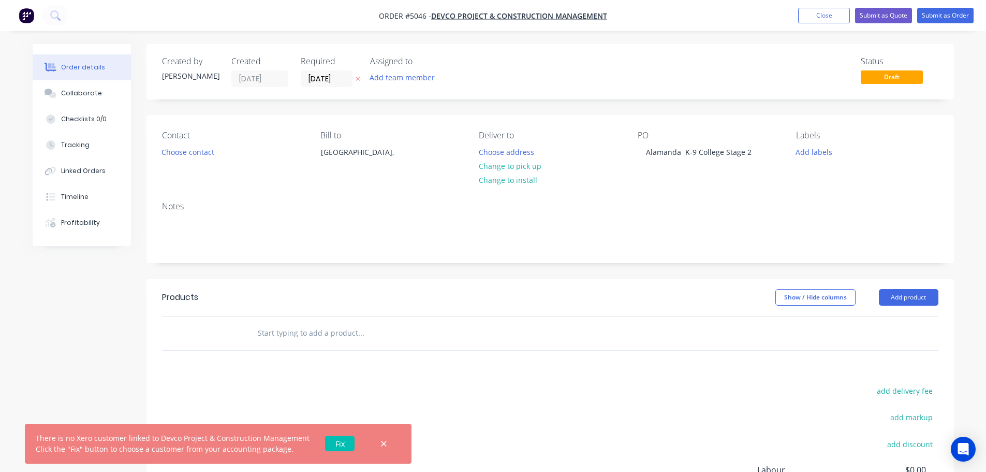
click at [339, 443] on link "Fix" at bounding box center [340, 443] width 30 height 16
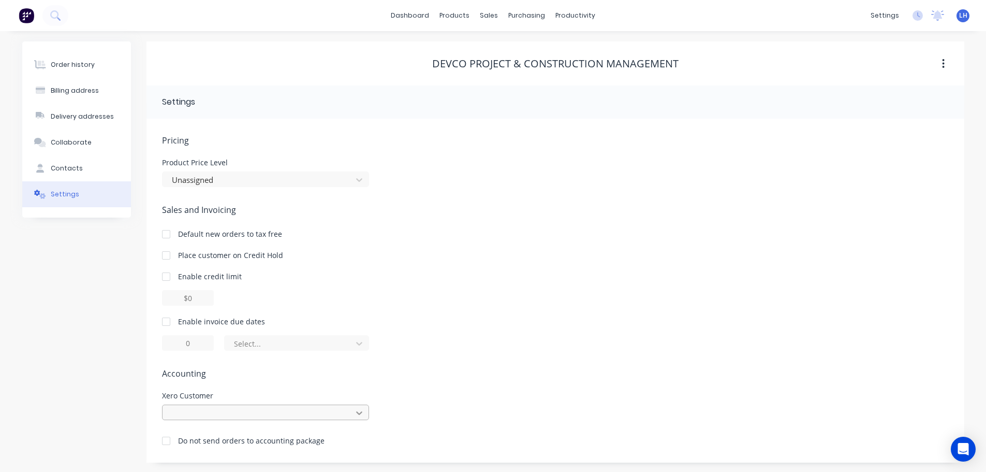
click at [360, 411] on div at bounding box center [265, 412] width 207 height 16
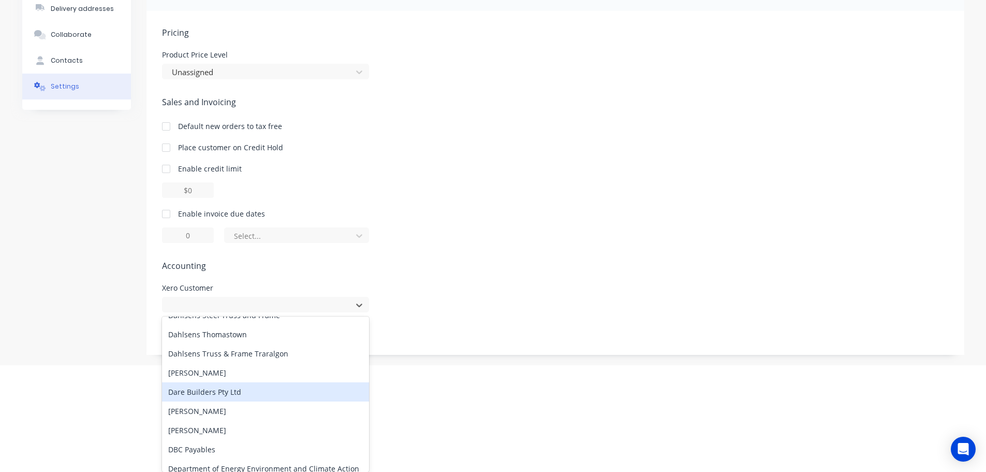
scroll to position [1605, 0]
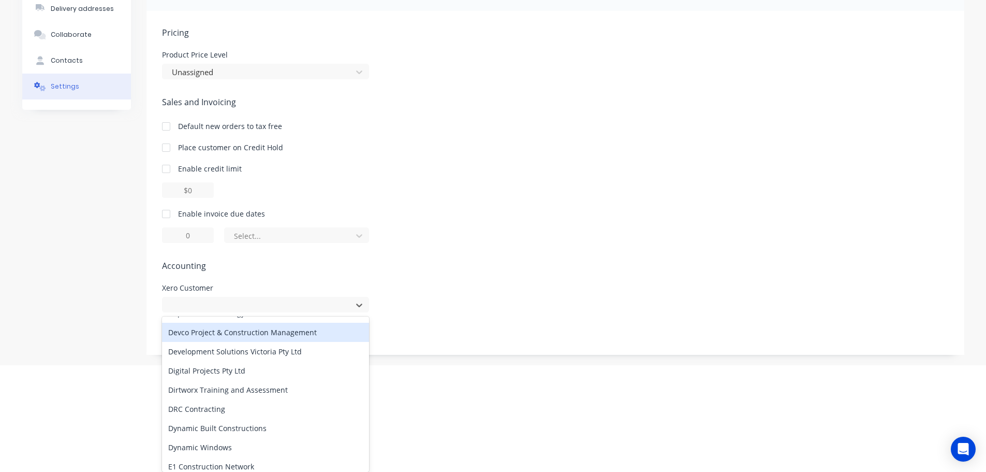
click at [226, 334] on div "Devco Project & Construction Management" at bounding box center [265, 332] width 207 height 19
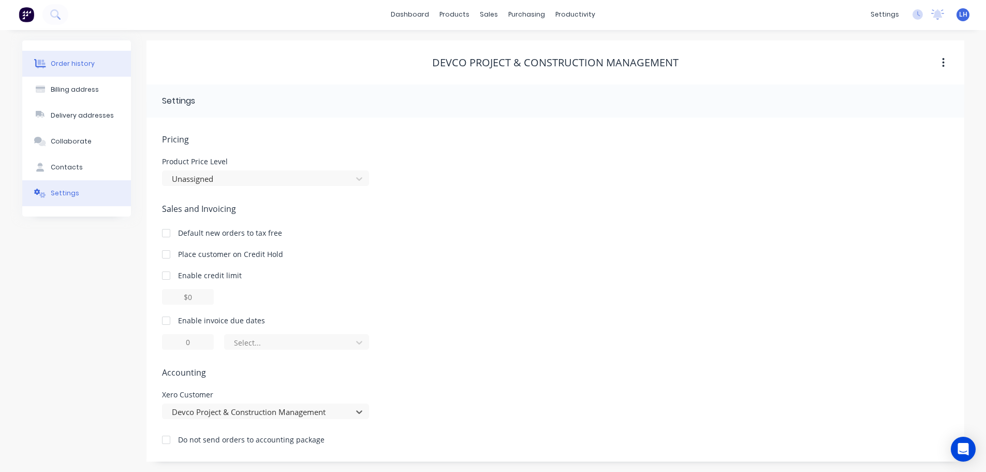
click at [78, 59] on button "Order history" at bounding box center [76, 64] width 109 height 26
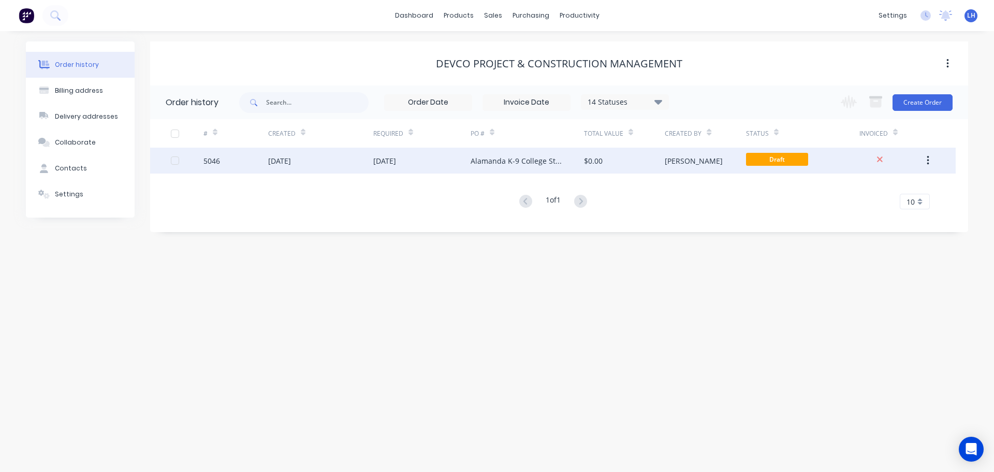
click at [535, 163] on div "Alamanda K-9 College Stage 2" at bounding box center [517, 160] width 93 height 11
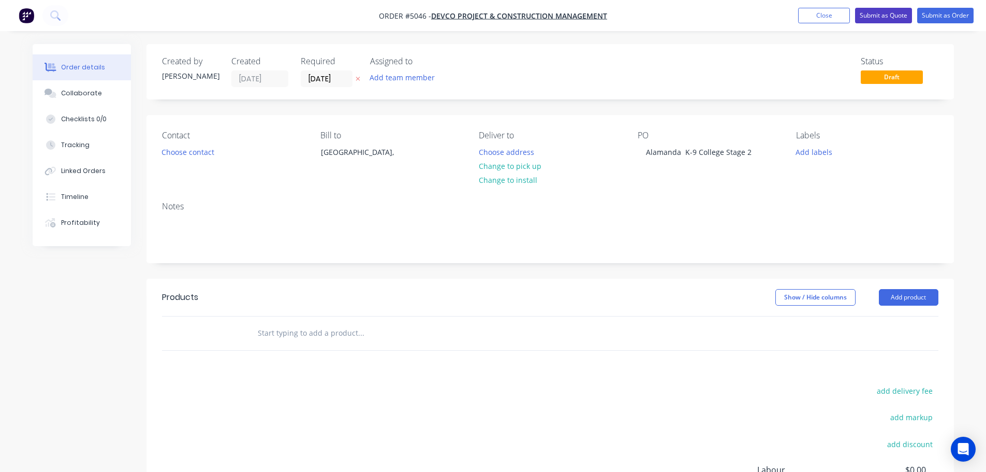
click at [881, 8] on button "Submit as Quote" at bounding box center [883, 16] width 57 height 16
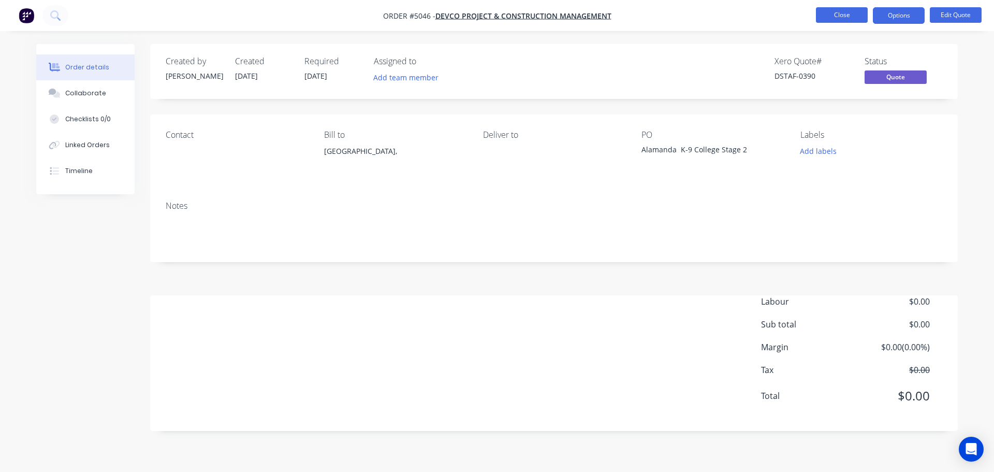
click at [854, 16] on button "Close" at bounding box center [842, 15] width 52 height 16
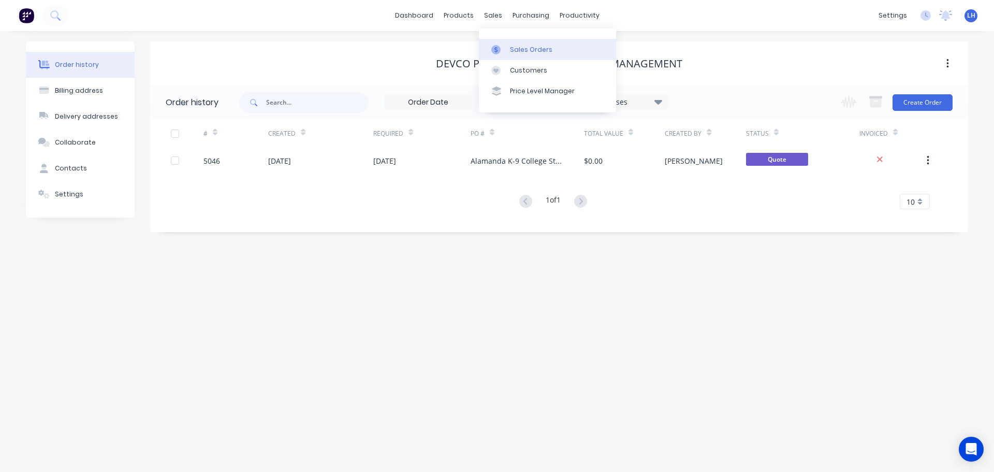
click at [508, 52] on link "Sales Orders" at bounding box center [547, 49] width 137 height 21
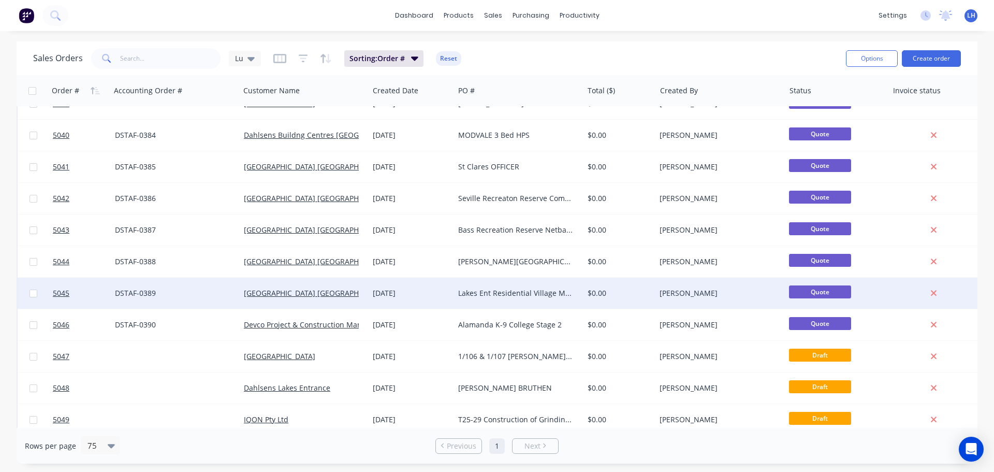
scroll to position [1243, 0]
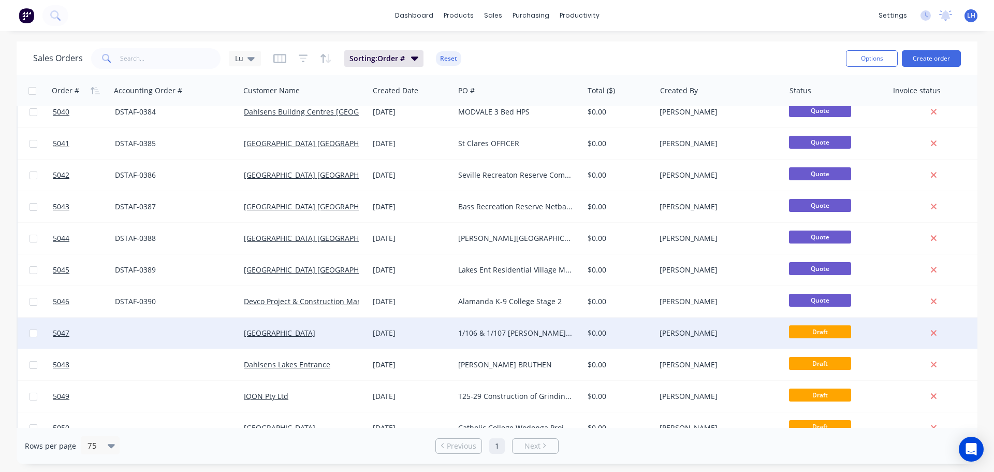
click at [509, 333] on div "1/106 & 1/107 [PERSON_NAME][GEOGRAPHIC_DATA]" at bounding box center [515, 333] width 115 height 10
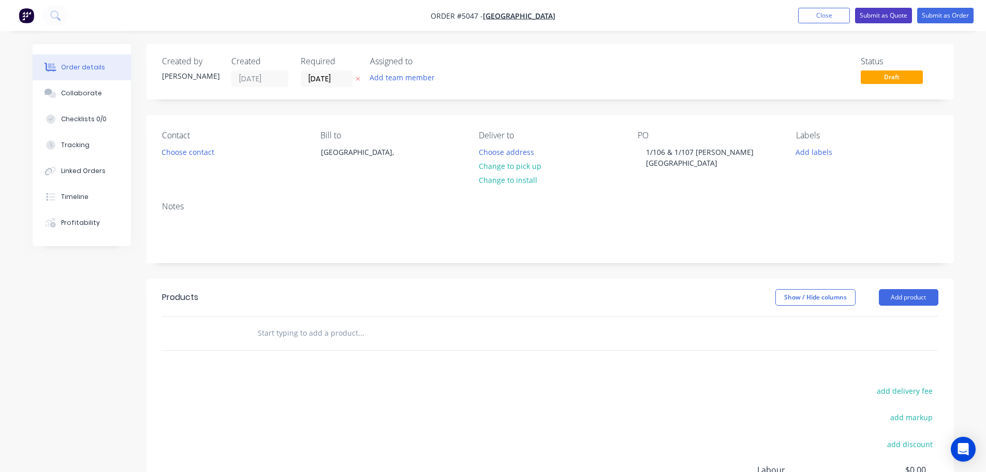
click at [877, 20] on button "Submit as Quote" at bounding box center [883, 16] width 57 height 16
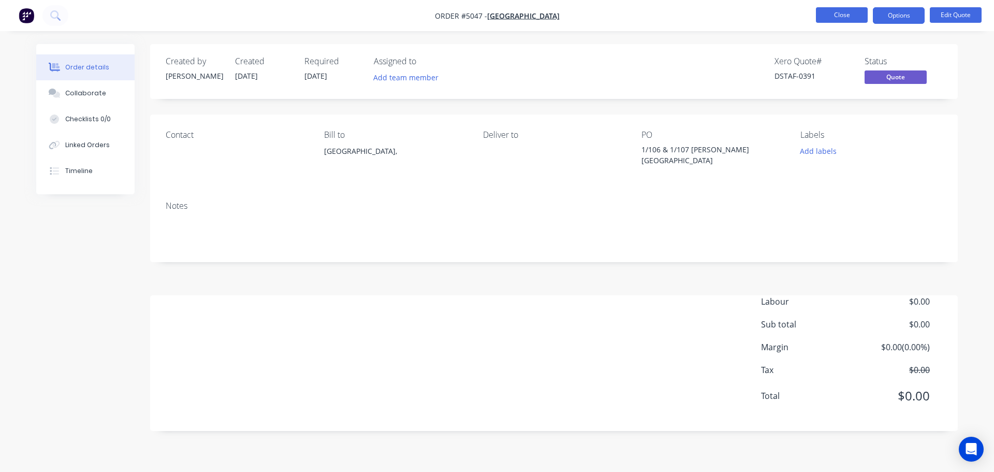
click at [838, 20] on button "Close" at bounding box center [842, 15] width 52 height 16
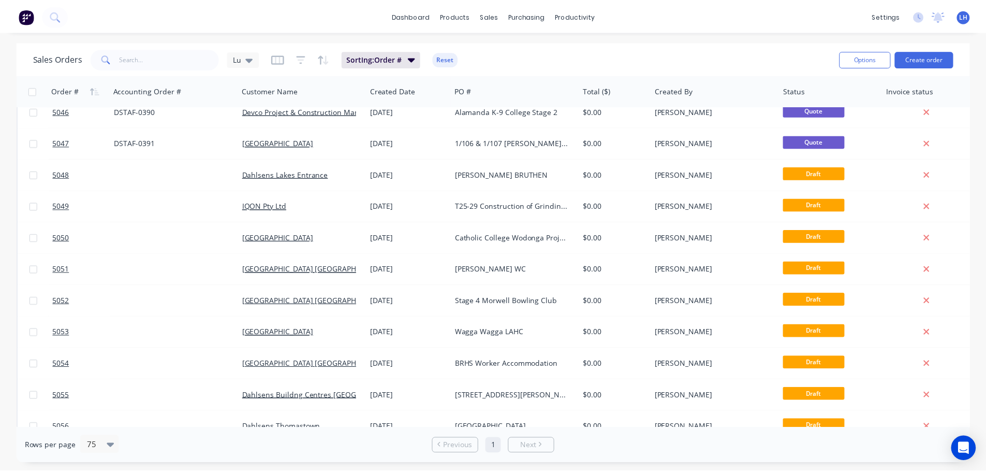
scroll to position [1450, 0]
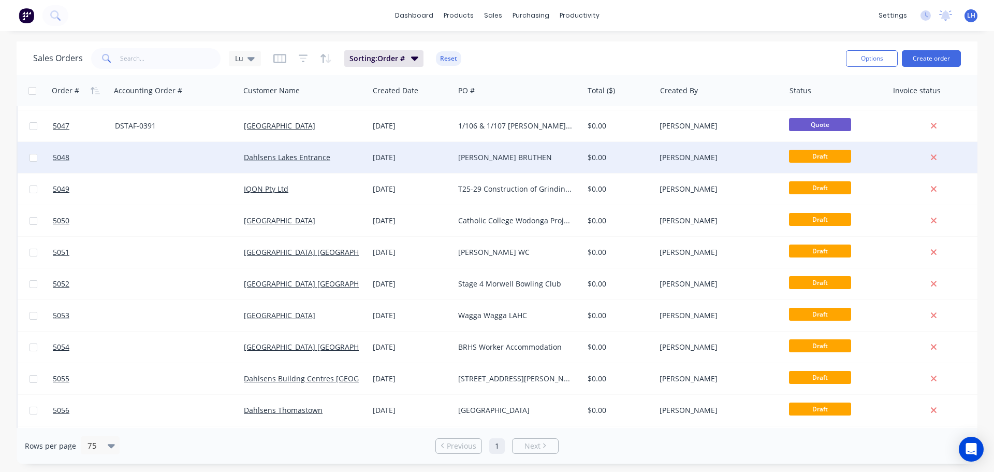
click at [479, 159] on div "[PERSON_NAME] BRUTHEN" at bounding box center [515, 157] width 115 height 10
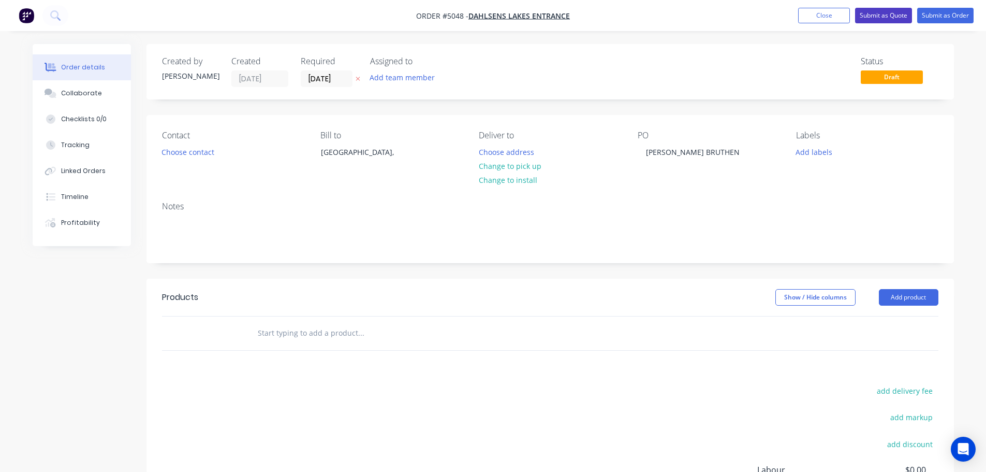
click at [899, 19] on button "Submit as Quote" at bounding box center [883, 16] width 57 height 16
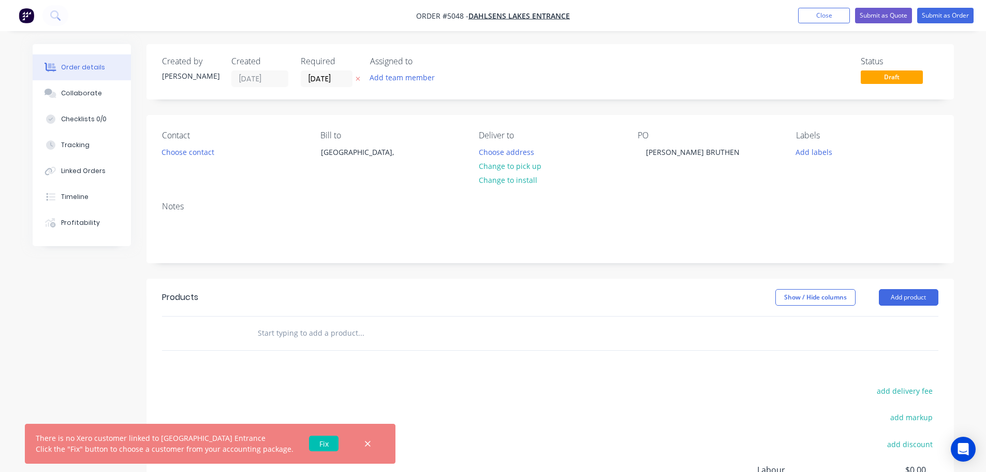
click at [317, 440] on link "Fix" at bounding box center [324, 443] width 30 height 16
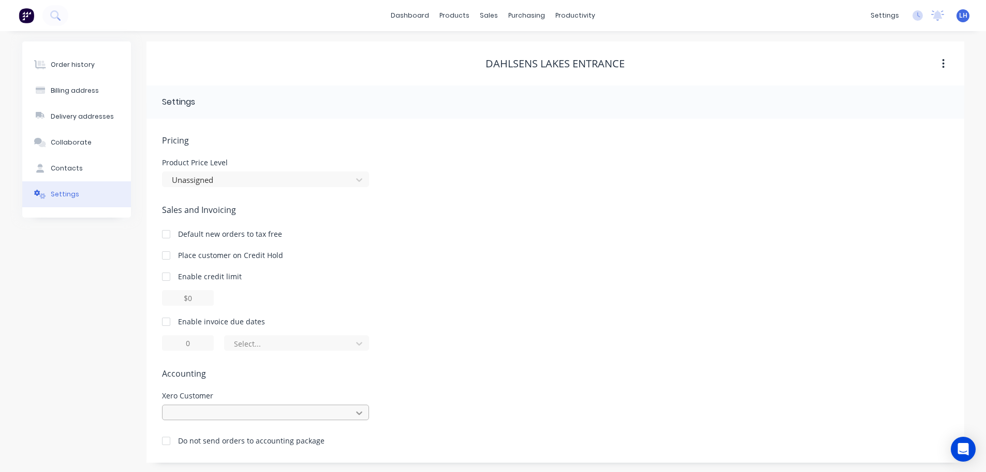
click at [359, 414] on div at bounding box center [265, 412] width 207 height 16
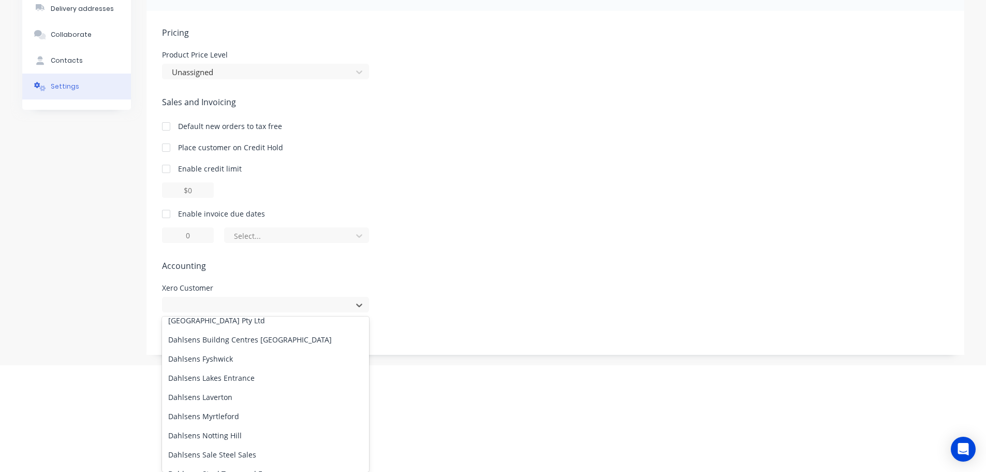
scroll to position [1294, 0]
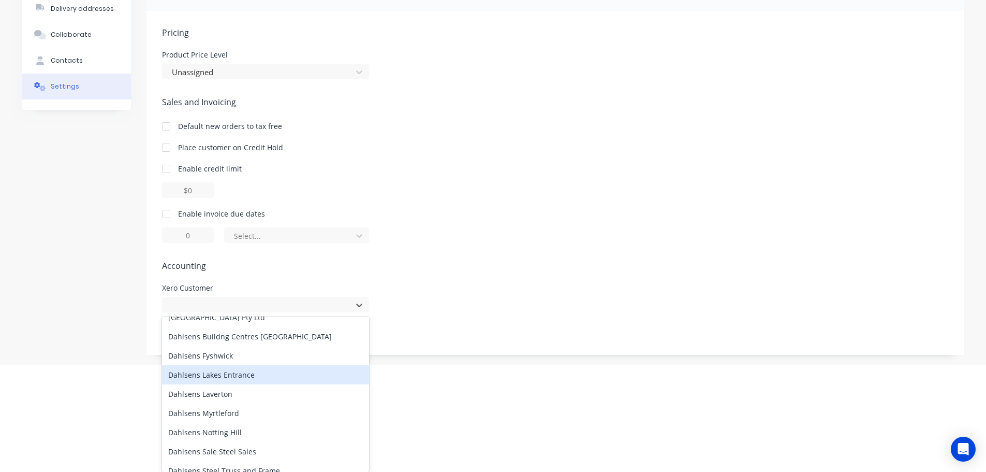
click at [314, 377] on div "Dahlsens Lakes Entrance" at bounding box center [265, 374] width 207 height 19
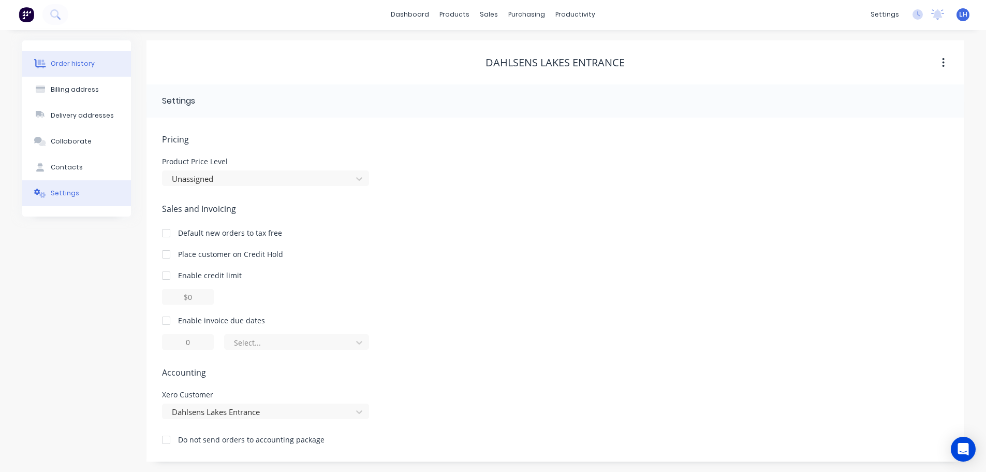
click at [69, 71] on button "Order history" at bounding box center [76, 64] width 109 height 26
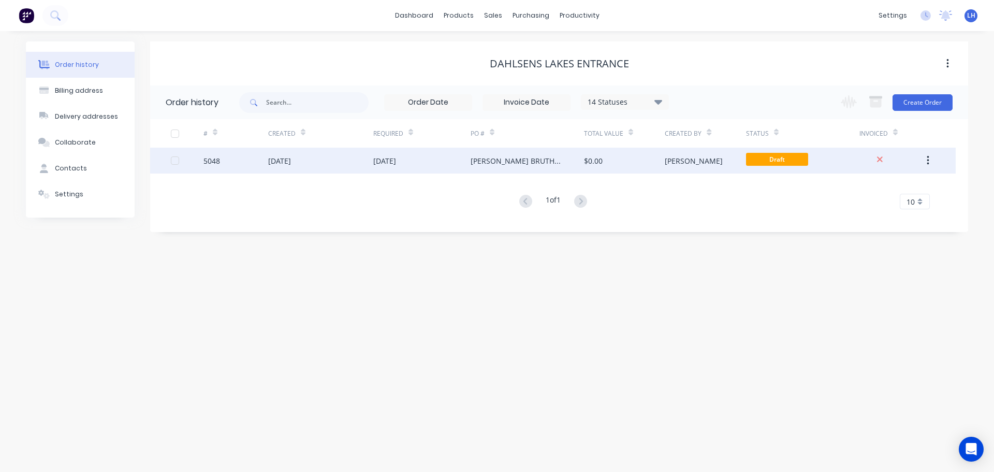
click at [504, 162] on div "[PERSON_NAME] BRUTHEN" at bounding box center [517, 160] width 93 height 11
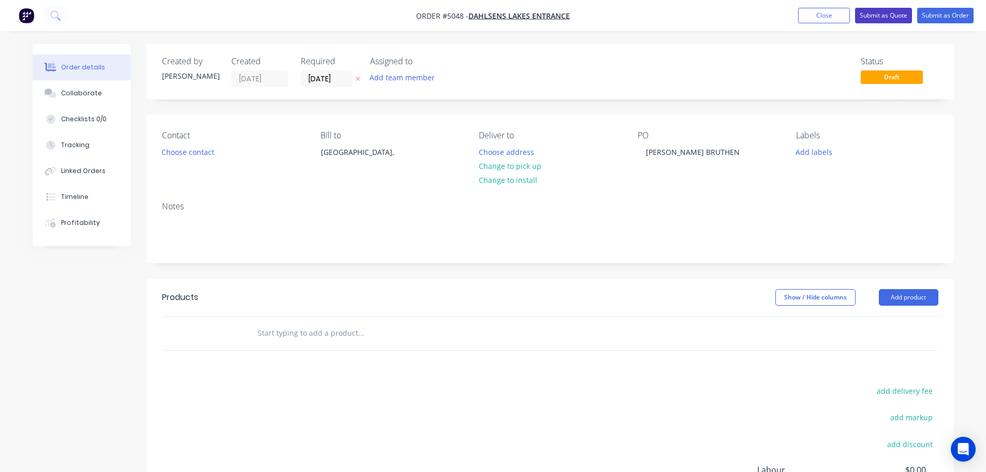
click at [874, 10] on button "Submit as Quote" at bounding box center [883, 16] width 57 height 16
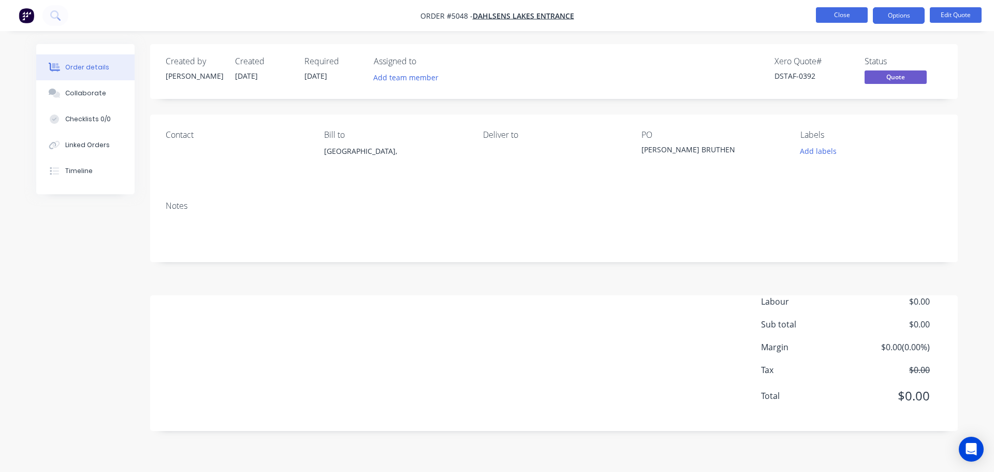
click at [847, 18] on button "Close" at bounding box center [842, 15] width 52 height 16
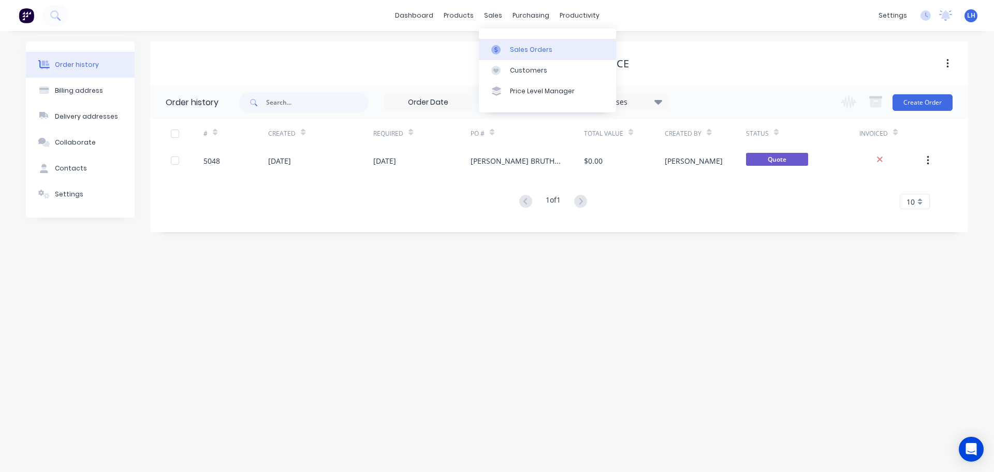
click at [498, 46] on icon at bounding box center [495, 49] width 9 height 9
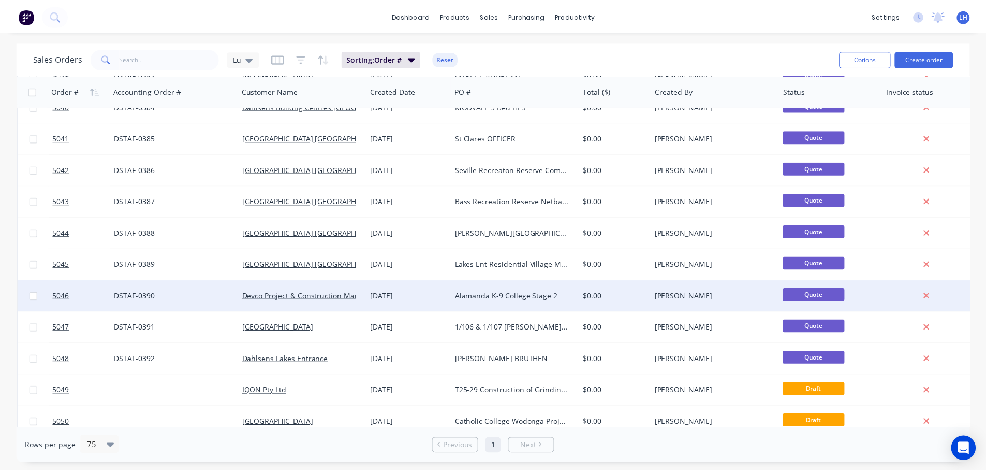
scroll to position [1294, 0]
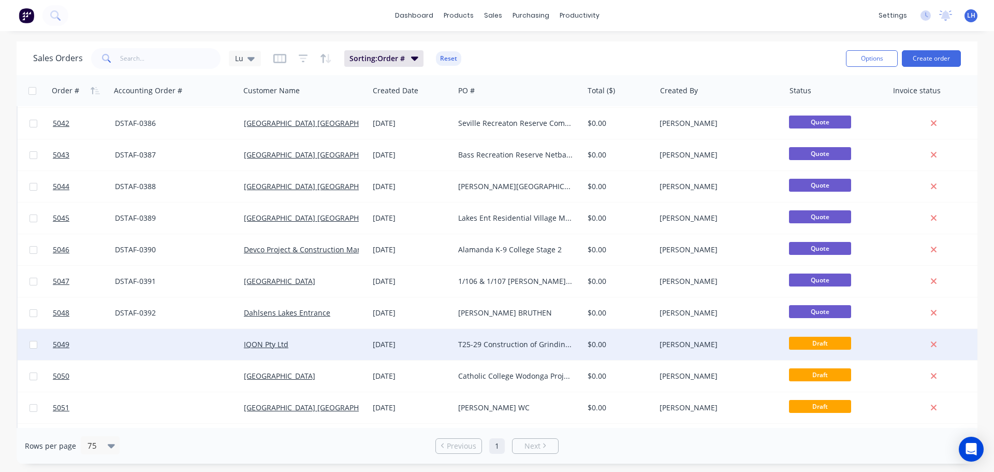
click at [476, 343] on div "T25-29 Construction of Grinding Room" at bounding box center [515, 344] width 115 height 10
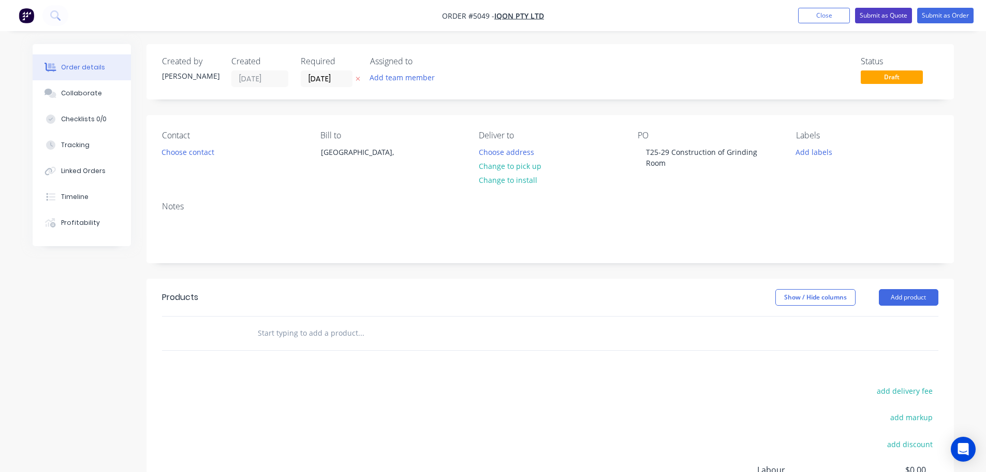
click at [871, 17] on button "Submit as Quote" at bounding box center [883, 16] width 57 height 16
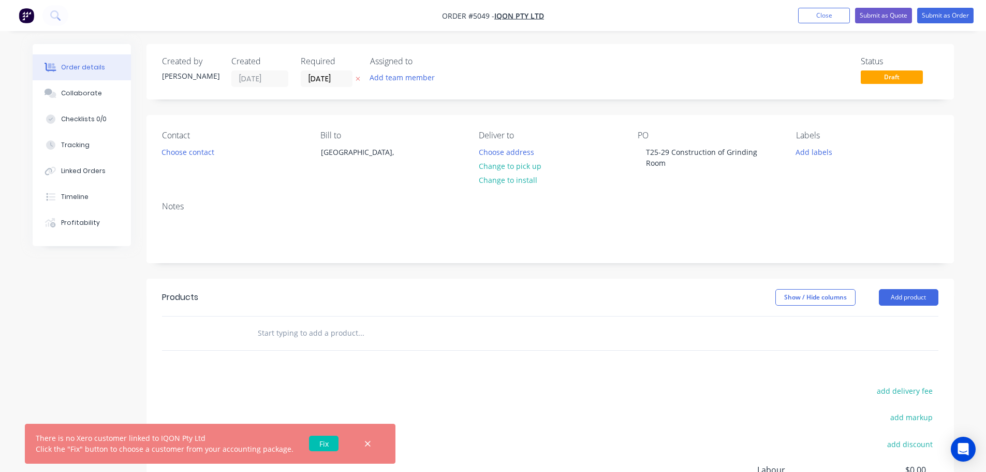
click at [320, 440] on link "Fix" at bounding box center [324, 443] width 30 height 16
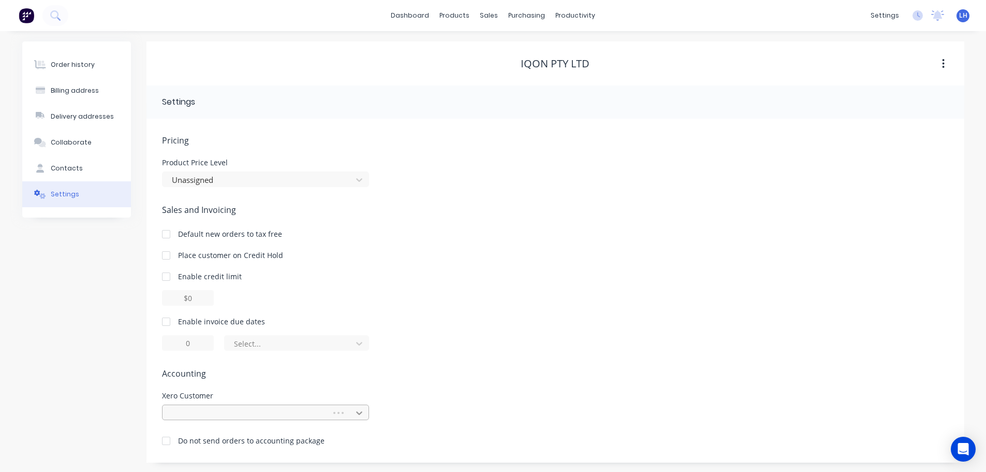
click at [360, 411] on div at bounding box center [265, 412] width 207 height 16
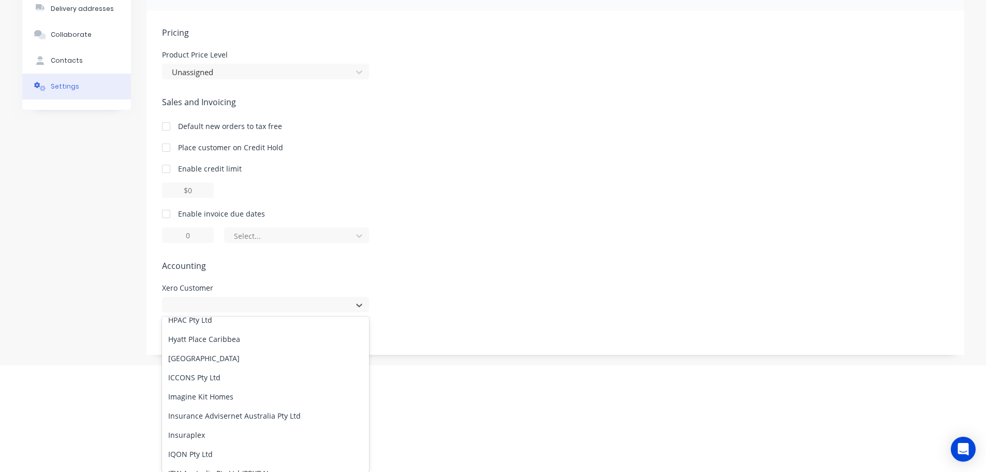
scroll to position [2330, 0]
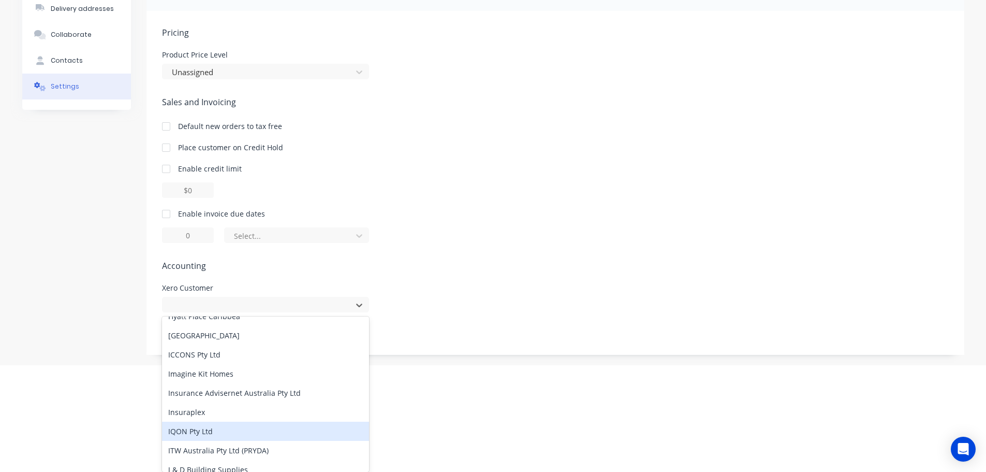
click at [218, 432] on div "IQON Pty Ltd" at bounding box center [265, 430] width 207 height 19
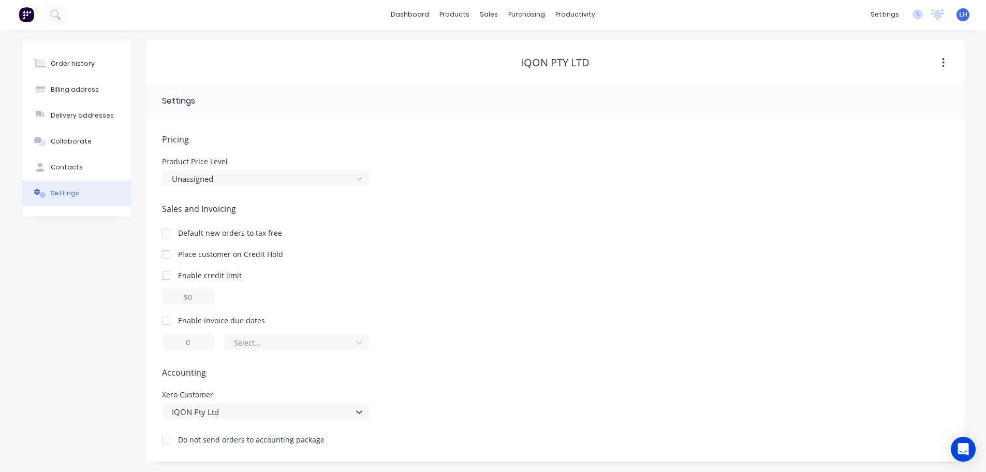
scroll to position [1, 0]
click at [66, 67] on div "Order history" at bounding box center [73, 63] width 44 height 9
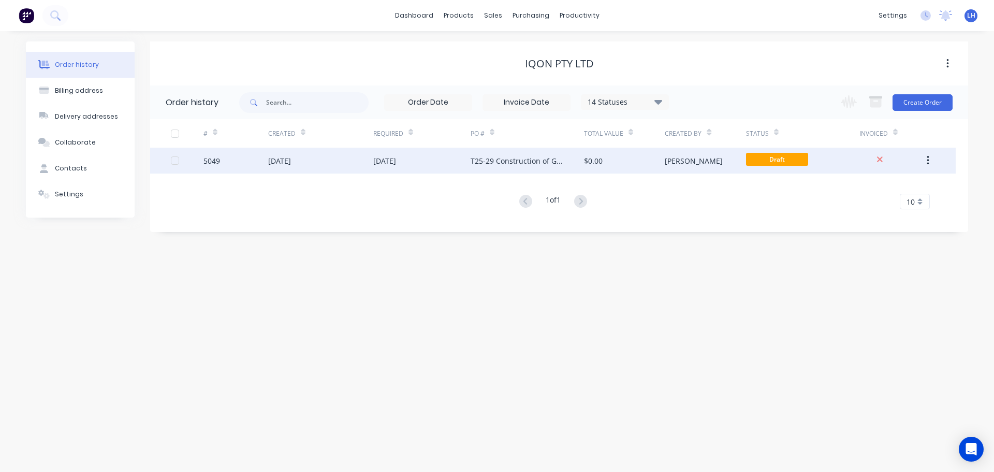
click at [505, 158] on div "T25-29 Construction of Grinding Room" at bounding box center [517, 160] width 93 height 11
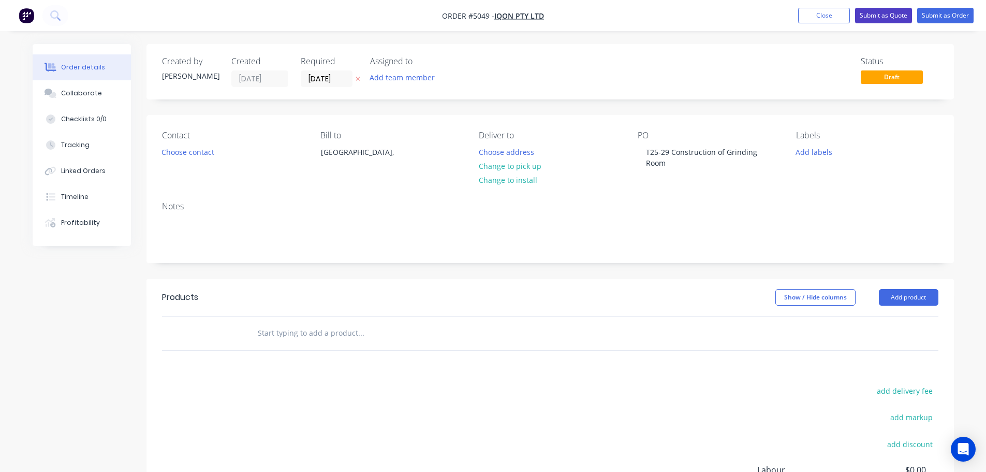
click at [866, 13] on button "Submit as Quote" at bounding box center [883, 16] width 57 height 16
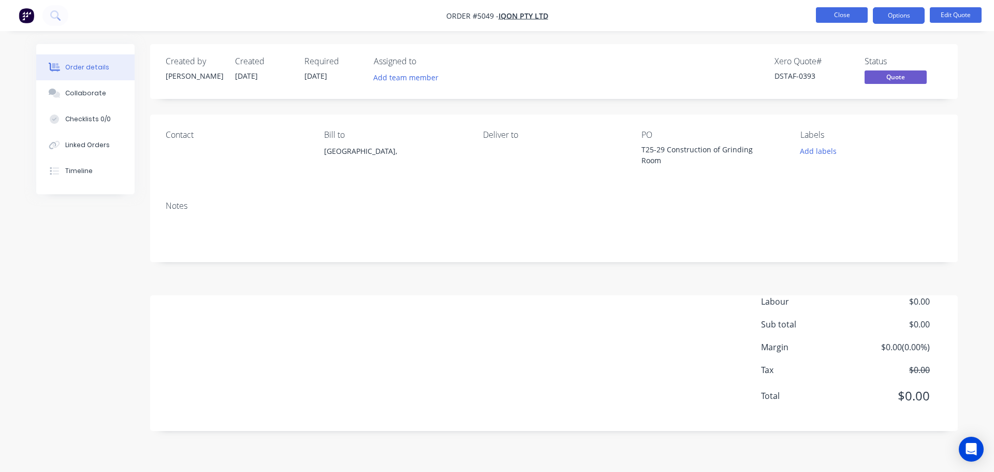
click at [835, 10] on button "Close" at bounding box center [842, 15] width 52 height 16
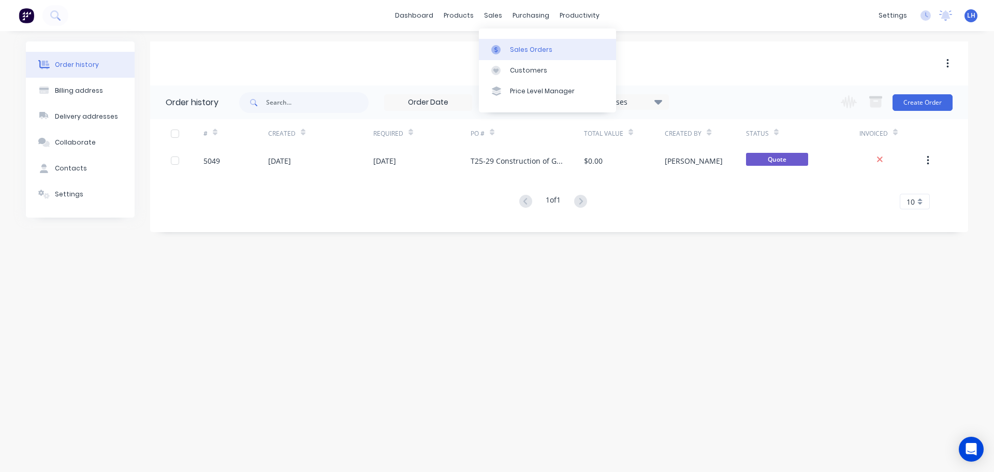
click at [501, 46] on div at bounding box center [499, 49] width 16 height 9
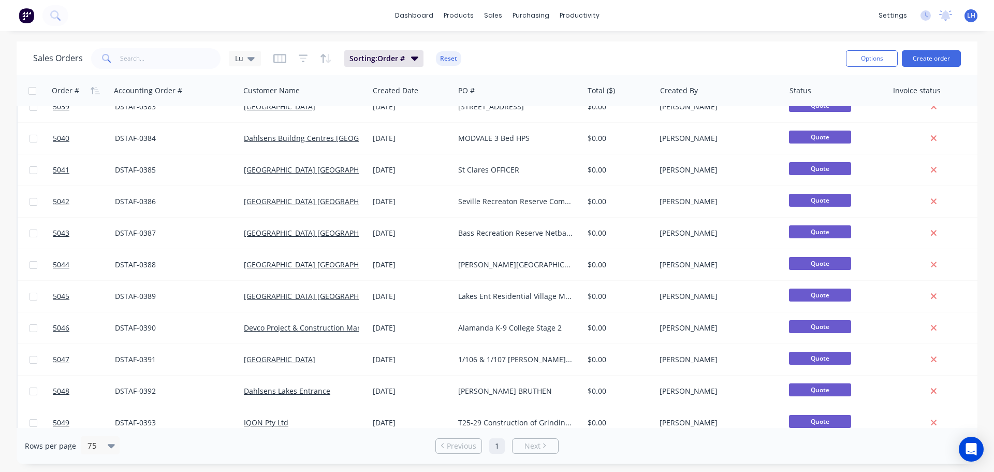
scroll to position [1398, 0]
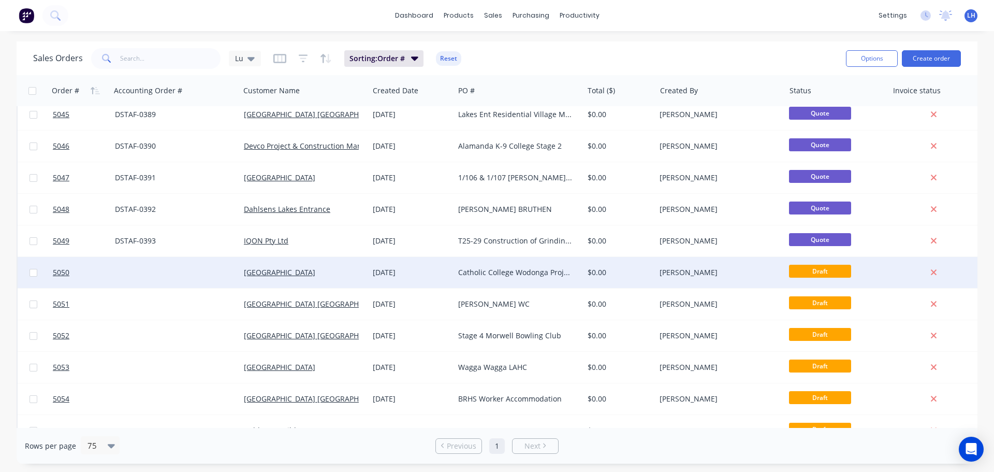
click at [515, 271] on div "Catholic College Wodonga Project #168670" at bounding box center [515, 272] width 115 height 10
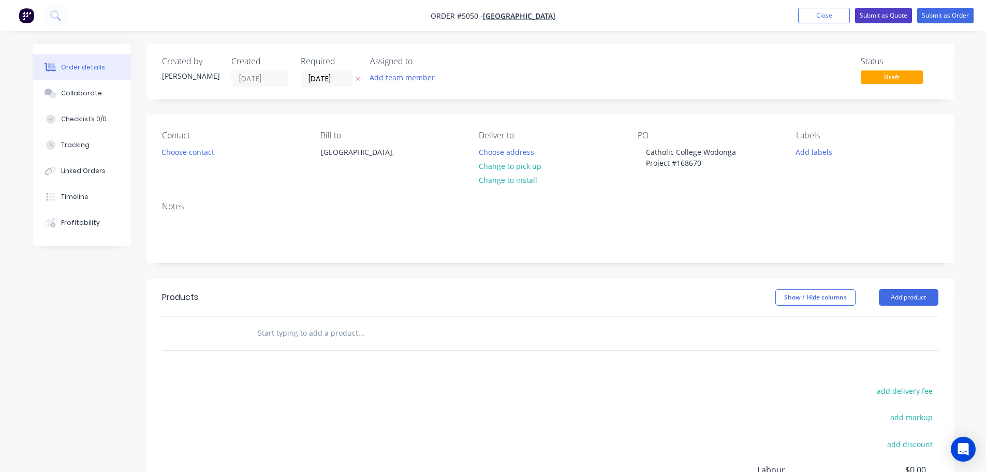
click at [878, 14] on button "Submit as Quote" at bounding box center [883, 16] width 57 height 16
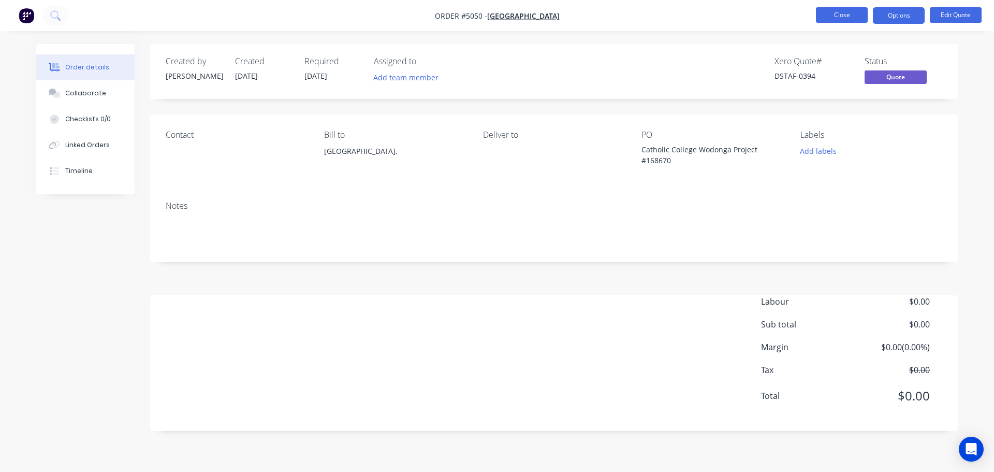
click at [843, 20] on button "Close" at bounding box center [842, 15] width 52 height 16
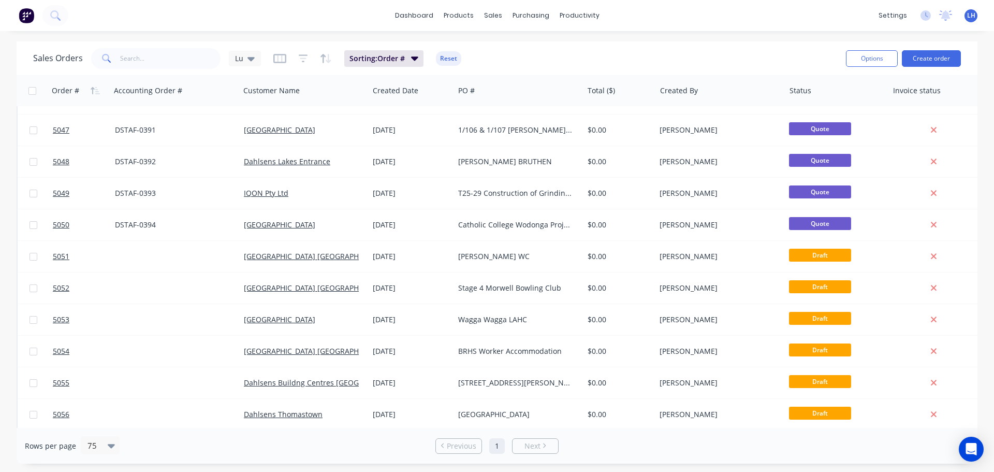
scroll to position [1547, 0]
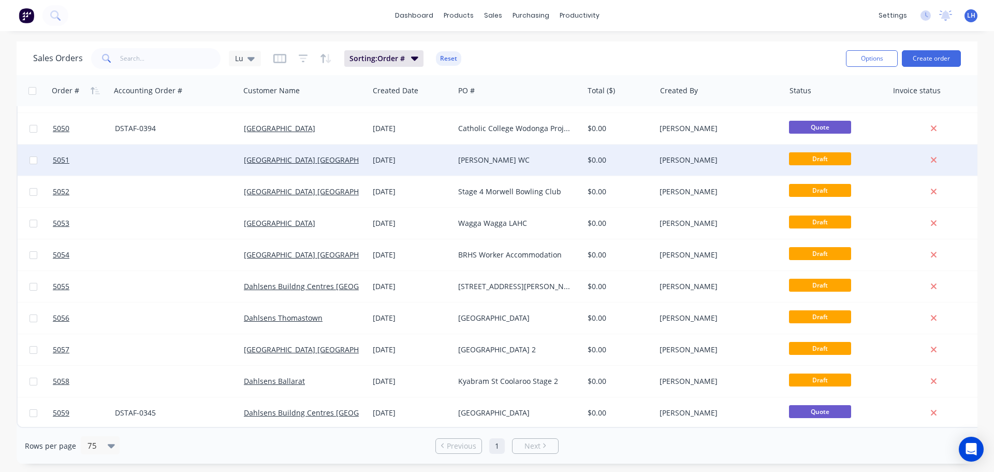
click at [503, 156] on div "[PERSON_NAME] WC" at bounding box center [515, 160] width 115 height 10
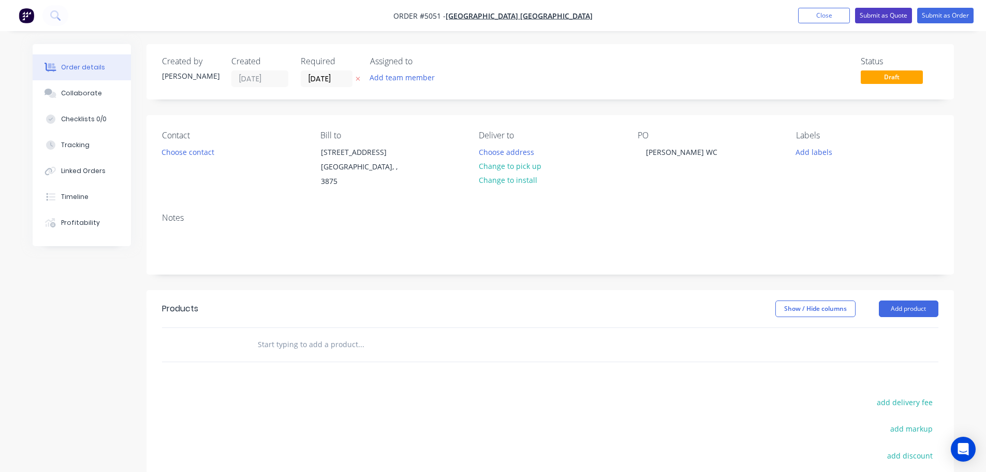
click at [872, 18] on button "Submit as Quote" at bounding box center [883, 16] width 57 height 16
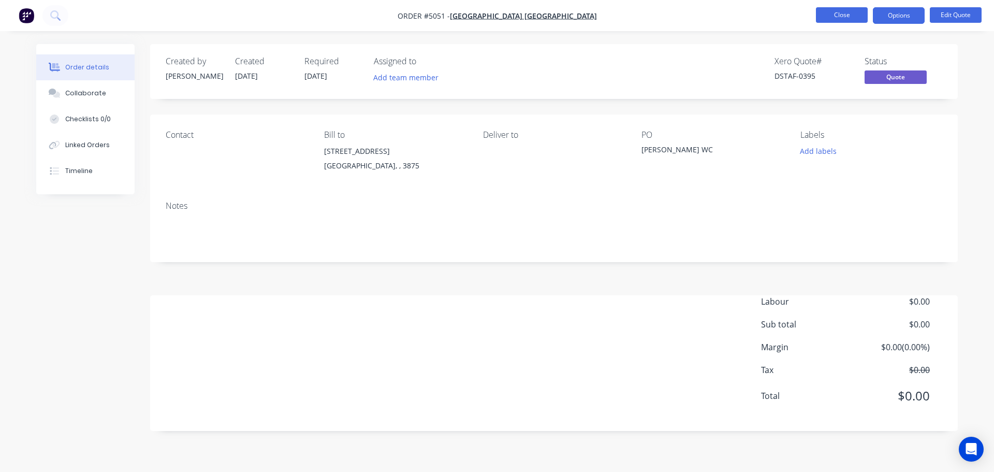
click at [842, 19] on button "Close" at bounding box center [842, 15] width 52 height 16
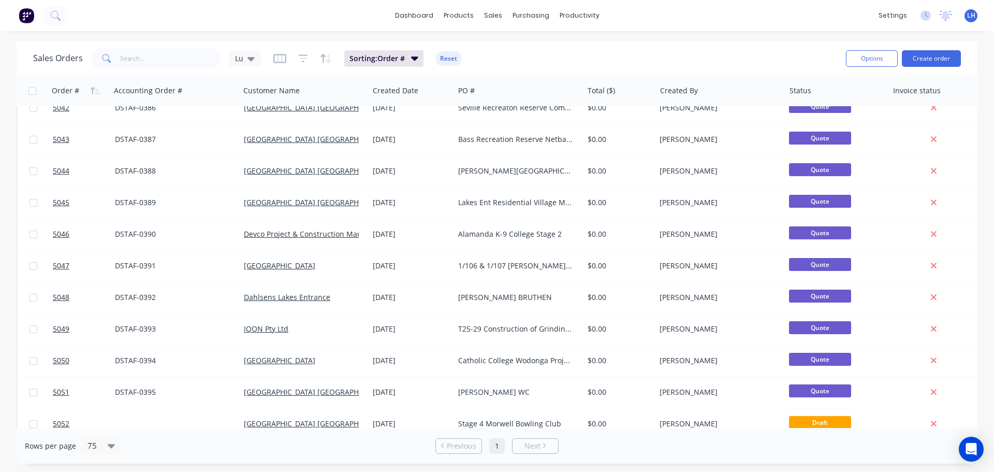
scroll to position [1547, 0]
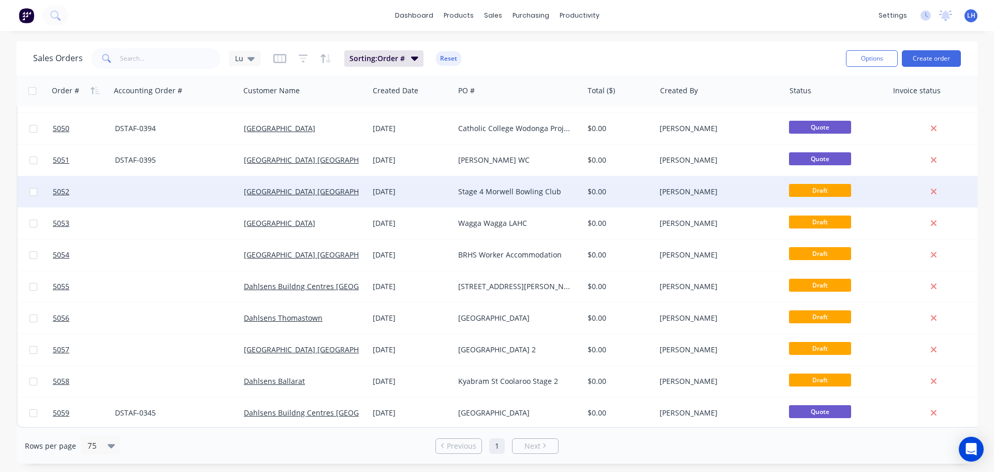
click at [514, 186] on div "Stage 4 Morwell Bowling Club" at bounding box center [515, 191] width 115 height 10
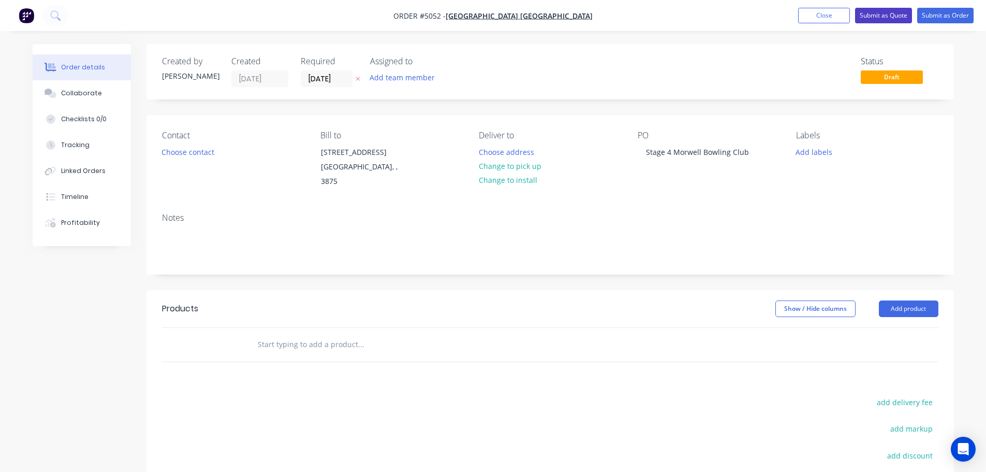
click at [893, 13] on button "Submit as Quote" at bounding box center [883, 16] width 57 height 16
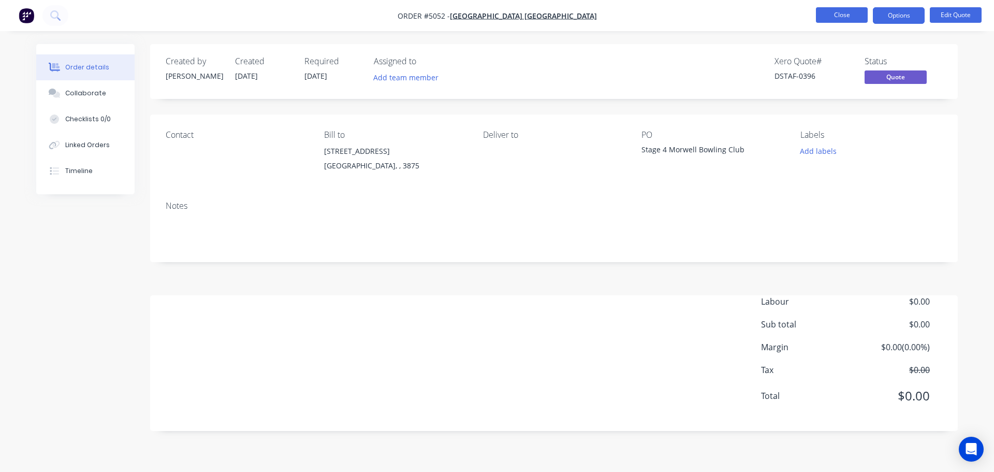
click at [842, 19] on button "Close" at bounding box center [842, 15] width 52 height 16
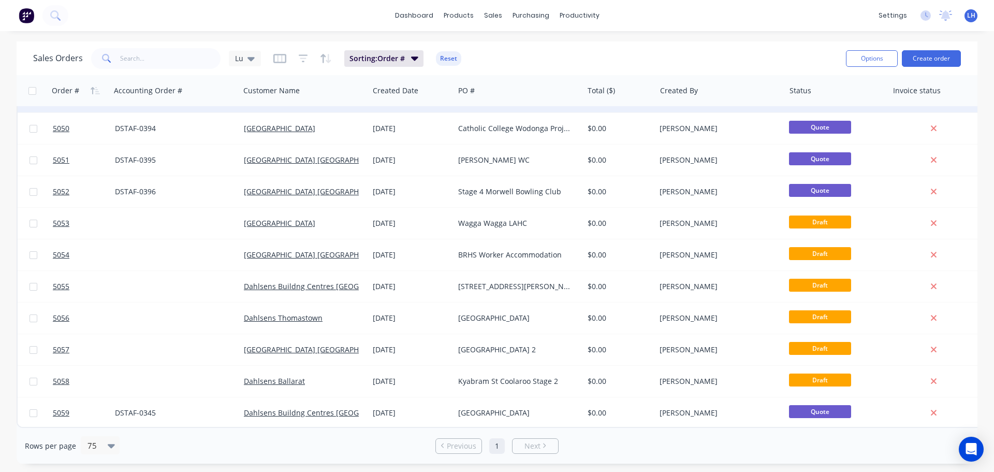
scroll to position [1547, 0]
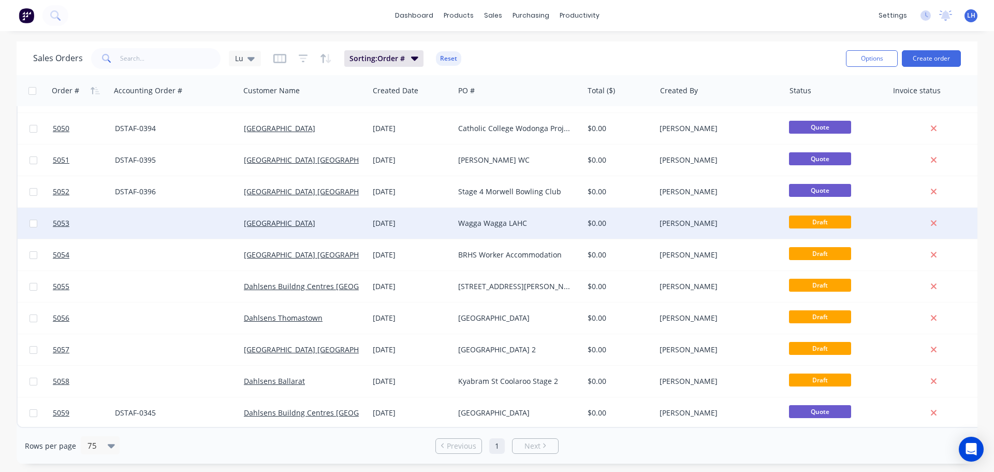
click at [479, 220] on div "Wagga Wagga LAHC" at bounding box center [515, 223] width 115 height 10
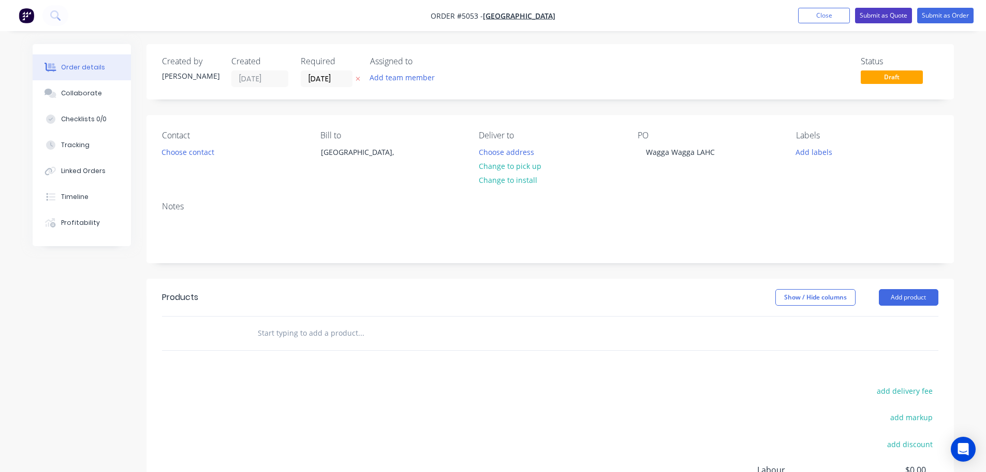
click at [876, 9] on button "Submit as Quote" at bounding box center [883, 16] width 57 height 16
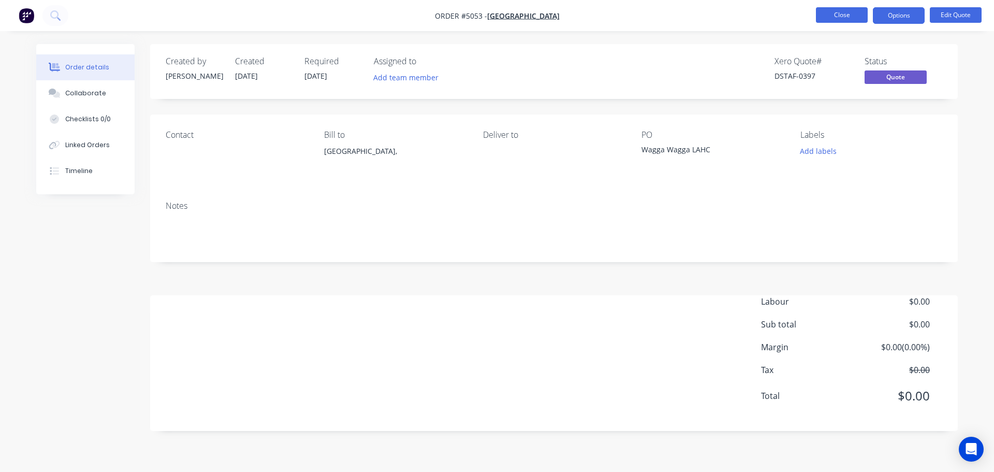
click at [820, 14] on button "Close" at bounding box center [842, 15] width 52 height 16
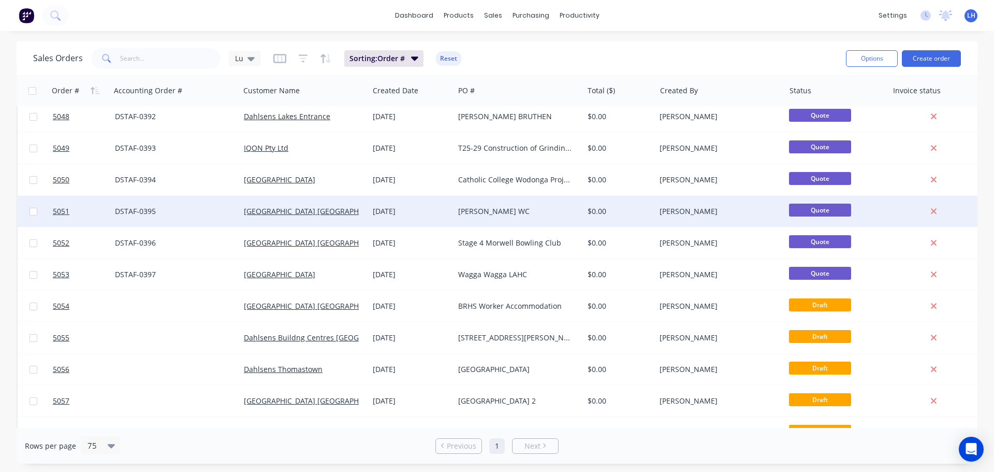
scroll to position [1501, 0]
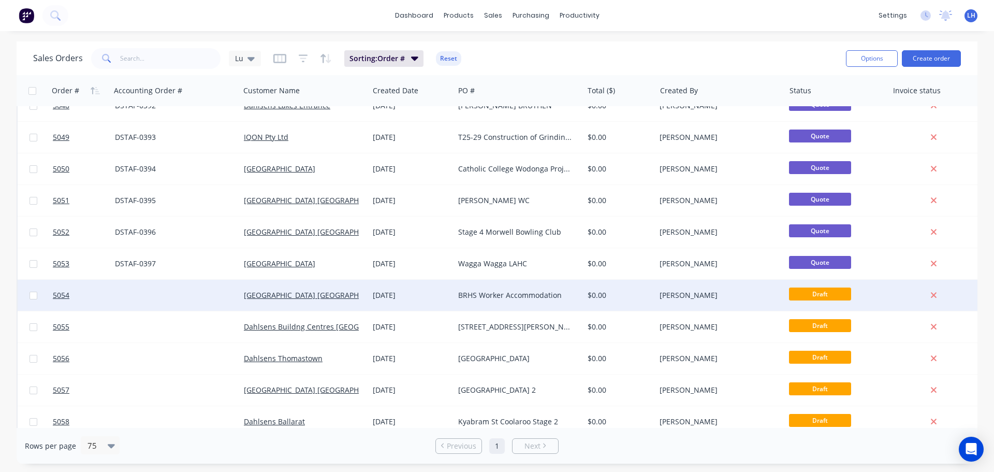
click at [501, 296] on div "BRHS Worker Accommodation" at bounding box center [515, 295] width 115 height 10
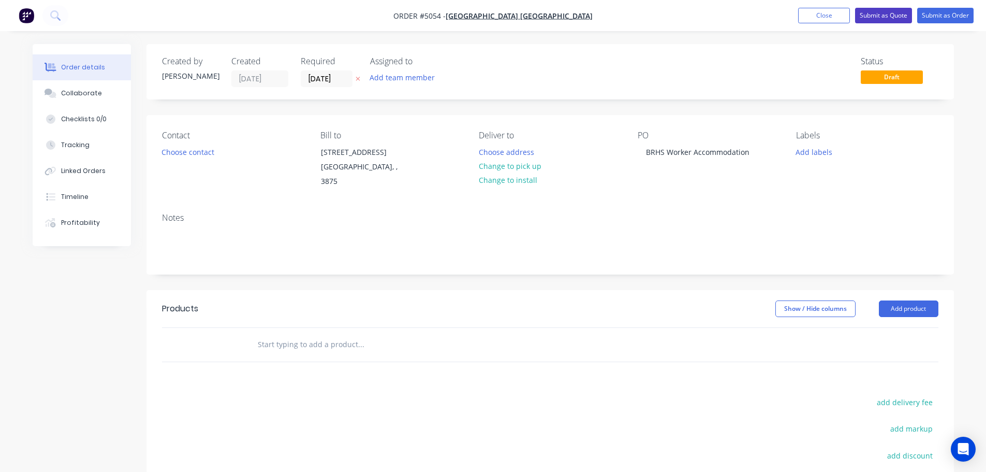
click at [882, 18] on button "Submit as Quote" at bounding box center [883, 16] width 57 height 16
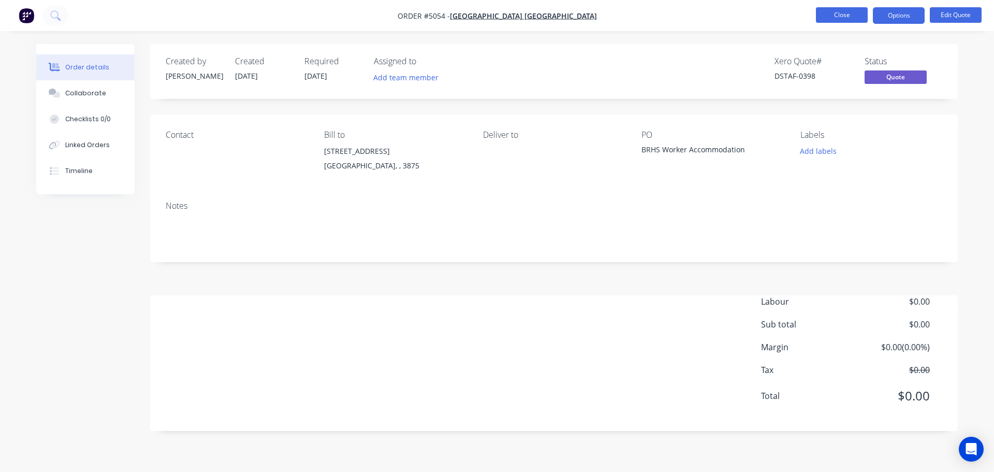
click at [849, 17] on button "Close" at bounding box center [842, 15] width 52 height 16
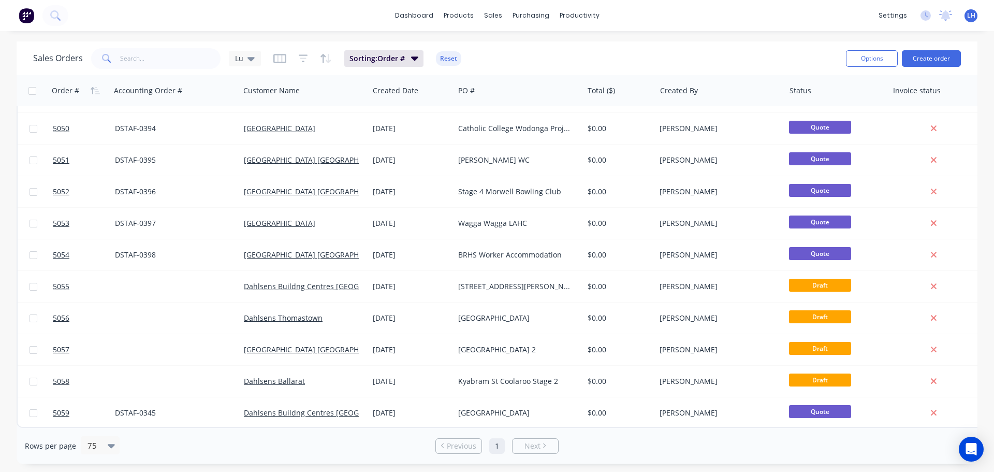
scroll to position [1547, 0]
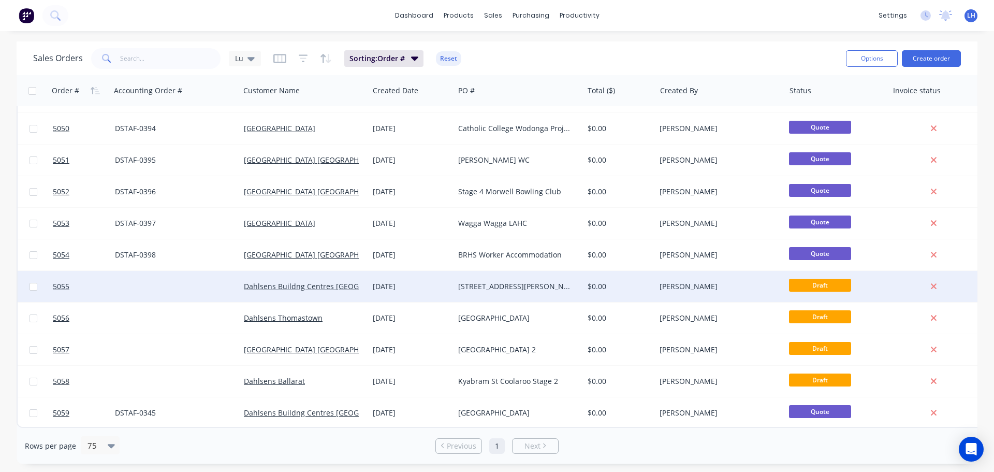
click at [488, 275] on div "[STREET_ADDRESS][PERSON_NAME]" at bounding box center [518, 286] width 129 height 31
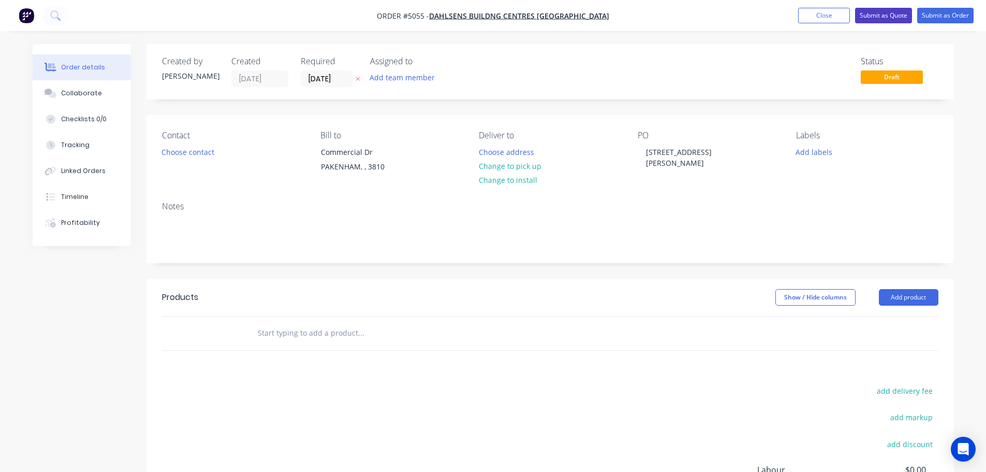
click at [884, 18] on button "Submit as Quote" at bounding box center [883, 16] width 57 height 16
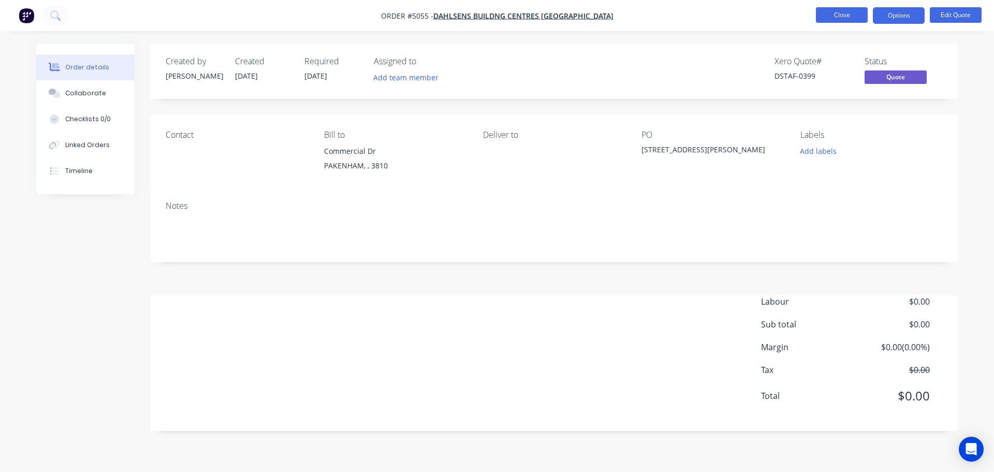
click at [850, 12] on button "Close" at bounding box center [842, 15] width 52 height 16
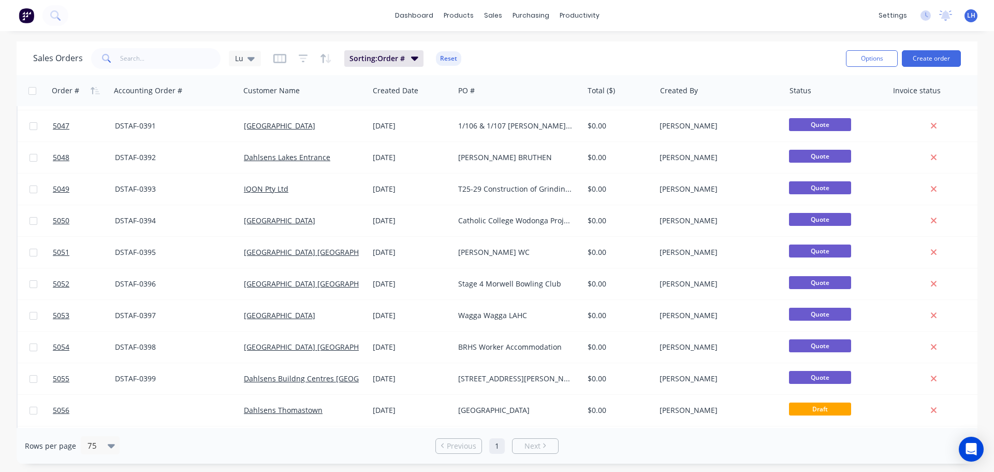
scroll to position [1547, 0]
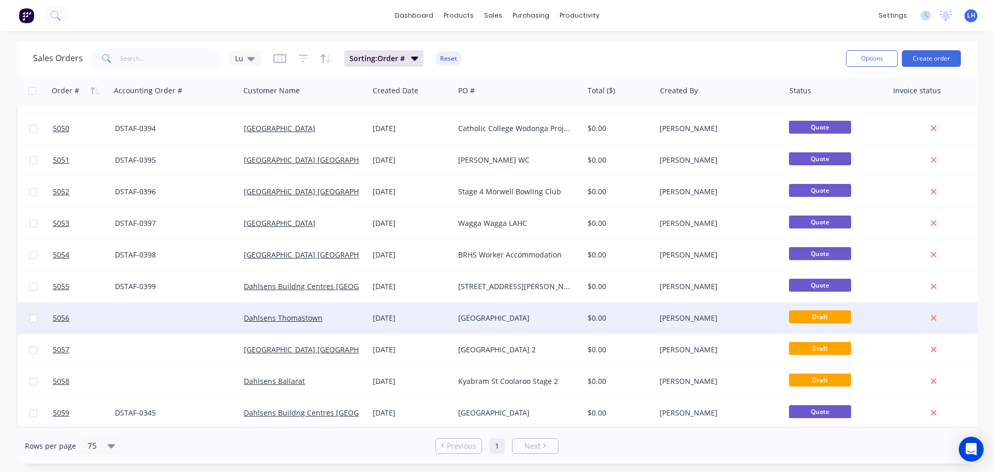
click at [488, 313] on div "[GEOGRAPHIC_DATA]" at bounding box center [515, 318] width 115 height 10
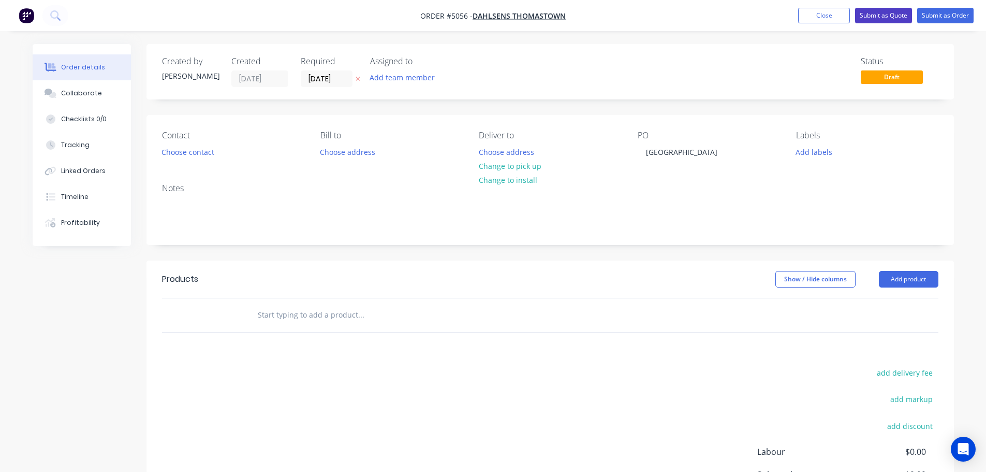
click at [877, 12] on button "Submit as Quote" at bounding box center [883, 16] width 57 height 16
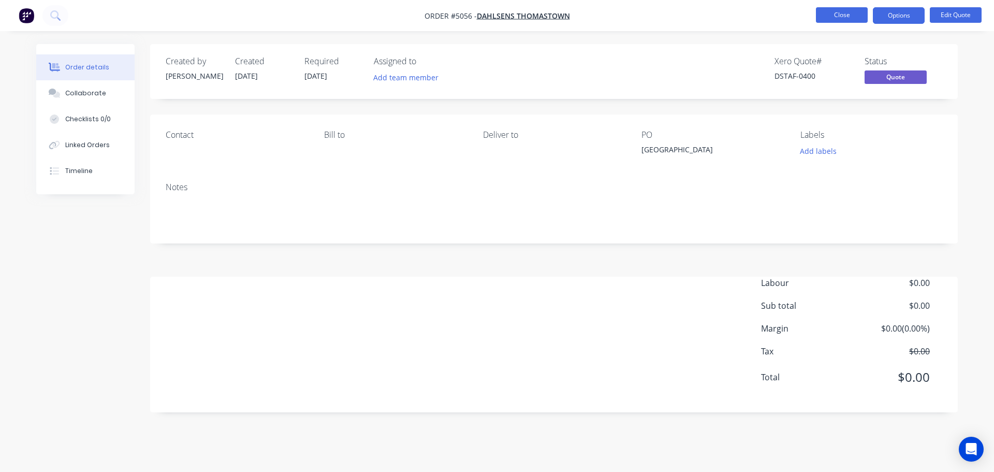
click at [851, 17] on button "Close" at bounding box center [842, 15] width 52 height 16
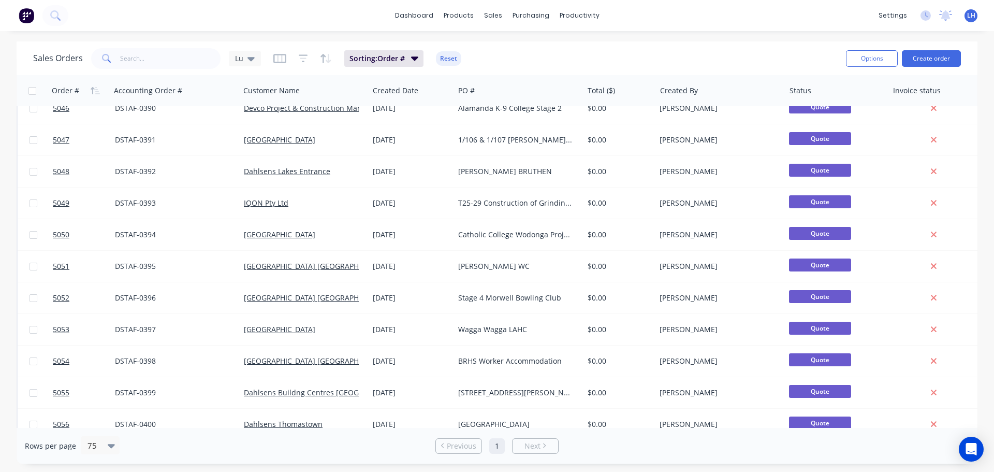
scroll to position [1547, 0]
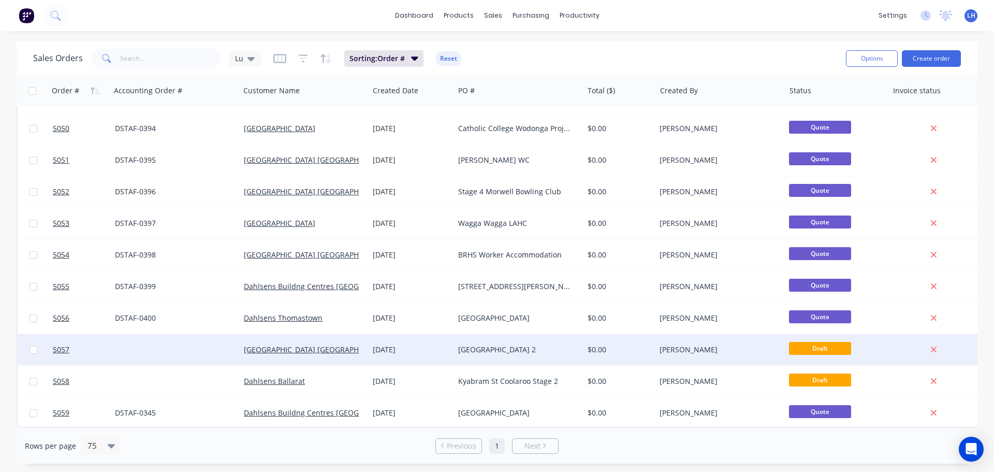
click at [506, 344] on div "[GEOGRAPHIC_DATA] 2" at bounding box center [515, 349] width 115 height 10
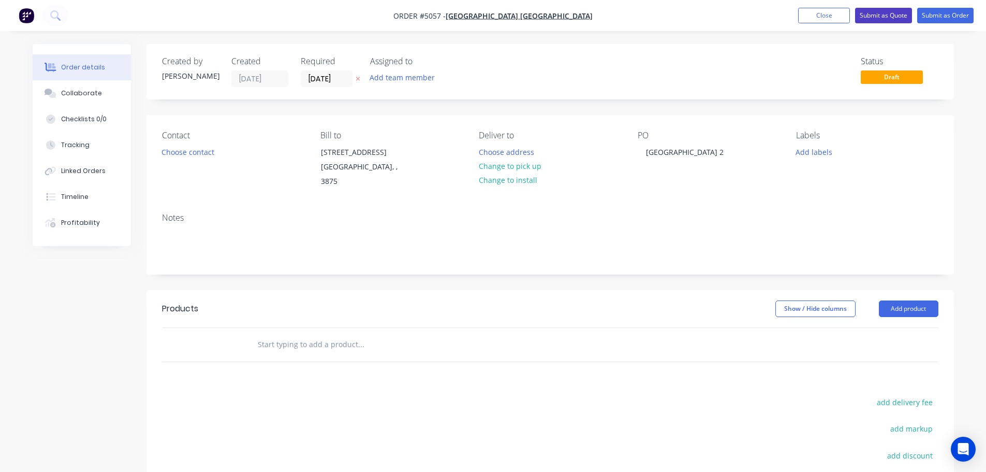
click at [868, 14] on button "Submit as Quote" at bounding box center [883, 16] width 57 height 16
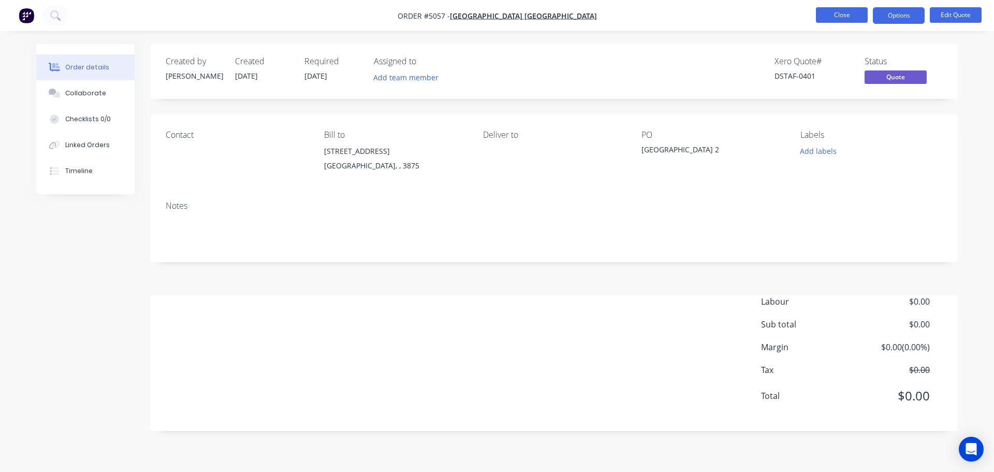
click at [823, 15] on button "Close" at bounding box center [842, 15] width 52 height 16
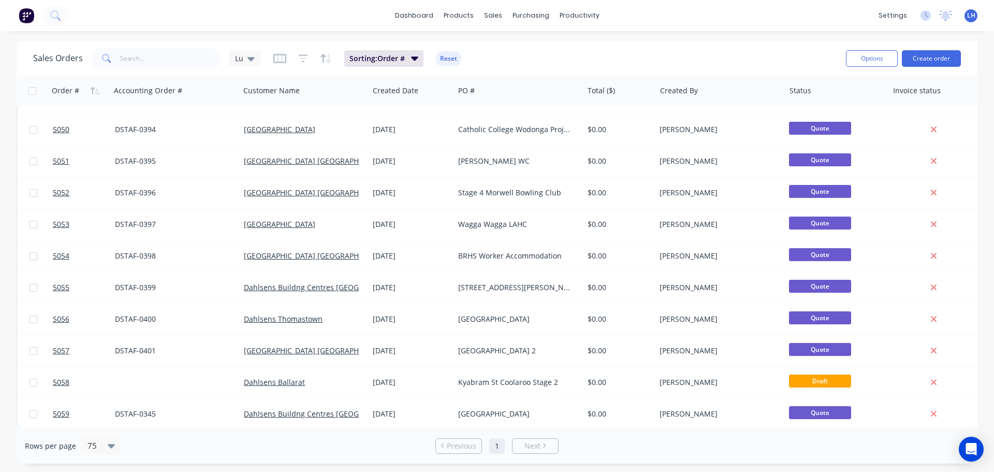
scroll to position [1547, 0]
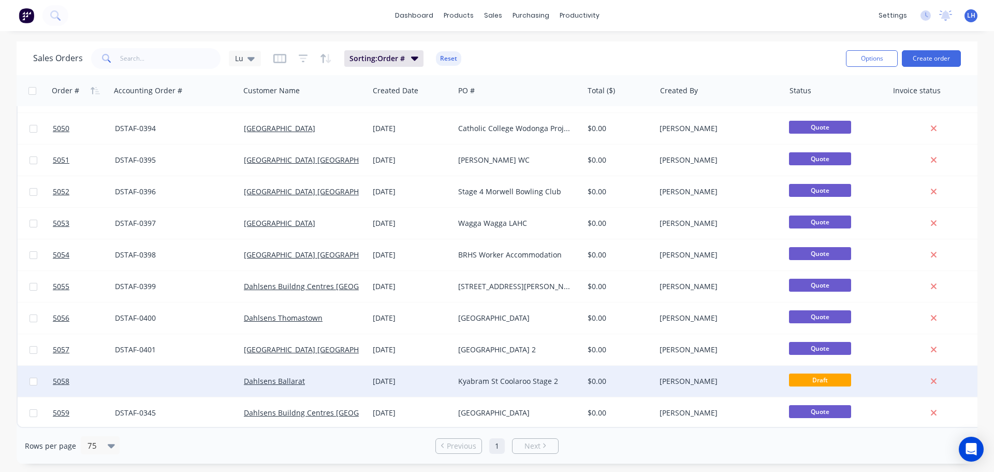
click at [497, 376] on div "Kyabram St Coolaroo Stage 2" at bounding box center [515, 381] width 115 height 10
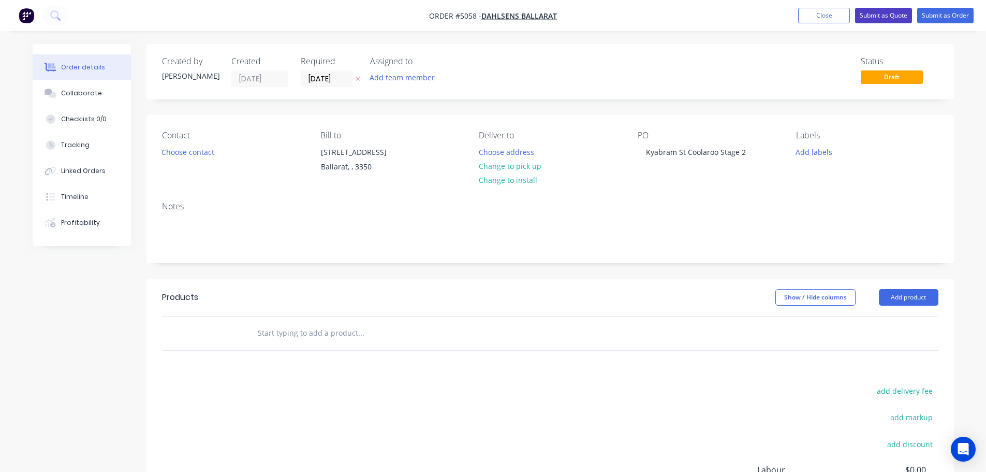
click at [873, 12] on button "Submit as Quote" at bounding box center [883, 16] width 57 height 16
